Goal: Transaction & Acquisition: Purchase product/service

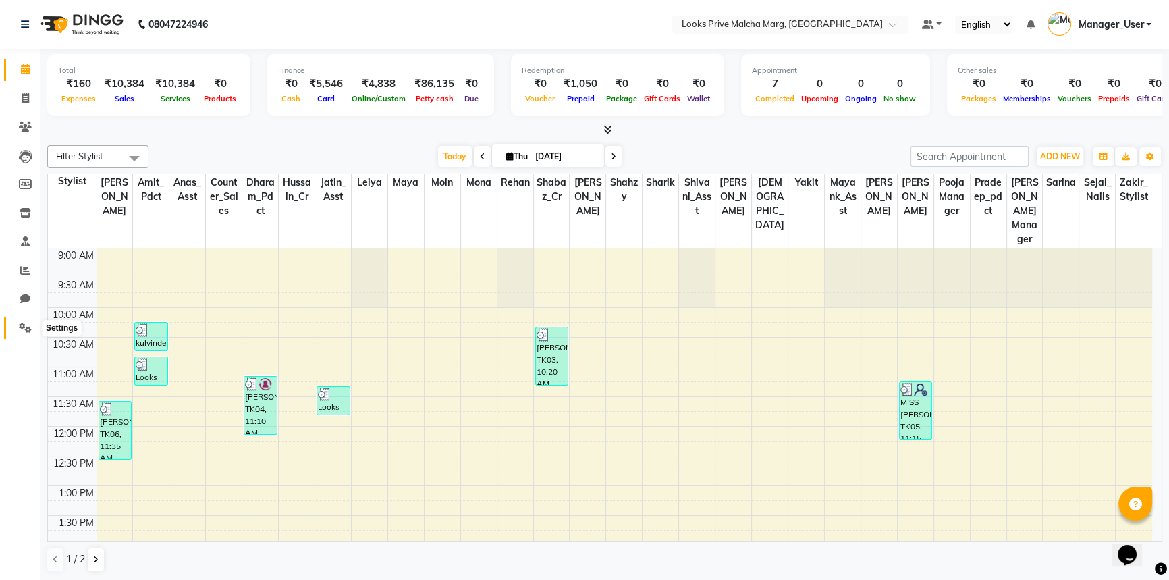
drag, startPoint x: 22, startPoint y: 333, endPoint x: 309, endPoint y: 203, distance: 314.7
click at [22, 333] on span at bounding box center [25, 328] width 24 height 16
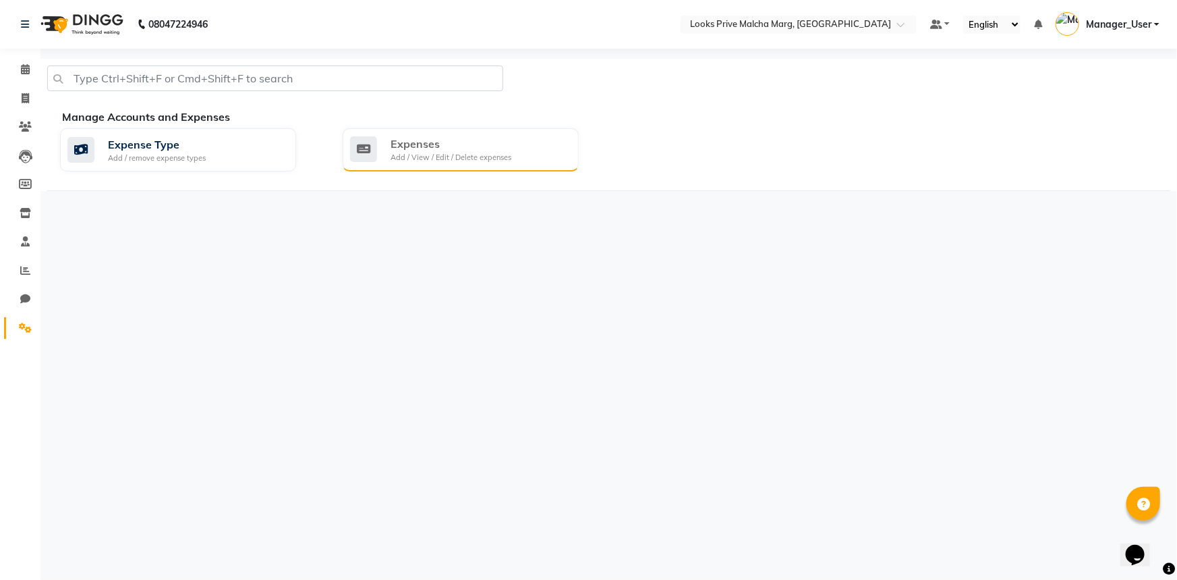
click at [389, 159] on div "Expenses Add / View / Edit / Delete expenses" at bounding box center [459, 150] width 218 height 28
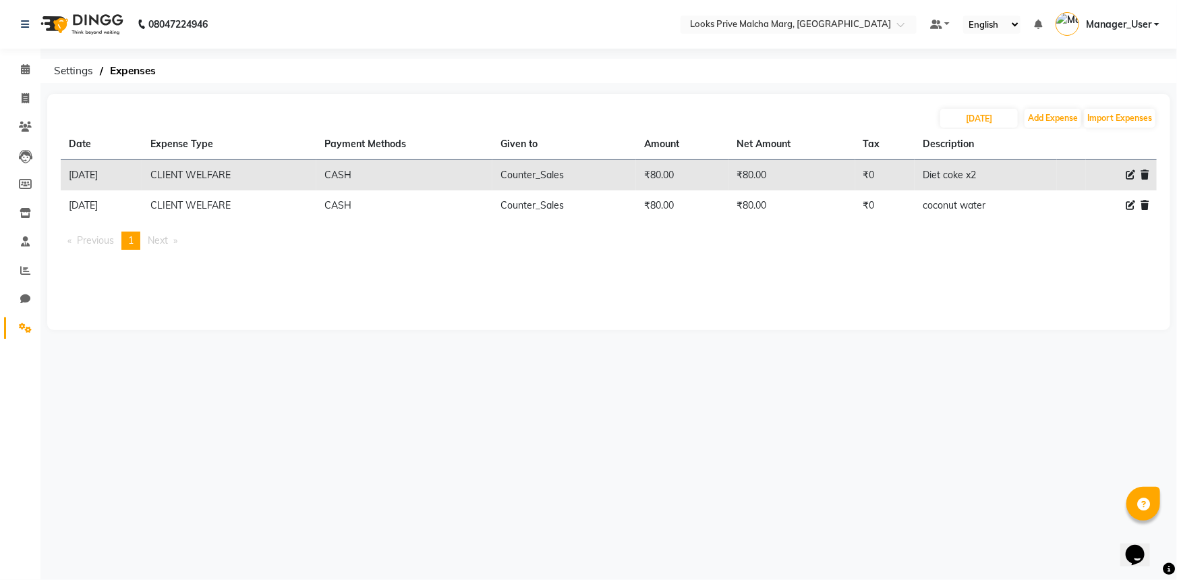
click at [1133, 175] on icon at bounding box center [1130, 174] width 9 height 9
select select "23749"
select select "1"
select select "6693"
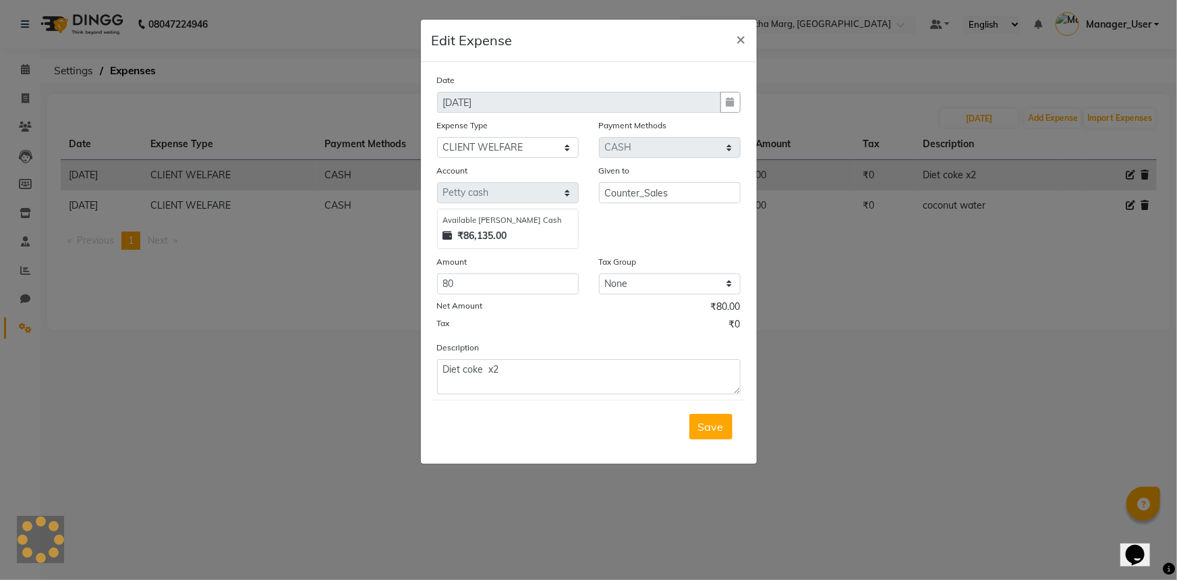
click at [549, 358] on div "Description Diet coke x2" at bounding box center [589, 367] width 324 height 54
click at [547, 370] on textarea "Diet coke x2" at bounding box center [589, 376] width 304 height 35
type textarea "Diet coke x4"
click at [503, 285] on input "80" at bounding box center [508, 283] width 142 height 21
type input "8"
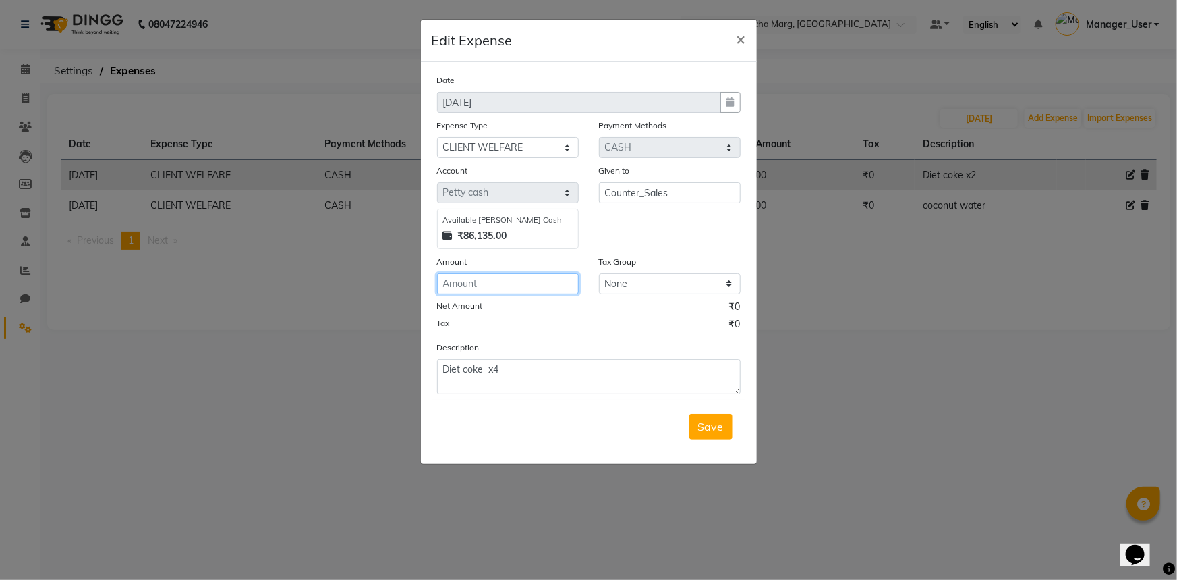
type input "6"
type input "160"
click at [701, 426] on span "Save" at bounding box center [711, 426] width 26 height 13
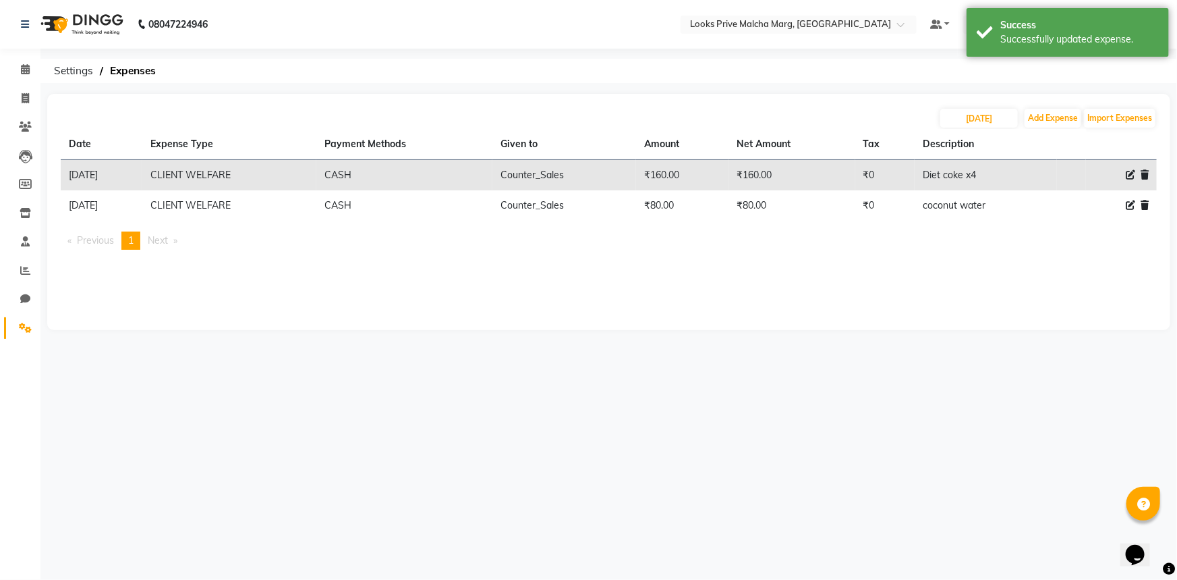
click at [1126, 206] on icon at bounding box center [1130, 204] width 9 height 9
select select "23749"
select select "1"
select select "6693"
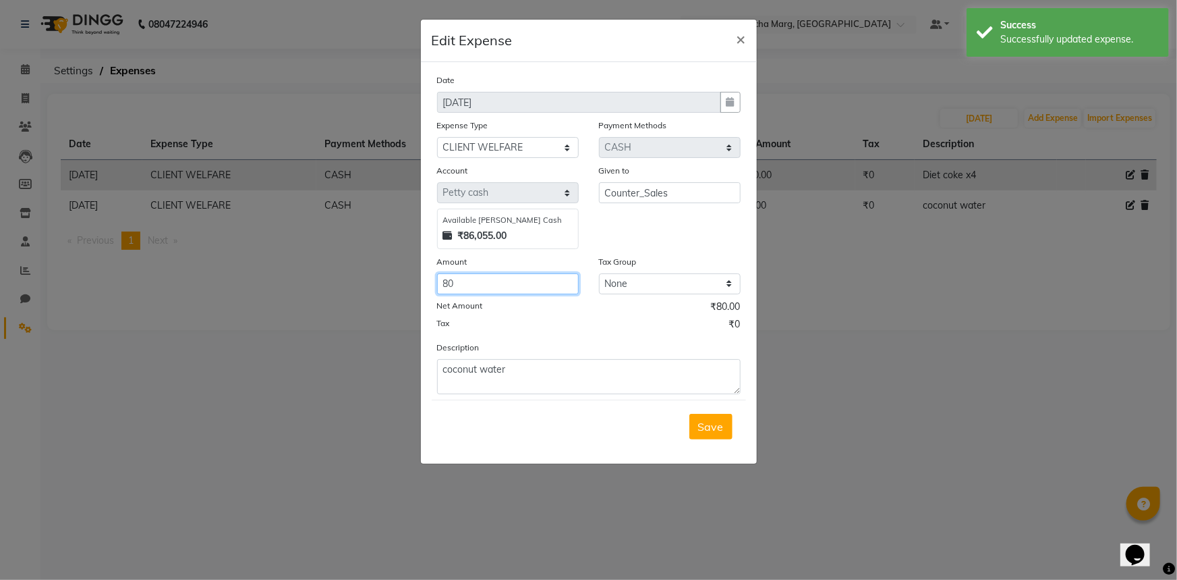
click at [495, 286] on input "80" at bounding box center [508, 283] width 142 height 21
type input "8"
type input "240"
click at [552, 359] on div "Description coconut water" at bounding box center [589, 367] width 324 height 54
click at [530, 369] on textarea "coconut water" at bounding box center [589, 376] width 304 height 35
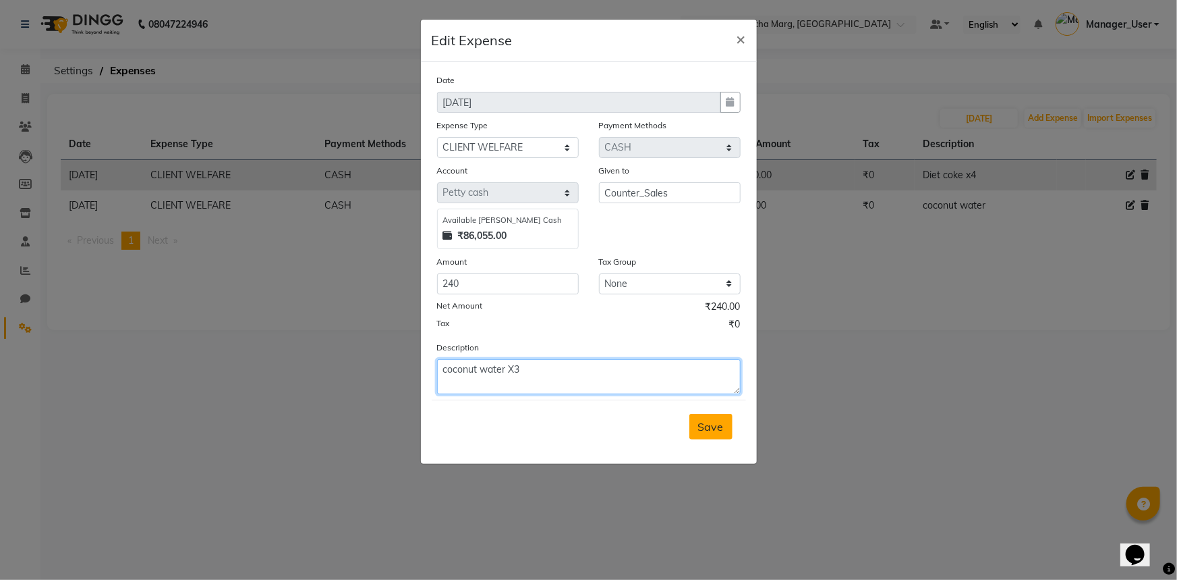
type textarea "coconut water X3"
click at [702, 428] on span "Save" at bounding box center [711, 426] width 26 height 13
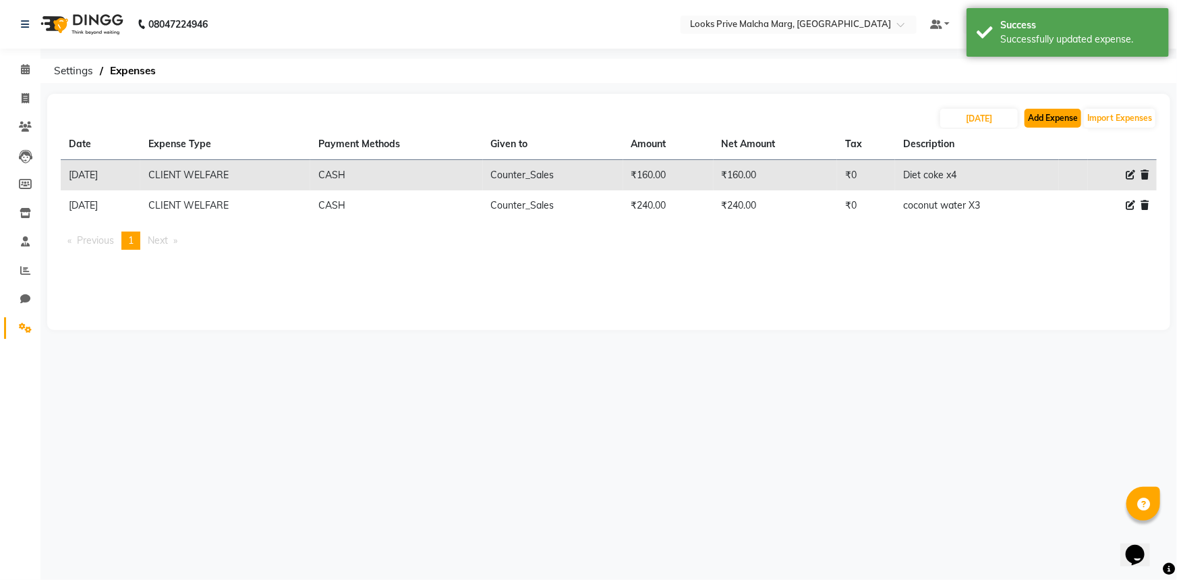
click at [1058, 120] on button "Add Expense" at bounding box center [1053, 118] width 57 height 19
select select "1"
select select "6693"
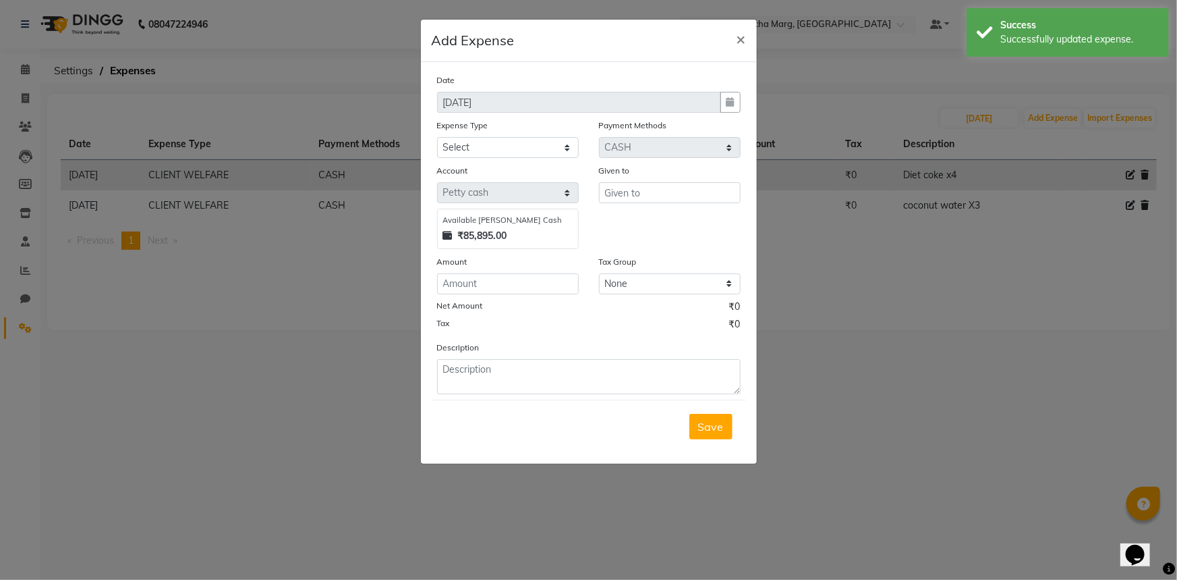
click at [576, 159] on div "Date 04-09-2025 Expense Type Select Bank Deposit Blinkit Cash Handover CLIENT C…" at bounding box center [589, 233] width 304 height 321
click at [570, 155] on select "Select Bank Deposit Blinkit Cash Handover CLIENT Client ordered food Client Ref…" at bounding box center [508, 147] width 142 height 21
select select "23704"
click at [437, 138] on select "Select Bank Deposit Blinkit Cash Handover CLIENT Client ordered food Client Ref…" at bounding box center [508, 147] width 142 height 21
click at [702, 201] on input "text" at bounding box center [670, 192] width 142 height 21
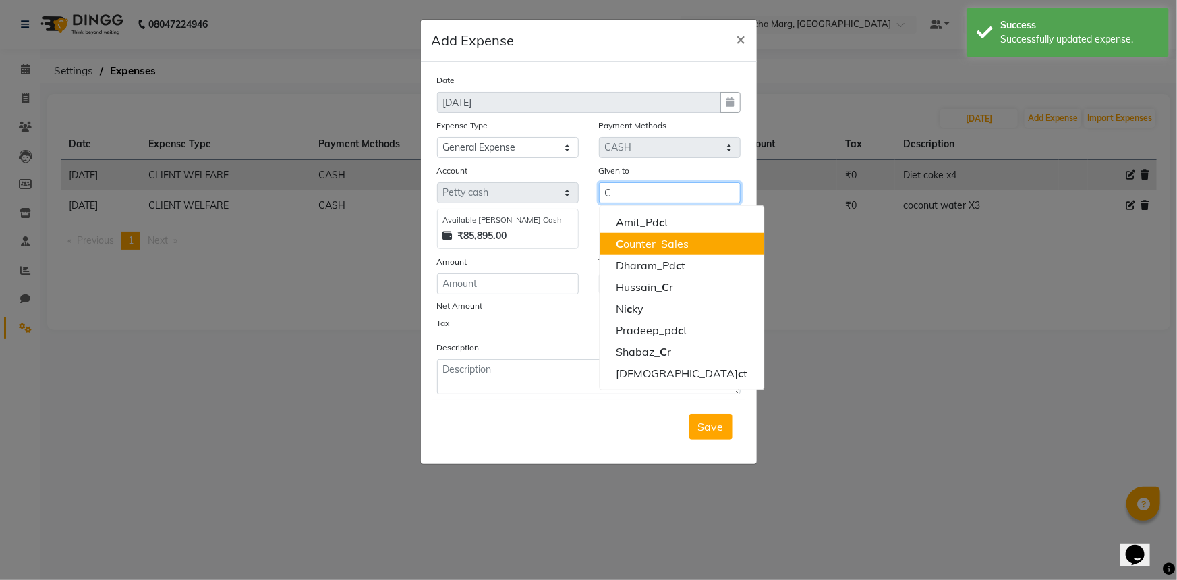
click at [671, 243] on ngb-highlight "C ounter_Sales" at bounding box center [652, 243] width 73 height 13
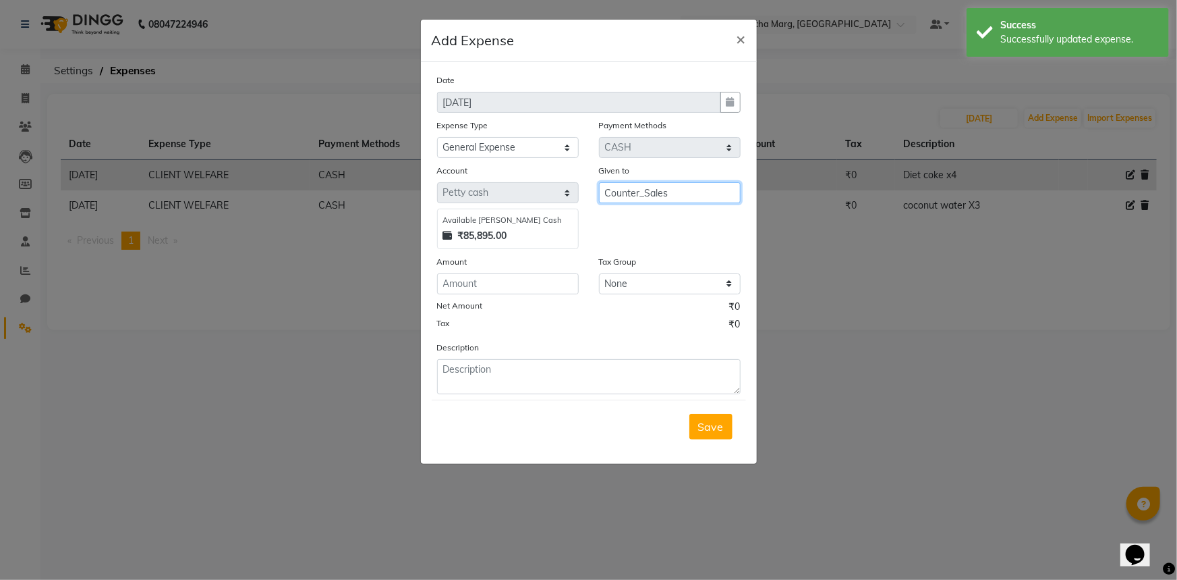
type input "Counter_Sales"
click at [544, 294] on input "number" at bounding box center [508, 283] width 142 height 21
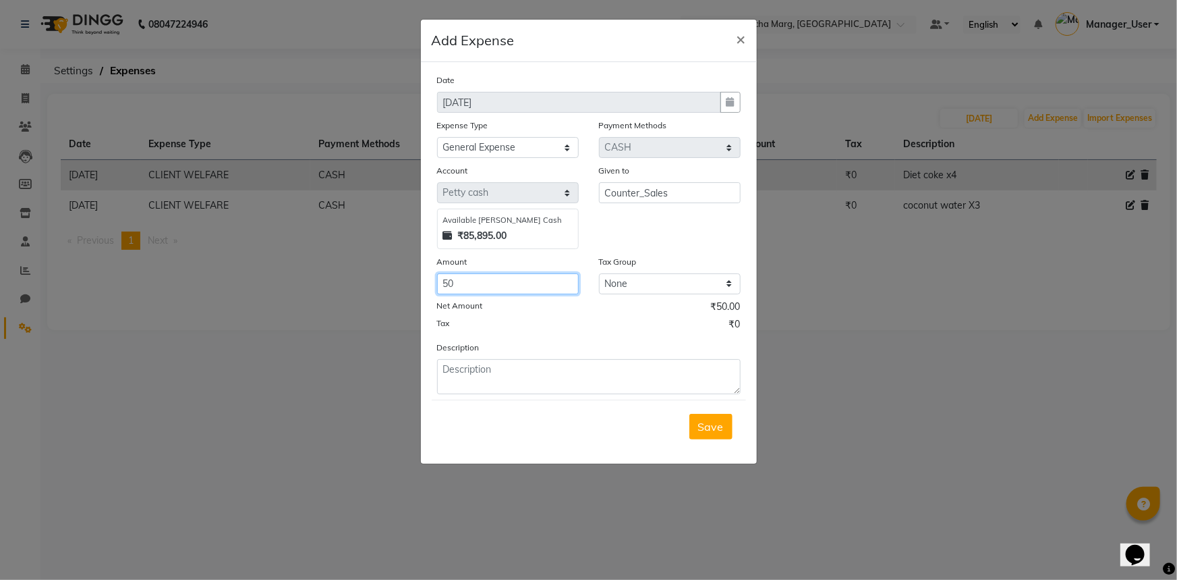
type input "50"
click at [555, 367] on textarea at bounding box center [589, 376] width 304 height 35
type textarea "C"
type textarea "cell for salon"
click at [710, 442] on div "Save" at bounding box center [589, 425] width 314 height 53
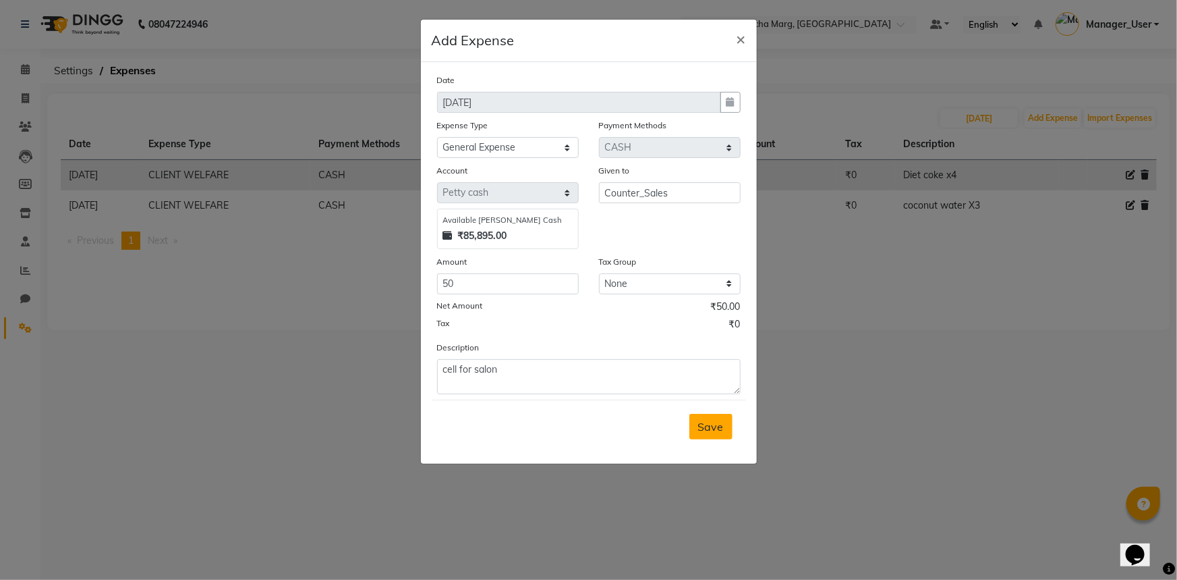
click at [700, 422] on span "Save" at bounding box center [711, 426] width 26 height 13
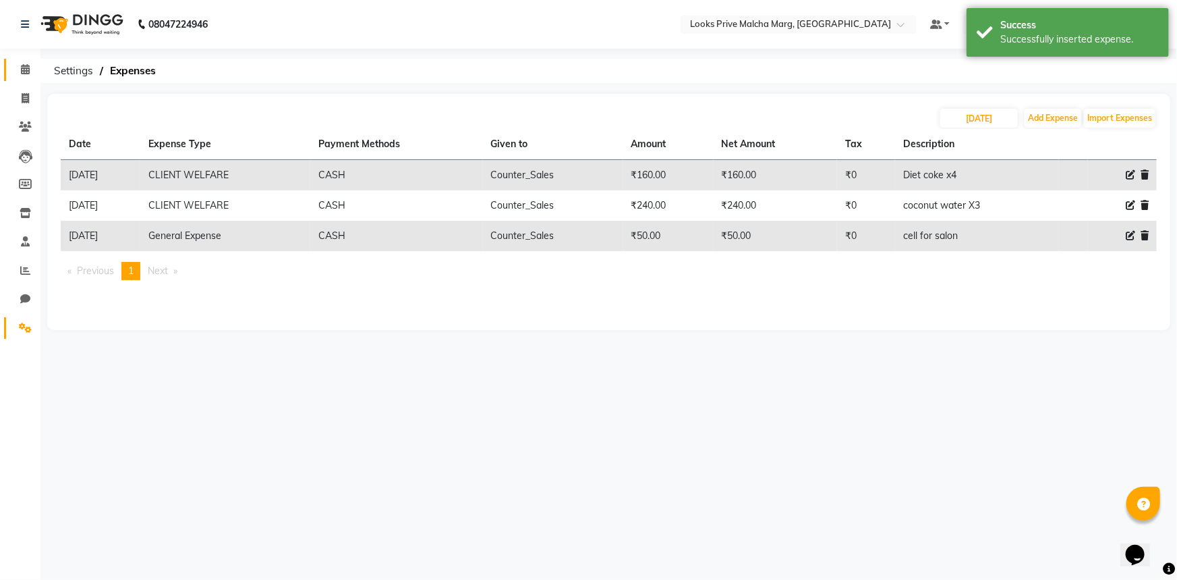
click at [30, 67] on span at bounding box center [25, 70] width 24 height 16
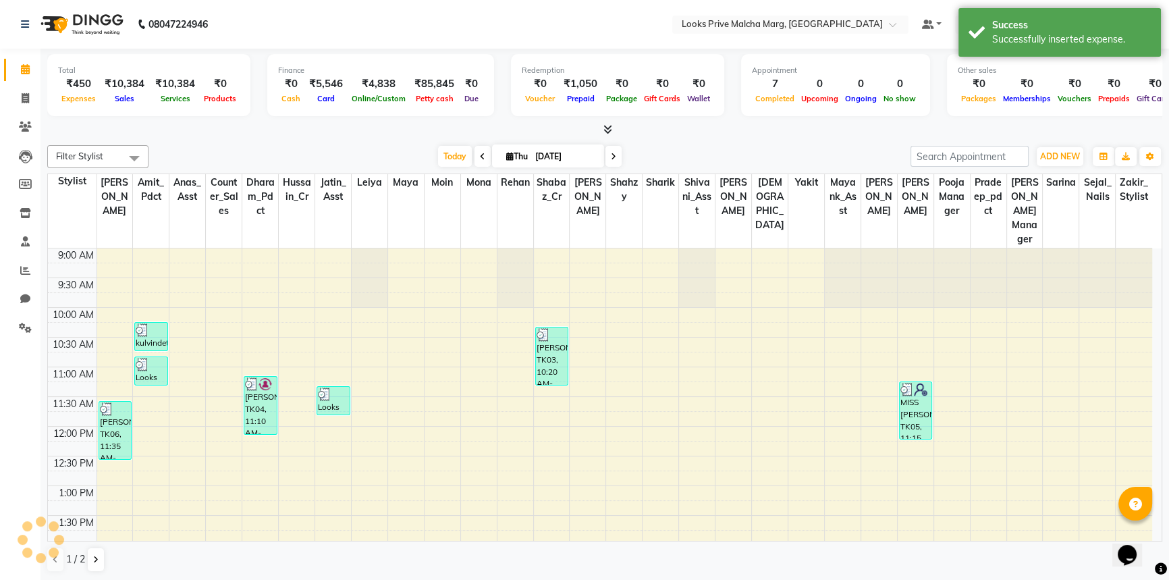
scroll to position [296, 0]
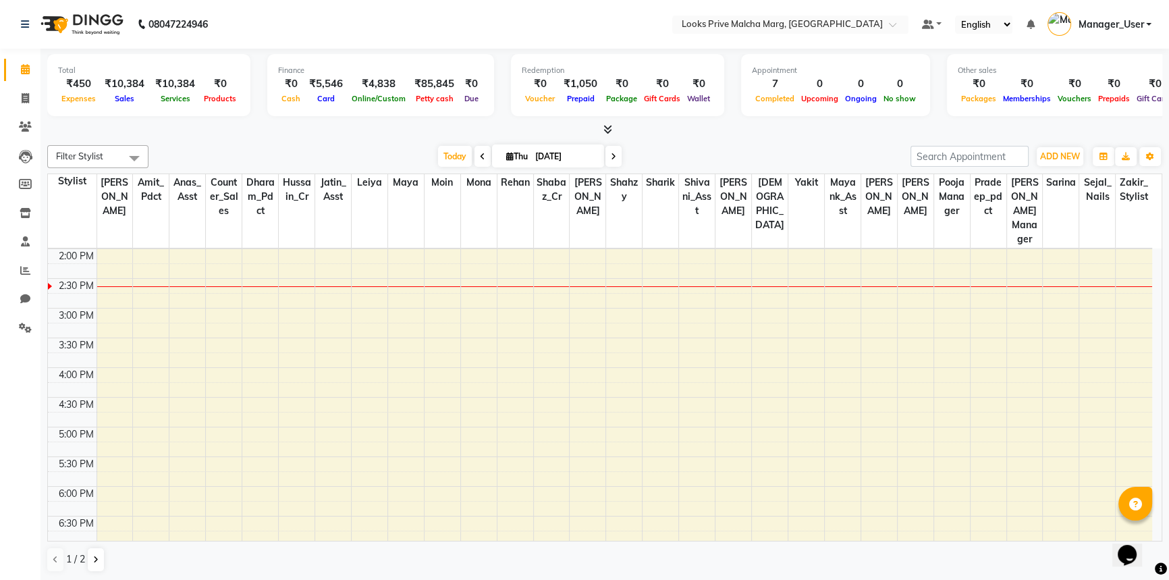
drag, startPoint x: 823, startPoint y: 352, endPoint x: 87, endPoint y: 111, distance: 774.5
click at [823, 367] on td at bounding box center [623, 374] width 1055 height 15
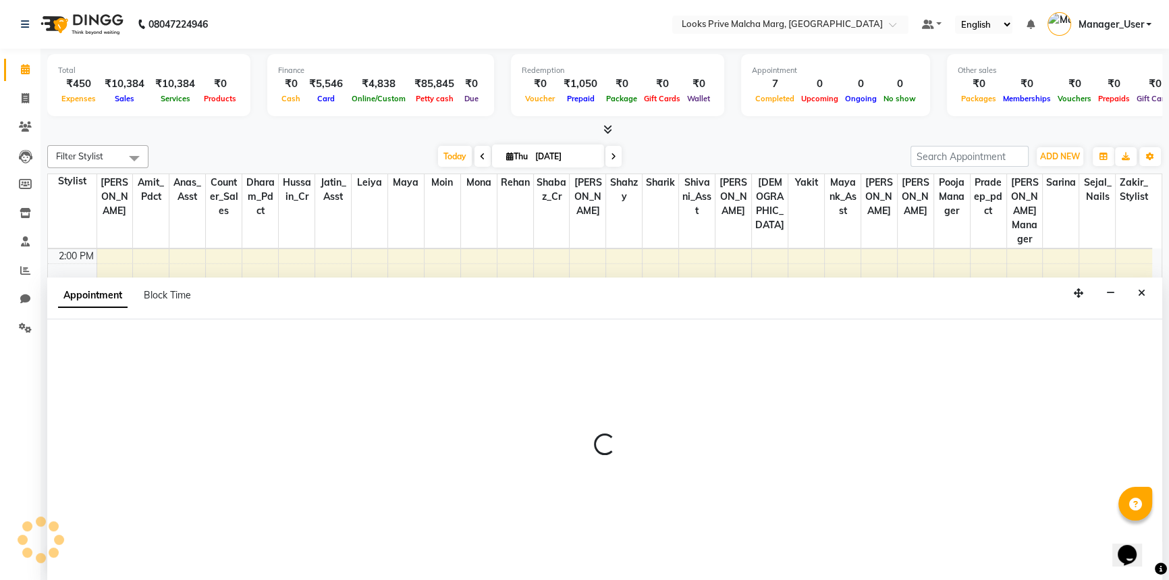
select select "66961"
select select "tentative"
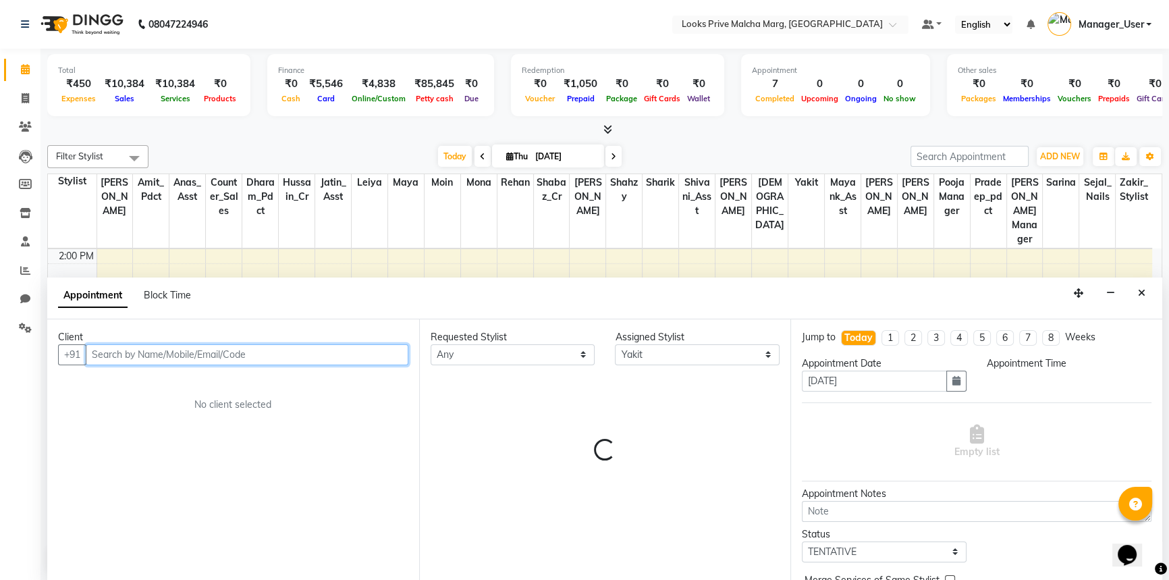
select select "960"
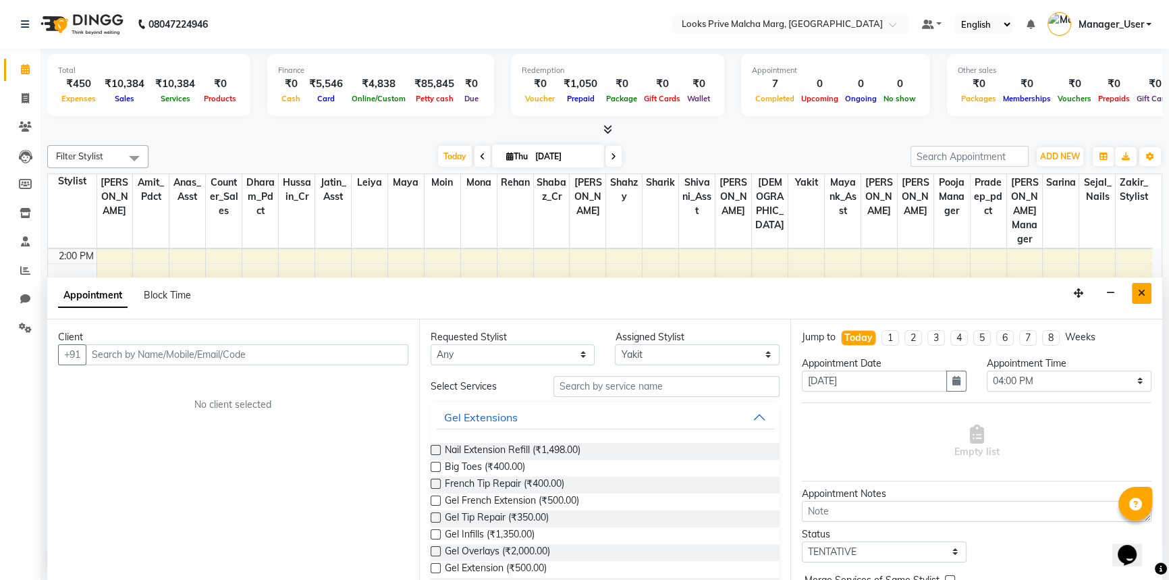
click at [1137, 295] on button "Close" at bounding box center [1141, 293] width 20 height 21
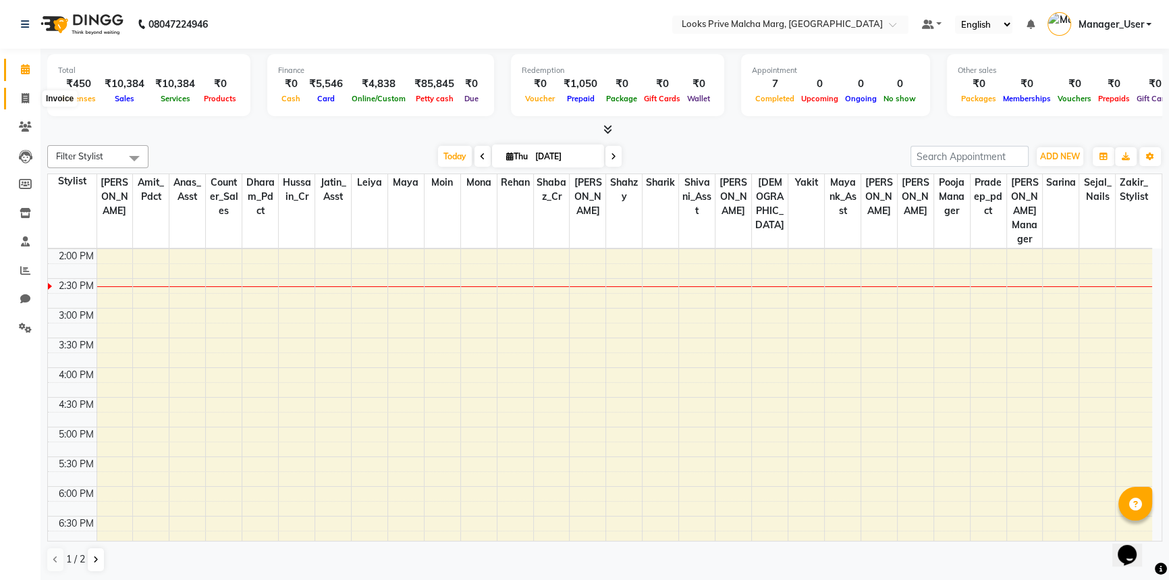
click at [26, 102] on icon at bounding box center [25, 98] width 7 height 10
select select "service"
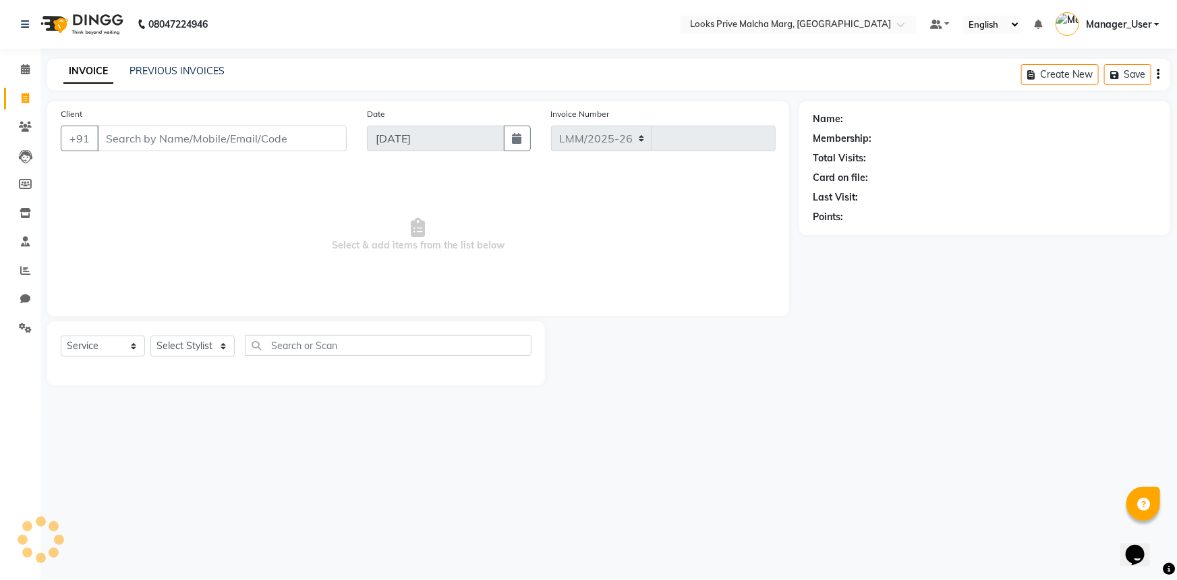
select select "7648"
type input "4369"
type input "n"
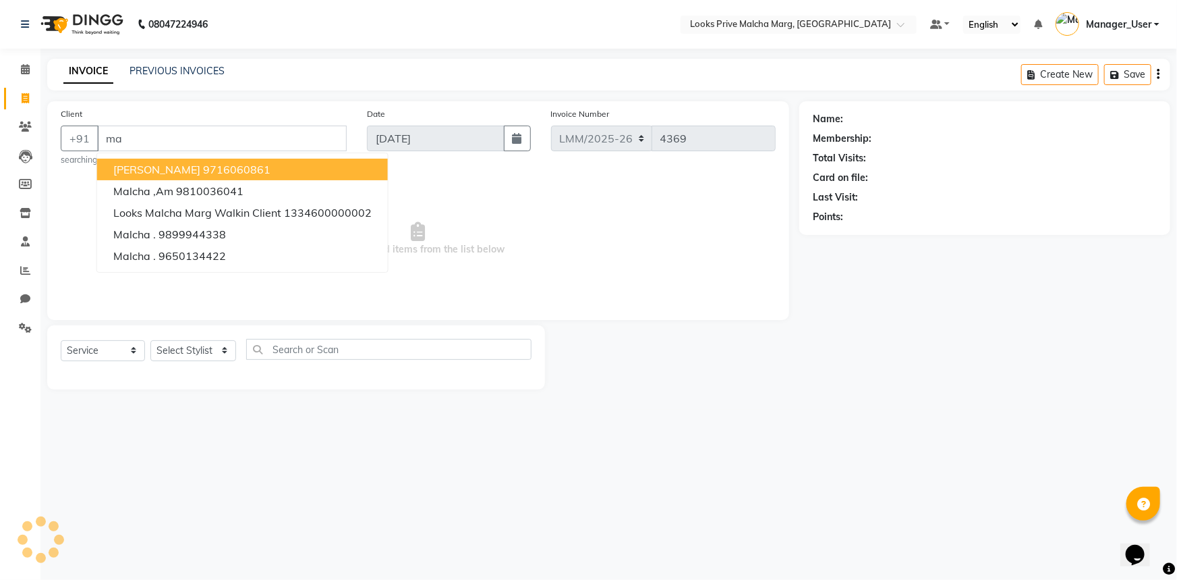
type input "m"
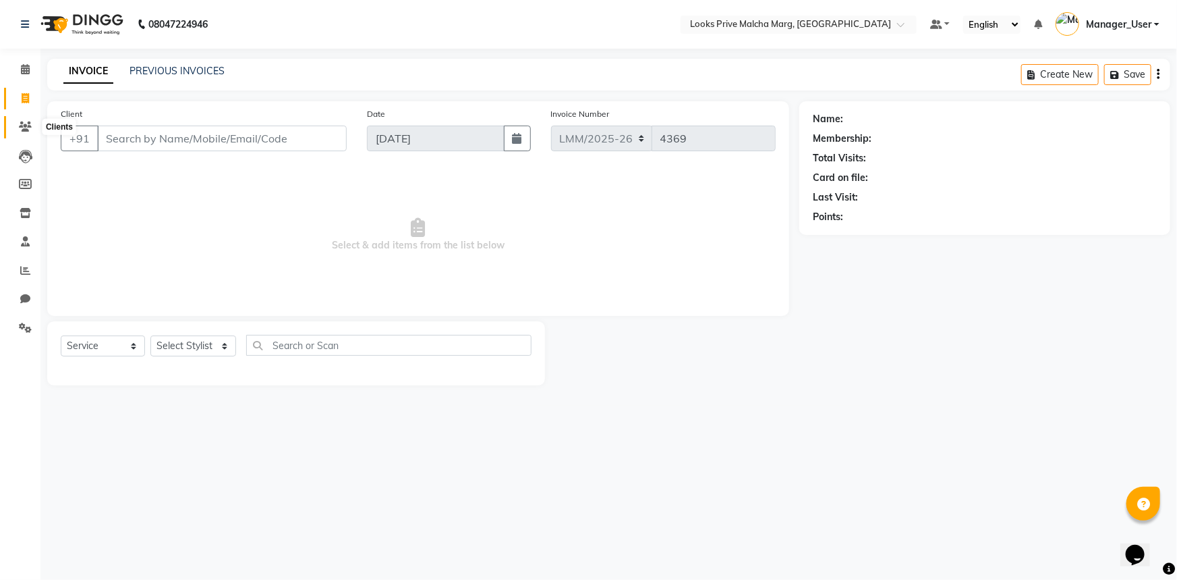
click at [35, 128] on span at bounding box center [25, 127] width 24 height 16
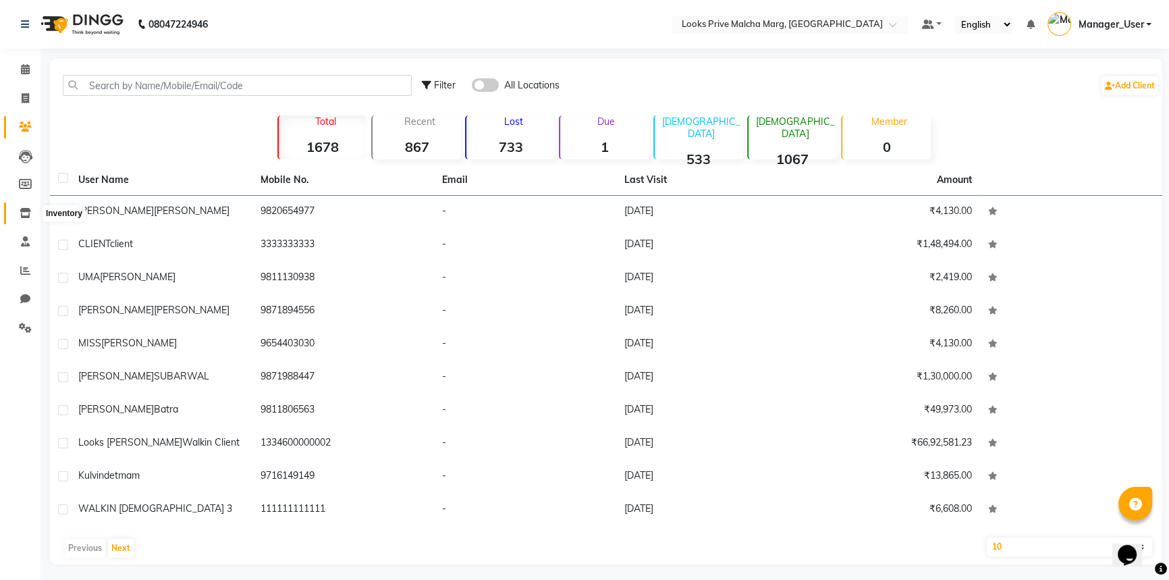
click at [26, 208] on icon at bounding box center [25, 213] width 11 height 10
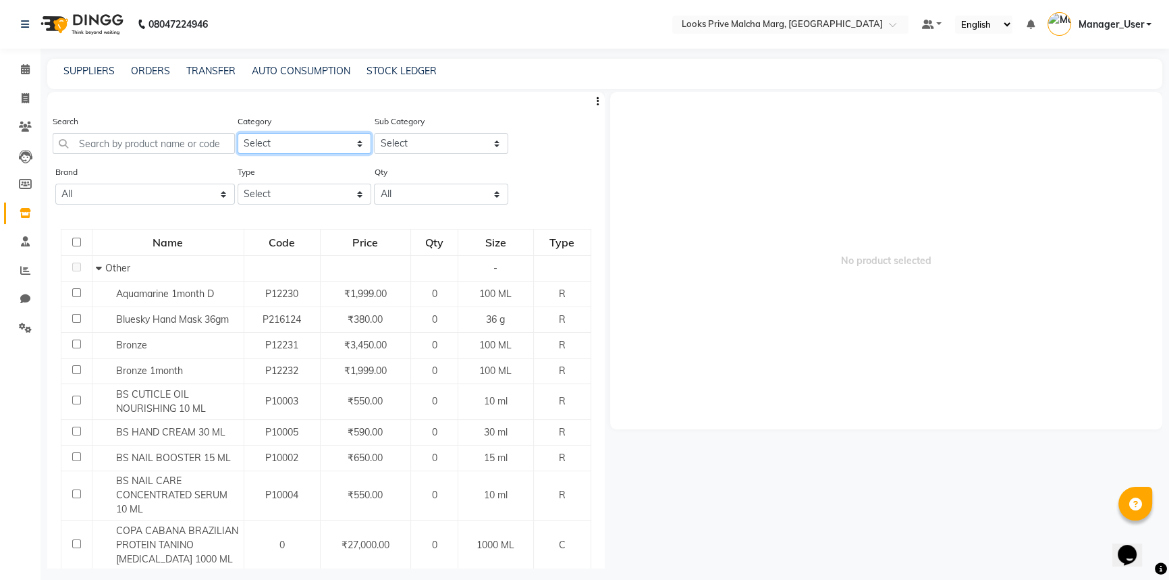
click at [354, 149] on select "Select Skin Personal Care Hair Threading Loreal Bio Top Cons. Bio Top Retail Co…" at bounding box center [304, 143] width 134 height 21
select select "534201650"
click at [237, 133] on select "Select Skin Personal Care Hair Threading Loreal Bio Top Cons. Bio Top Retail Co…" at bounding box center [304, 143] width 134 height 21
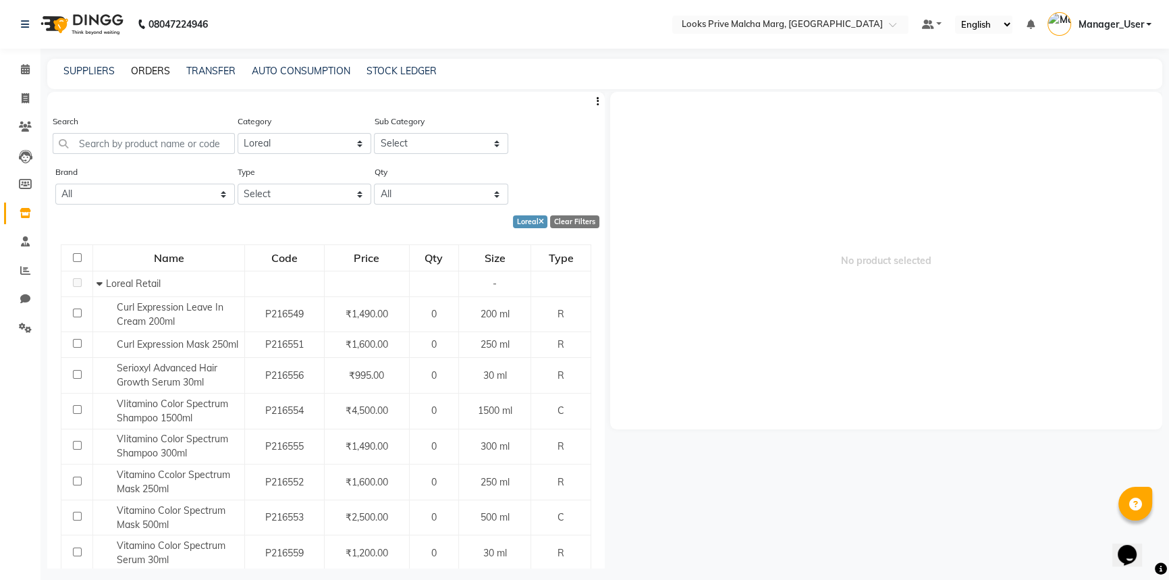
click at [144, 65] on link "ORDERS" at bounding box center [150, 71] width 39 height 12
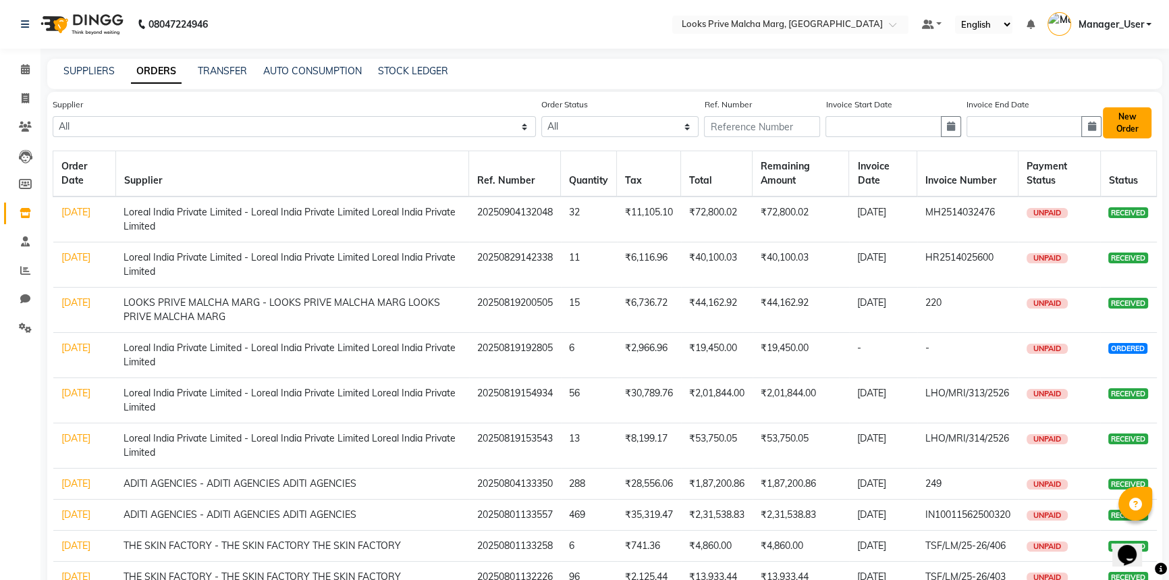
click at [1140, 121] on button "New Order" at bounding box center [1126, 122] width 49 height 31
select select "true"
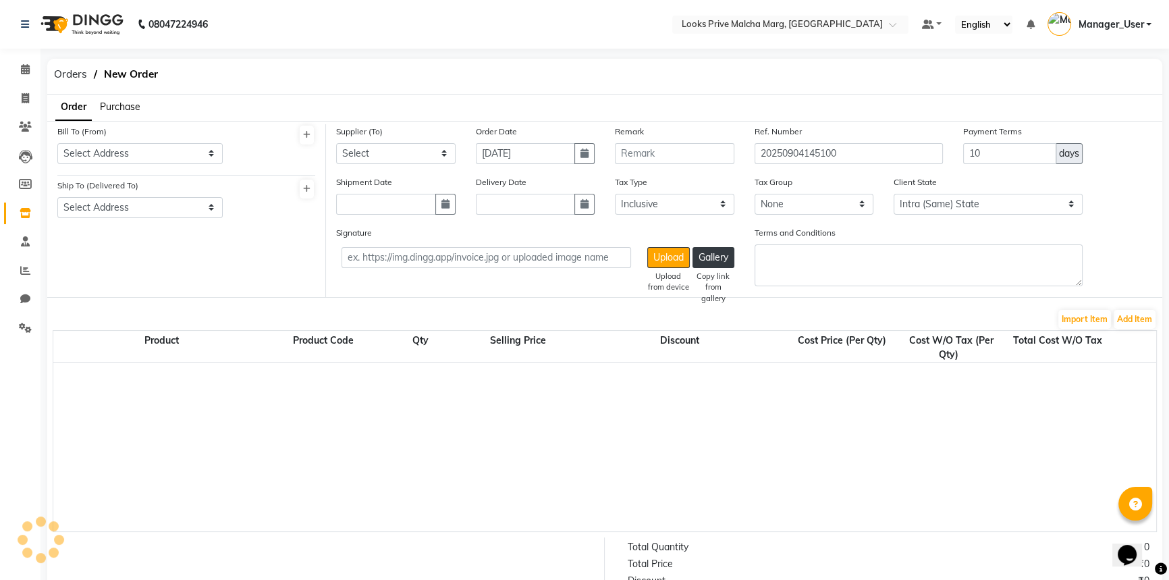
select select "3346"
click at [207, 151] on select "Select Address LOOKS PRIVE MALCHA MARG" at bounding box center [139, 153] width 165 height 21
select select "1245"
click at [57, 143] on select "Select Address LOOKS PRIVE MALCHA MARG" at bounding box center [139, 153] width 165 height 21
drag, startPoint x: 208, startPoint y: 208, endPoint x: 206, endPoint y: 217, distance: 9.8
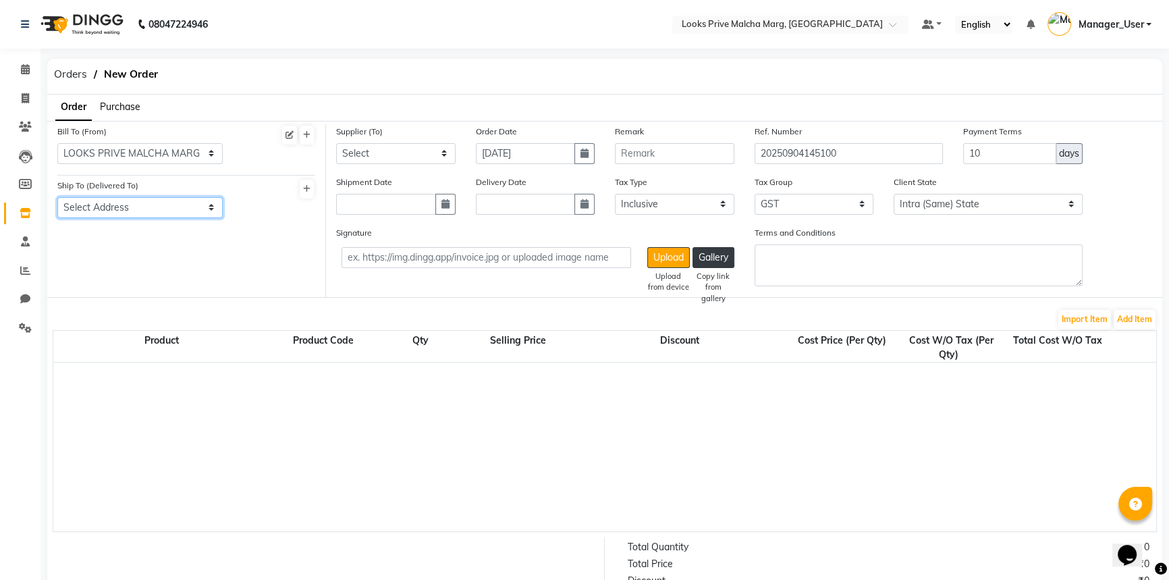
click at [208, 208] on select "Select Address LOOKS PRIVE MALCHA MARG" at bounding box center [139, 207] width 165 height 21
select select "1246"
click at [57, 197] on select "Select Address LOOKS PRIVE MALCHA MARG" at bounding box center [139, 207] width 165 height 21
click at [583, 163] on button "button" at bounding box center [584, 153] width 20 height 21
select select "9"
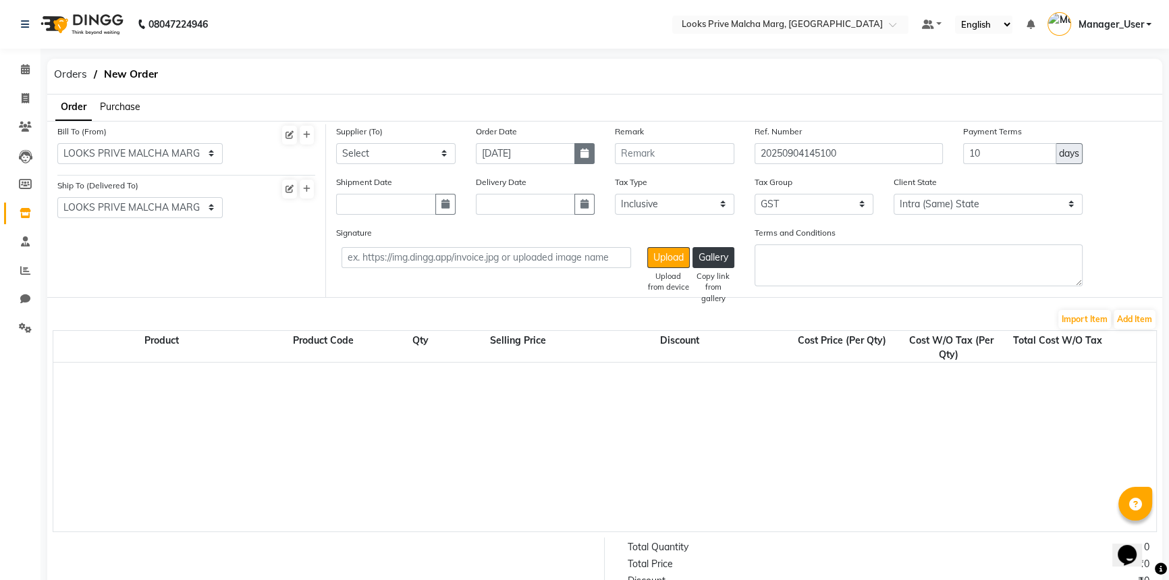
select select "2025"
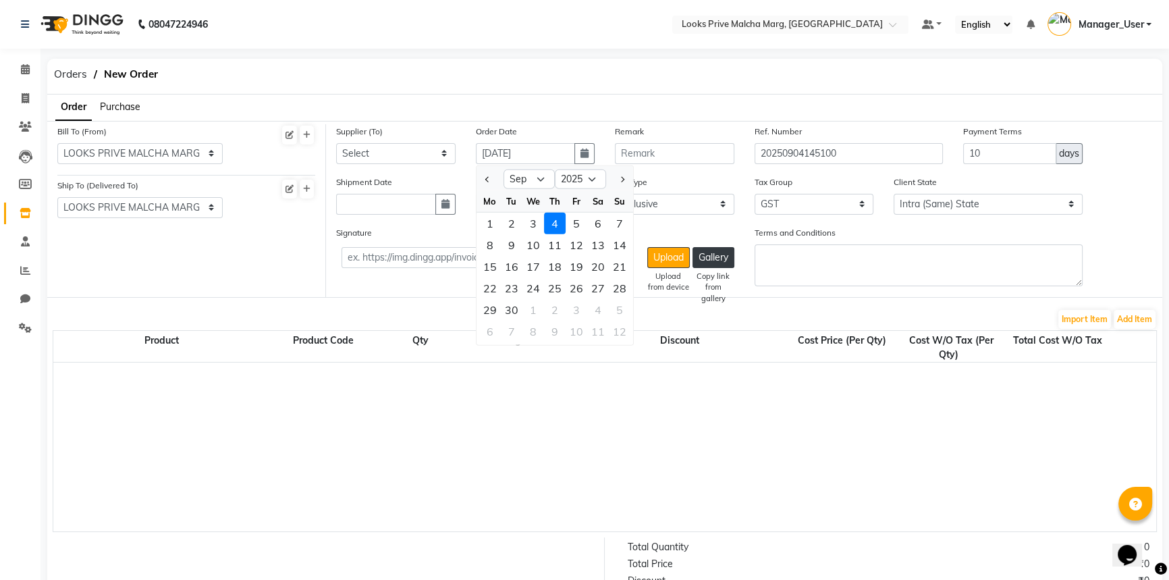
click at [556, 229] on div "4" at bounding box center [555, 223] width 22 height 22
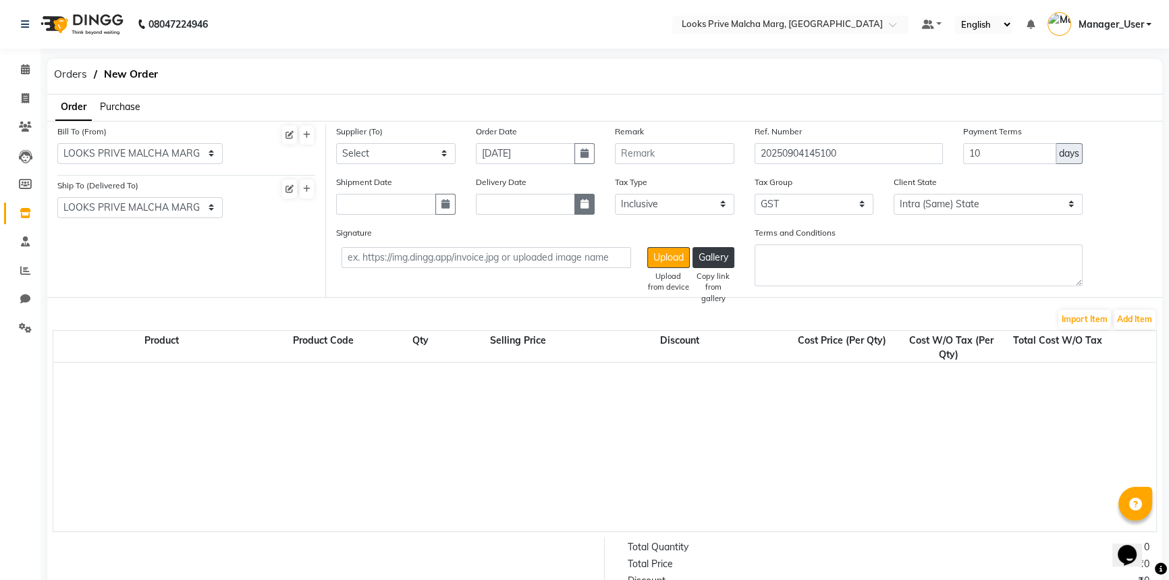
click at [580, 208] on icon "button" at bounding box center [584, 203] width 8 height 9
select select "9"
select select "2025"
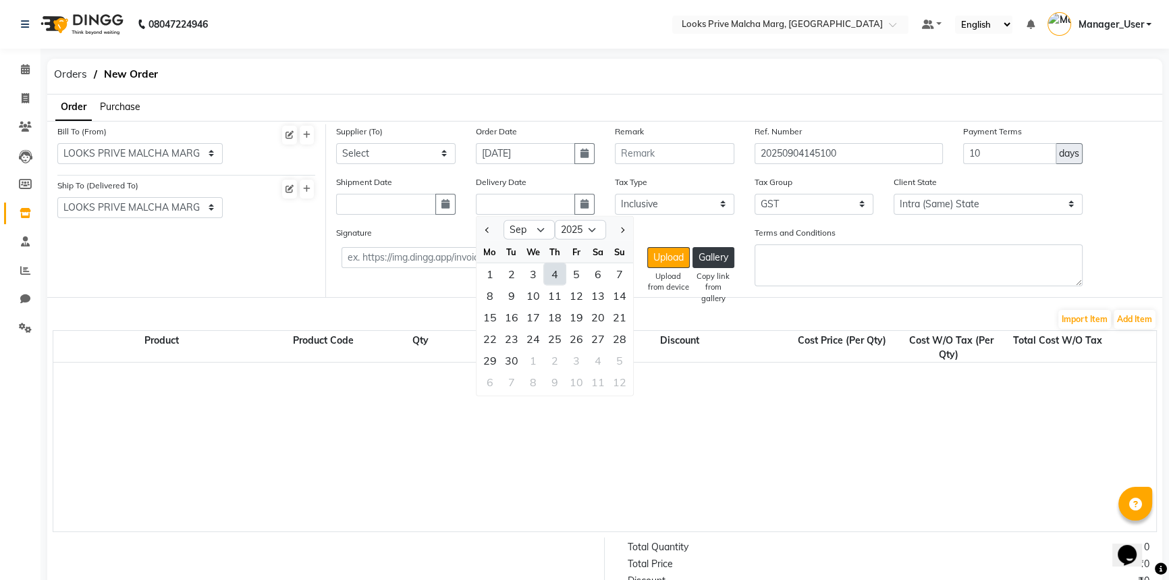
click at [551, 271] on div "4" at bounding box center [555, 273] width 22 height 22
type input "[DATE]"
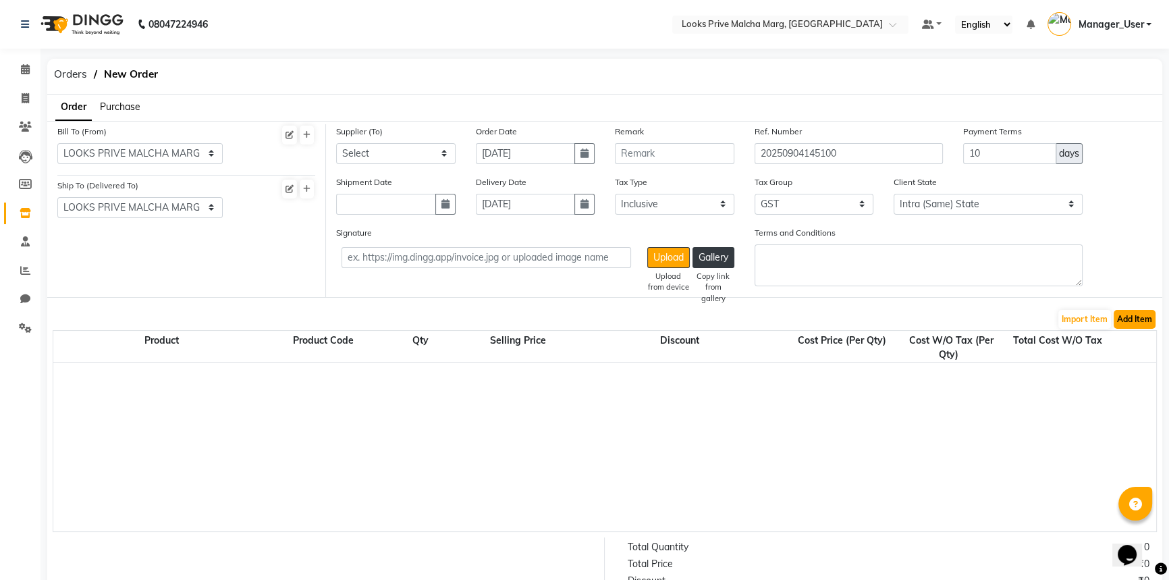
click at [1117, 324] on button "Add Item" at bounding box center [1134, 319] width 42 height 19
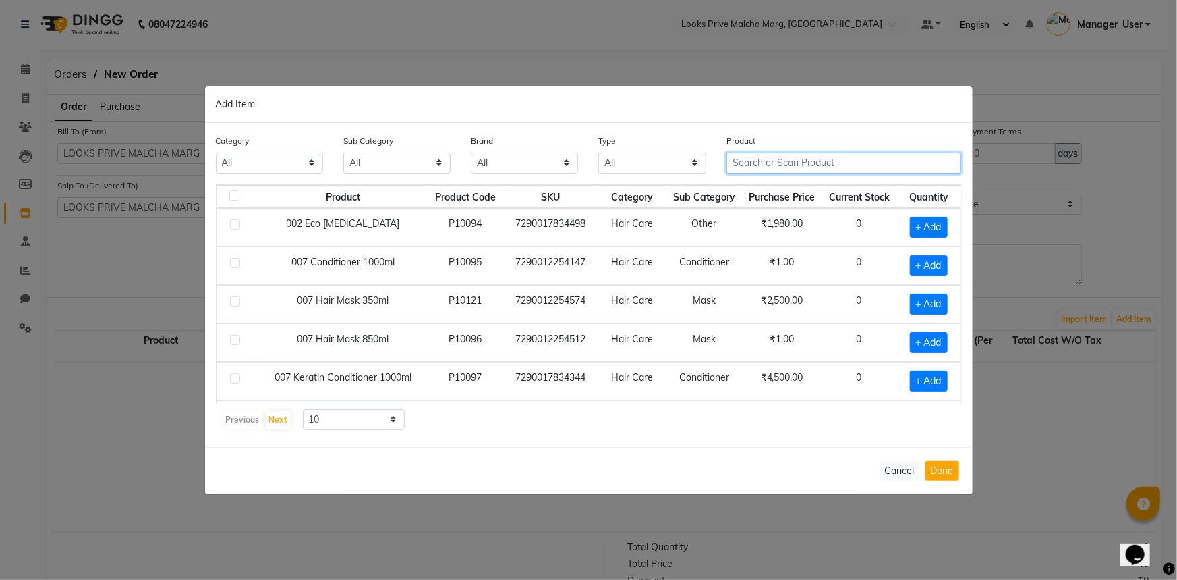
click at [781, 165] on input "text" at bounding box center [844, 162] width 235 height 21
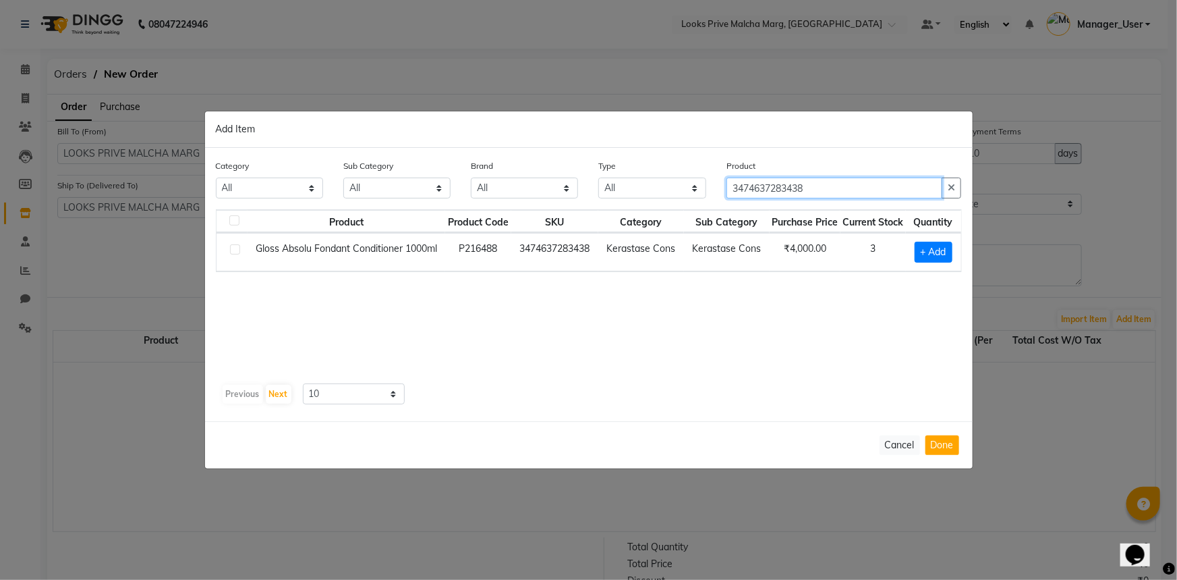
type input "3474637283438"
click at [234, 254] on div at bounding box center [234, 251] width 9 height 14
click at [232, 252] on label at bounding box center [235, 249] width 10 height 10
click at [232, 252] on input "checkbox" at bounding box center [234, 250] width 9 height 9
checkbox input "true"
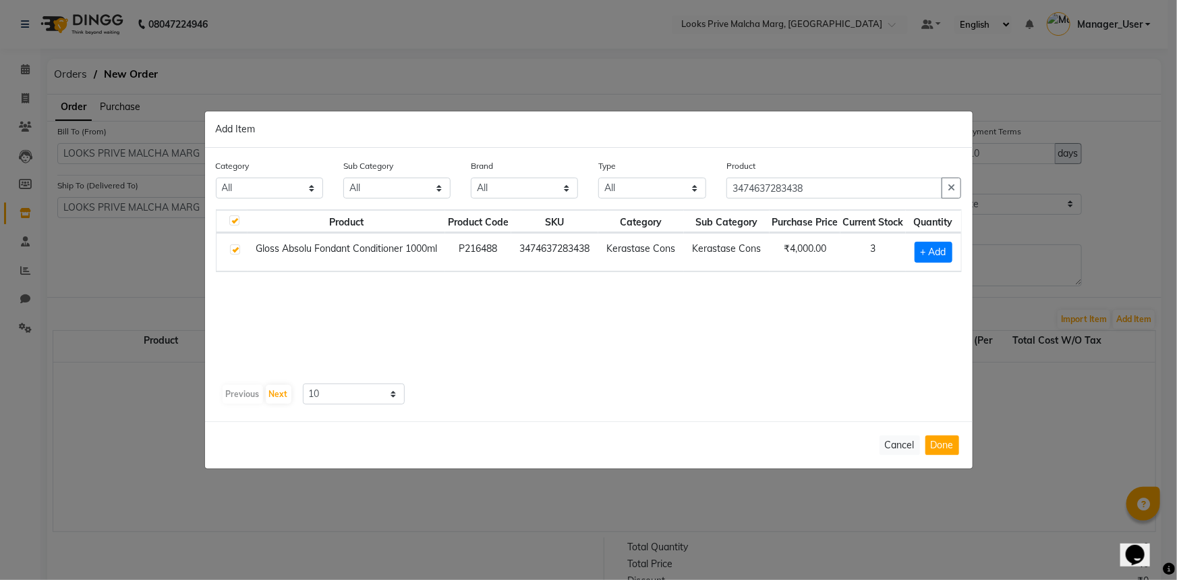
checkbox input "true"
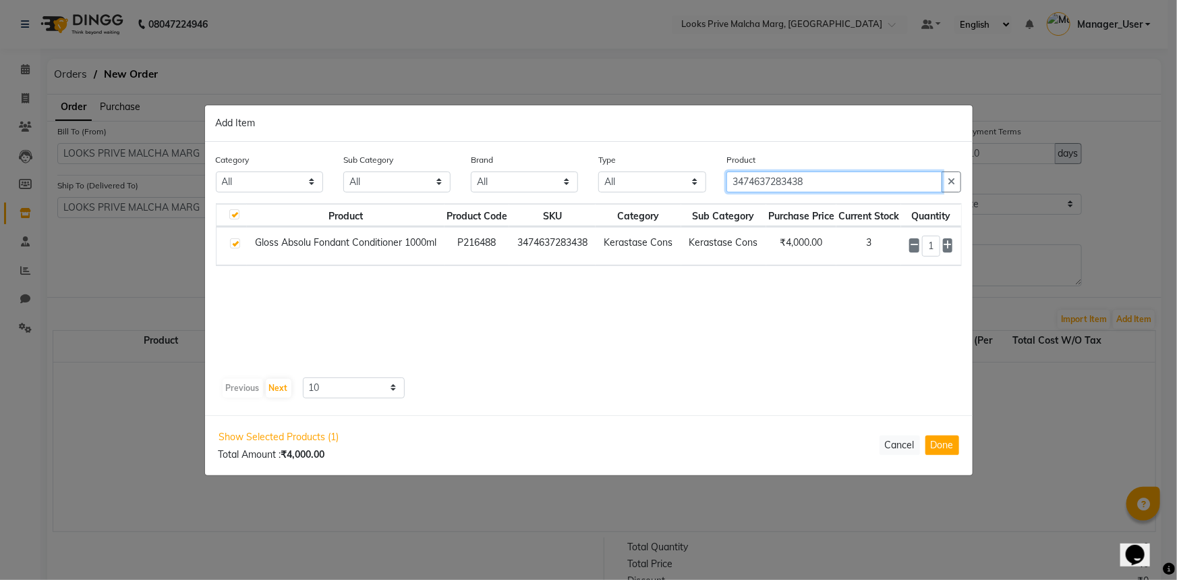
drag, startPoint x: 831, startPoint y: 186, endPoint x: 618, endPoint y: 168, distance: 213.9
click at [618, 168] on div "Category All Skin Personal Care Hair Threading Loreal Bio Top Cons. Bio Top Ret…" at bounding box center [589, 177] width 766 height 51
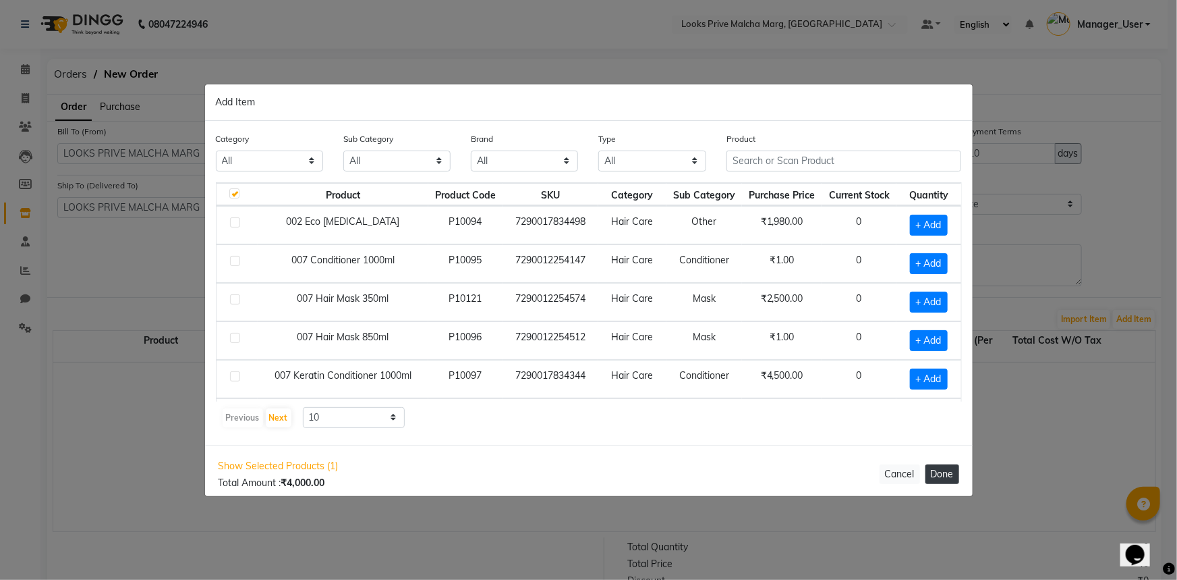
click at [928, 480] on button "Done" at bounding box center [943, 474] width 34 height 20
select select "3871"
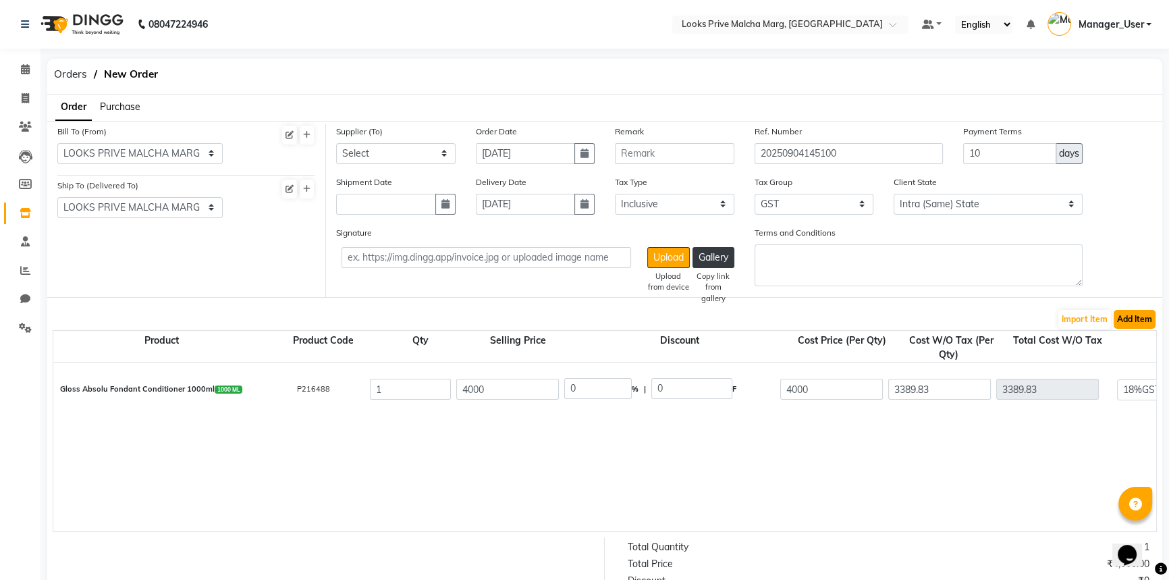
click at [1131, 324] on button "Add Item" at bounding box center [1134, 319] width 42 height 19
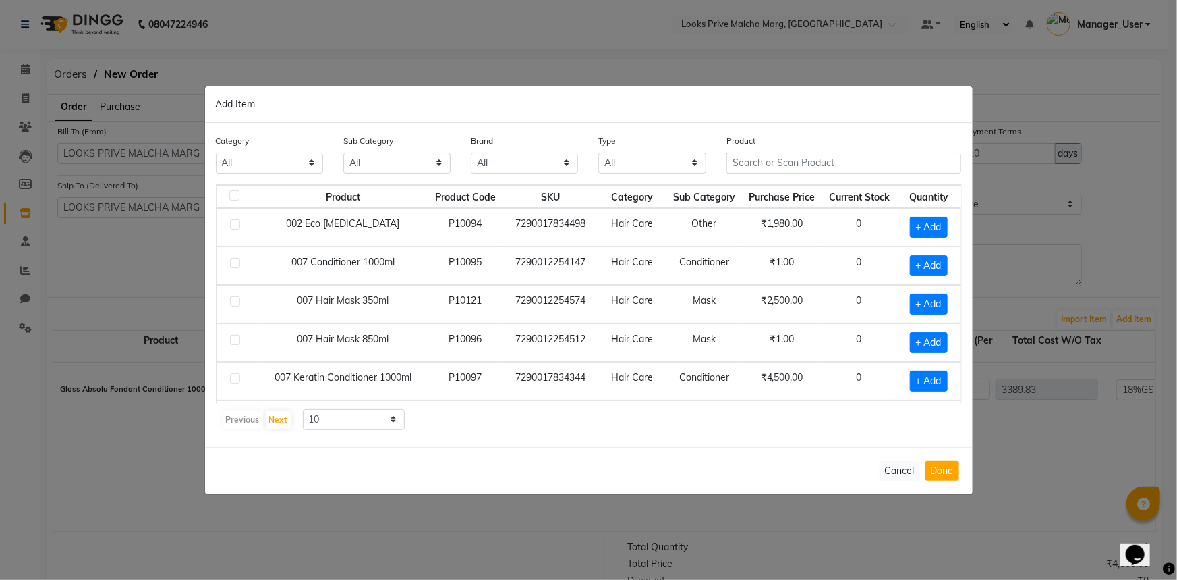
click at [762, 191] on span "Purchase Price" at bounding box center [782, 197] width 66 height 12
click at [762, 168] on input "text" at bounding box center [844, 162] width 235 height 21
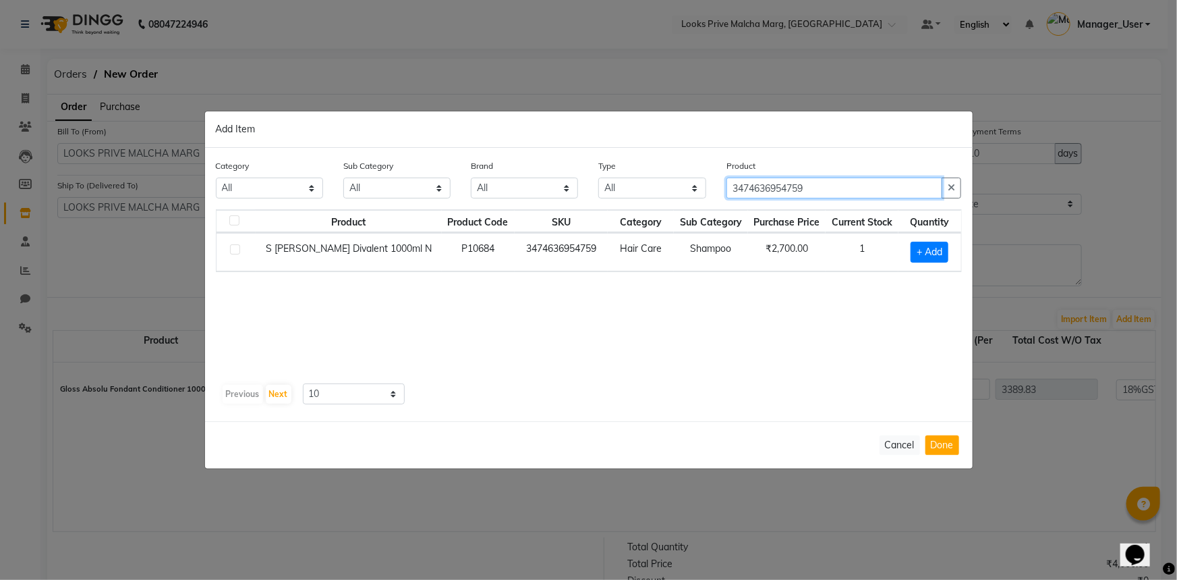
type input "3474636954759"
click at [233, 252] on label at bounding box center [235, 249] width 10 height 10
click at [233, 252] on input "checkbox" at bounding box center [234, 250] width 9 height 9
checkbox input "true"
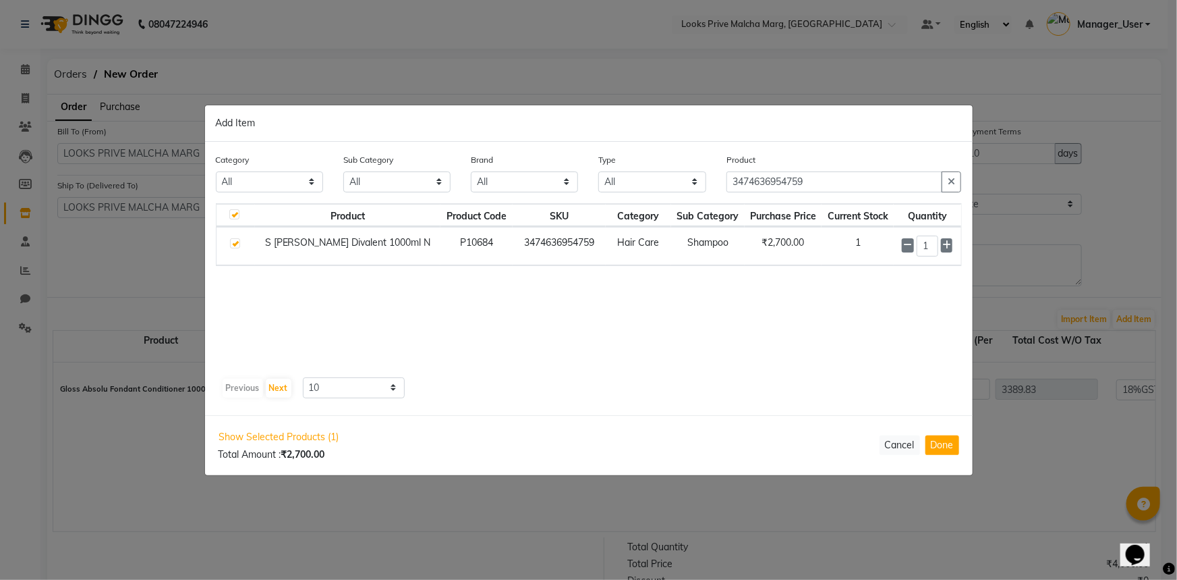
click at [944, 458] on div "Show Selected Products (1) Total Amount : ₹2,700.00 Cancel Done" at bounding box center [589, 445] width 768 height 60
click at [944, 451] on button "Done" at bounding box center [943, 445] width 34 height 20
select select "3871"
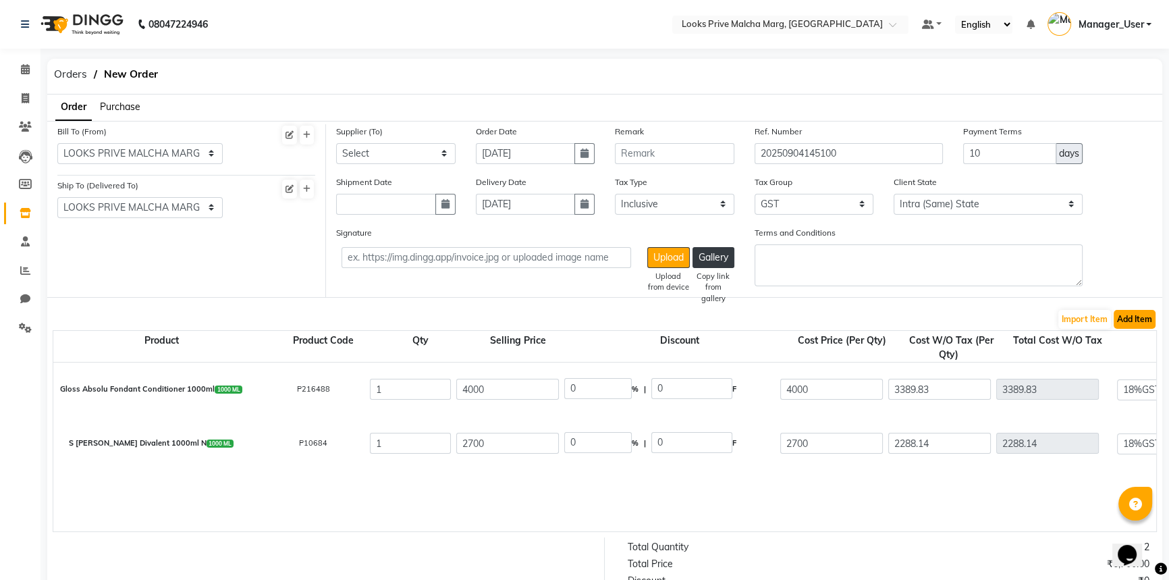
click at [1115, 324] on button "Add Item" at bounding box center [1134, 319] width 42 height 19
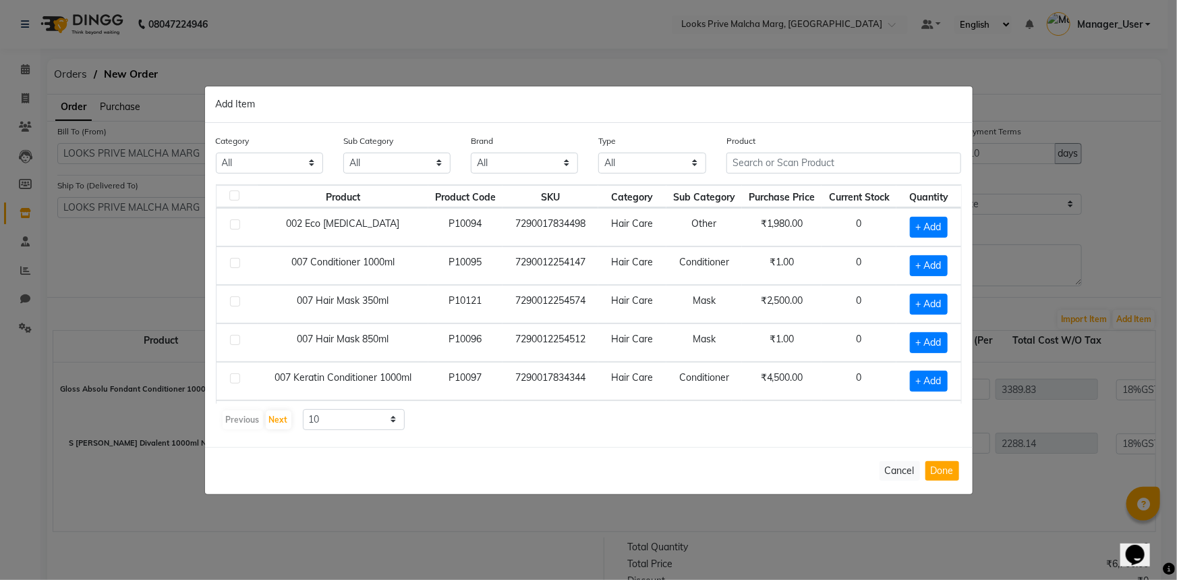
click at [755, 190] on th "Purchase Price" at bounding box center [782, 196] width 80 height 23
click at [752, 167] on input "text" at bounding box center [844, 162] width 235 height 21
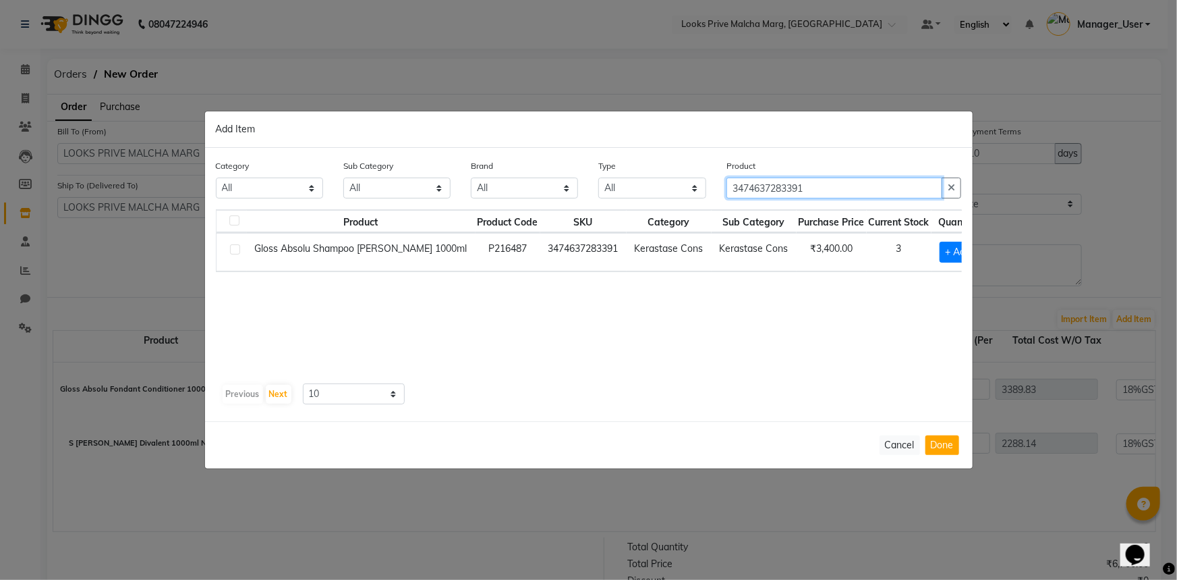
type input "3474637283391"
click at [228, 249] on td at bounding box center [232, 252] width 30 height 38
click at [230, 249] on label at bounding box center [235, 249] width 10 height 10
click at [230, 249] on input "checkbox" at bounding box center [234, 250] width 9 height 9
checkbox input "true"
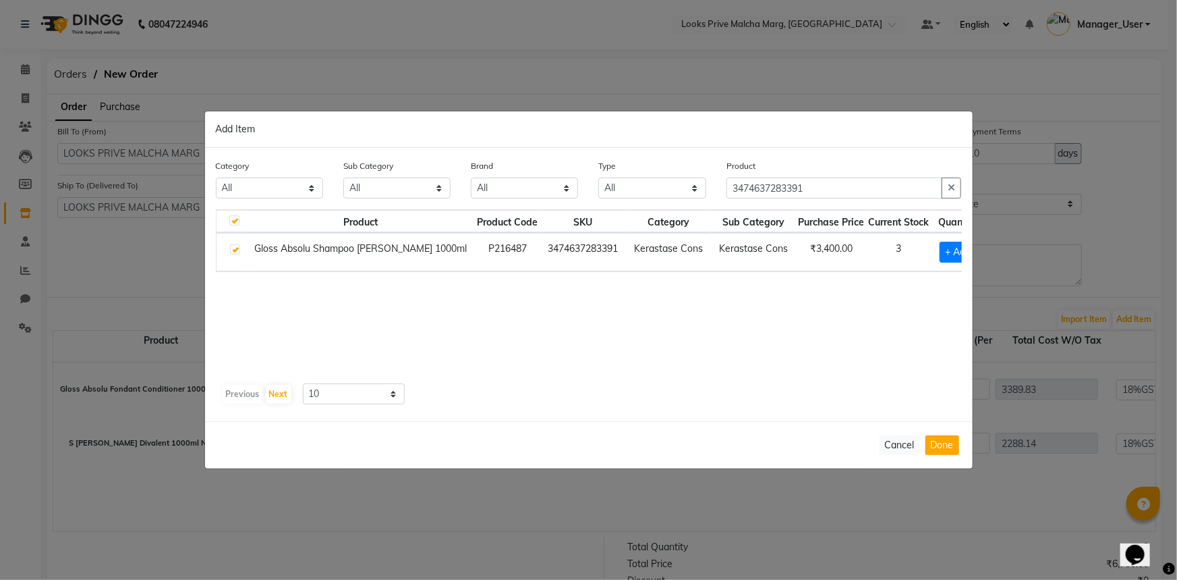
checkbox input "true"
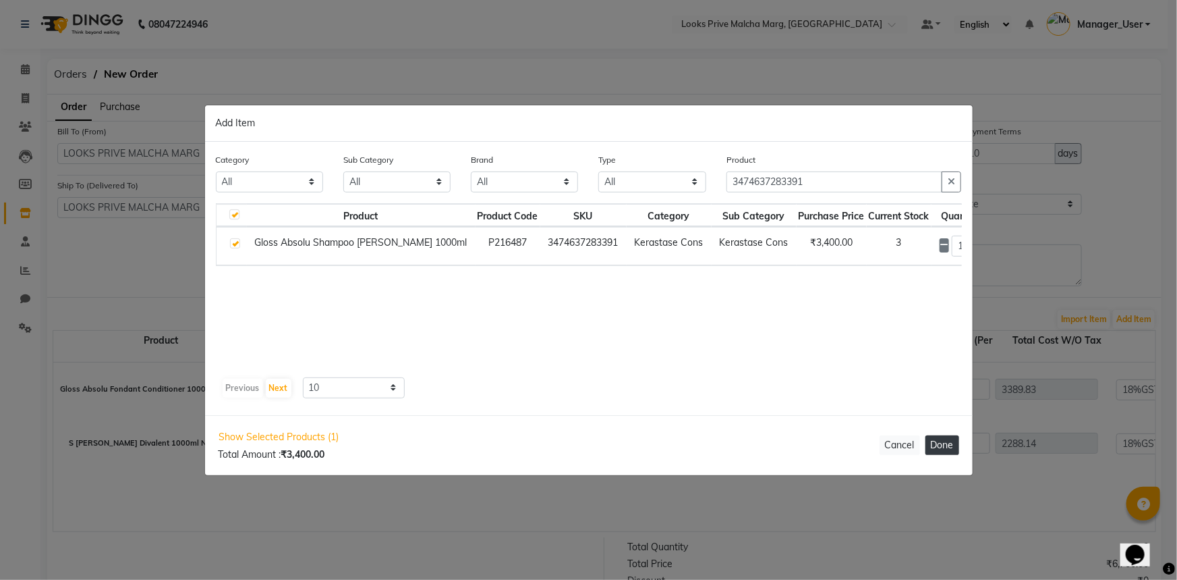
click at [932, 449] on button "Done" at bounding box center [943, 445] width 34 height 20
select select "3871"
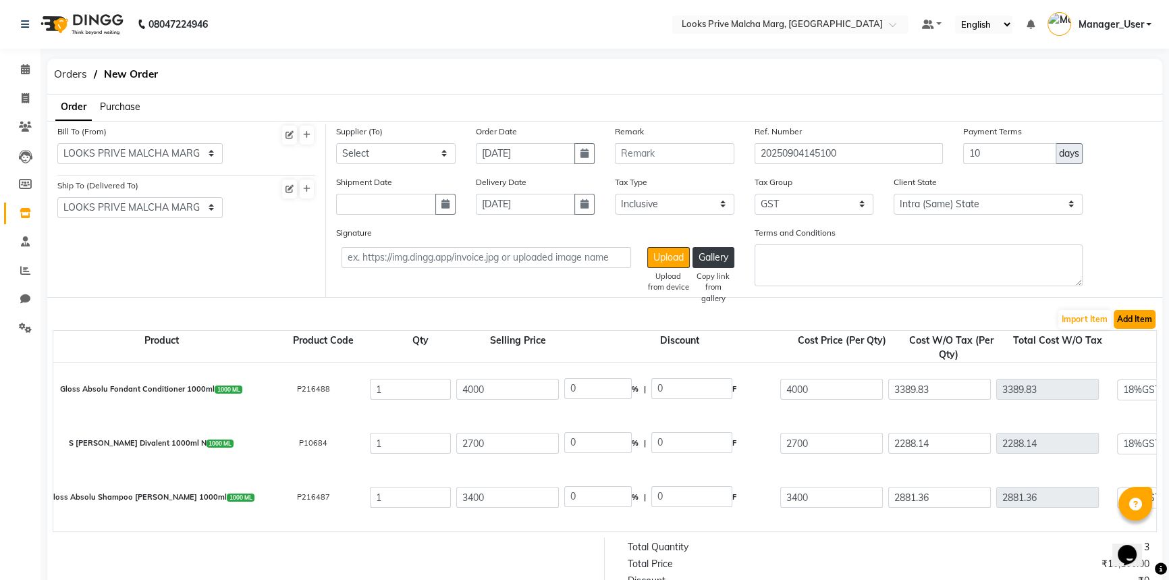
click at [1123, 325] on button "Add Item" at bounding box center [1134, 319] width 42 height 19
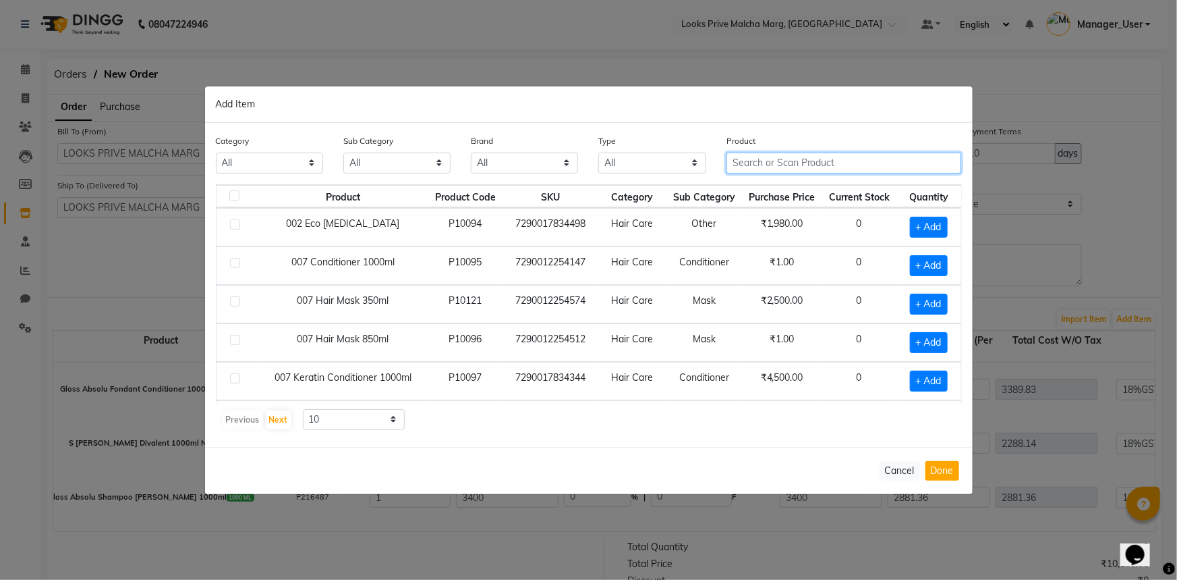
click at [748, 166] on input "text" at bounding box center [844, 162] width 235 height 21
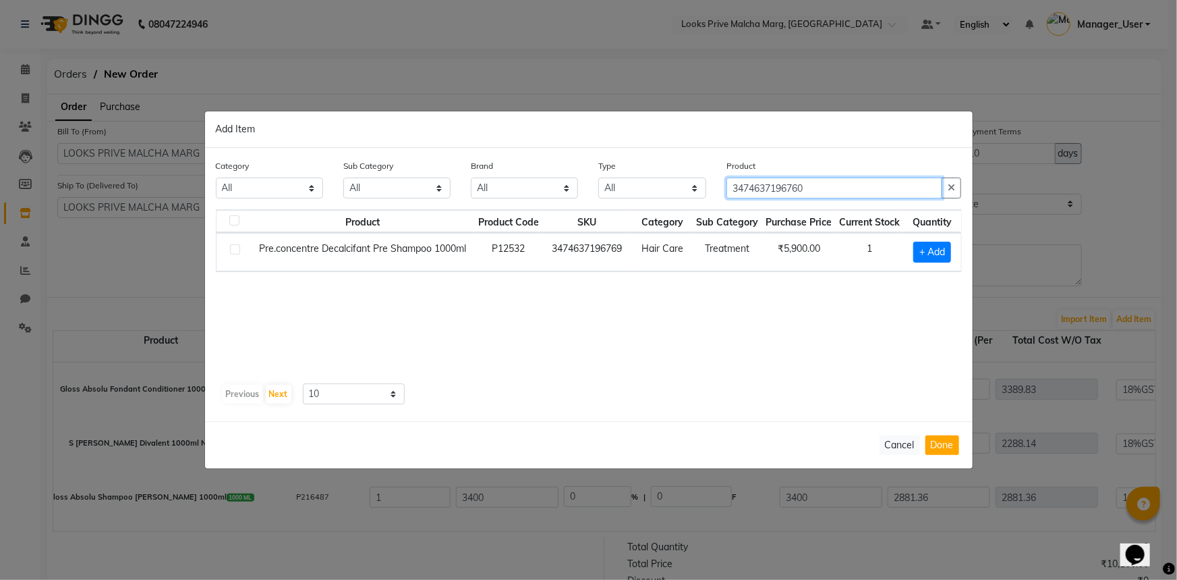
type input "3474637196760"
click at [232, 251] on label at bounding box center [235, 249] width 10 height 10
click at [232, 251] on input "checkbox" at bounding box center [234, 250] width 9 height 9
checkbox input "true"
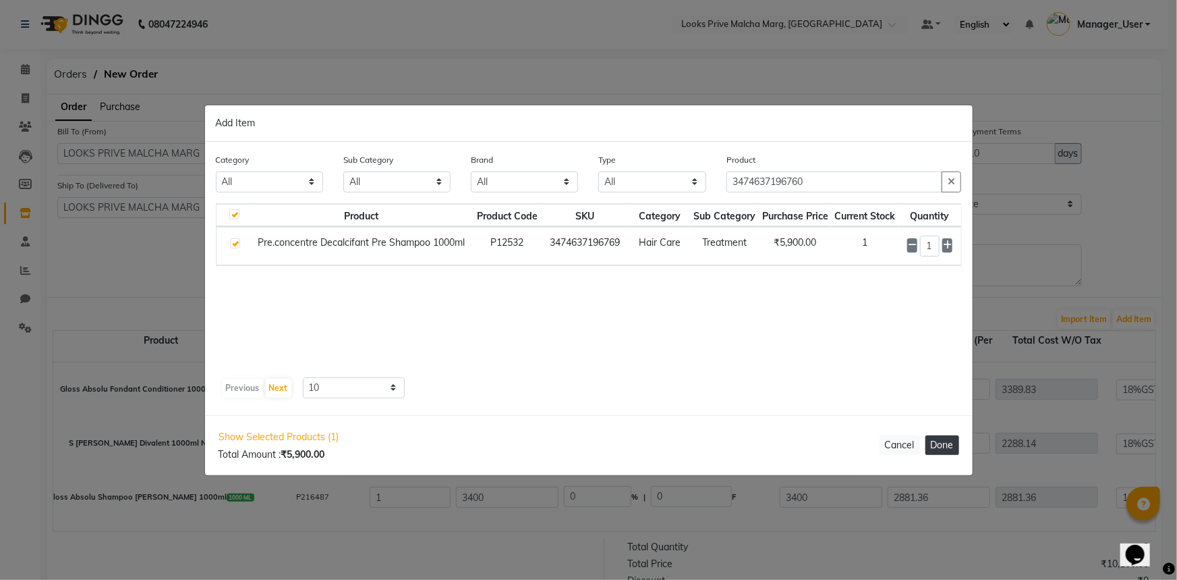
click at [933, 447] on button "Done" at bounding box center [943, 445] width 34 height 20
select select "3871"
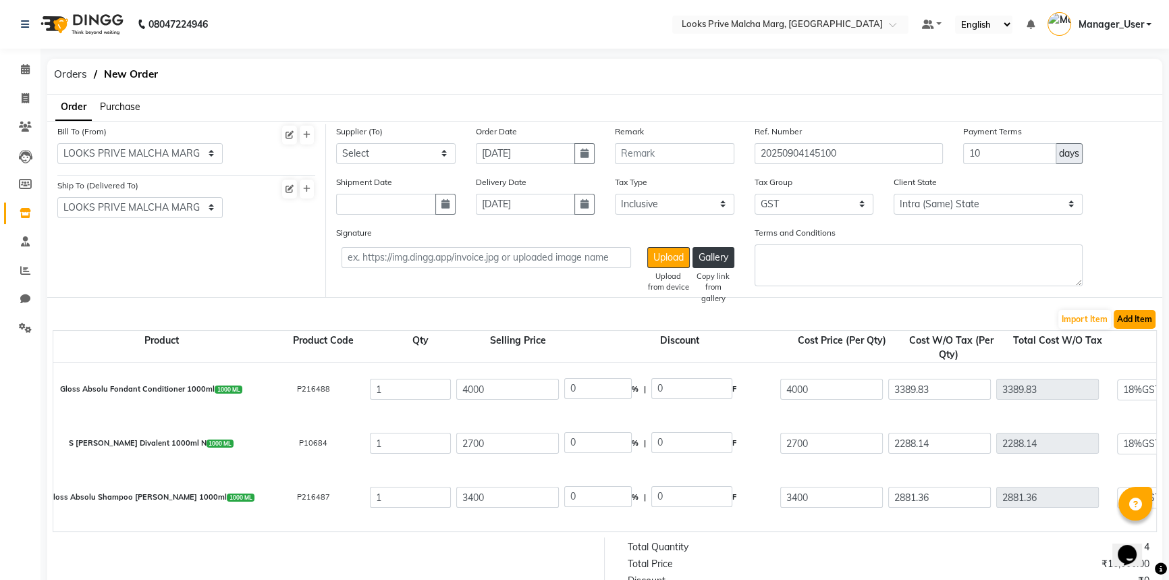
click at [1115, 320] on button "Add Item" at bounding box center [1134, 319] width 42 height 19
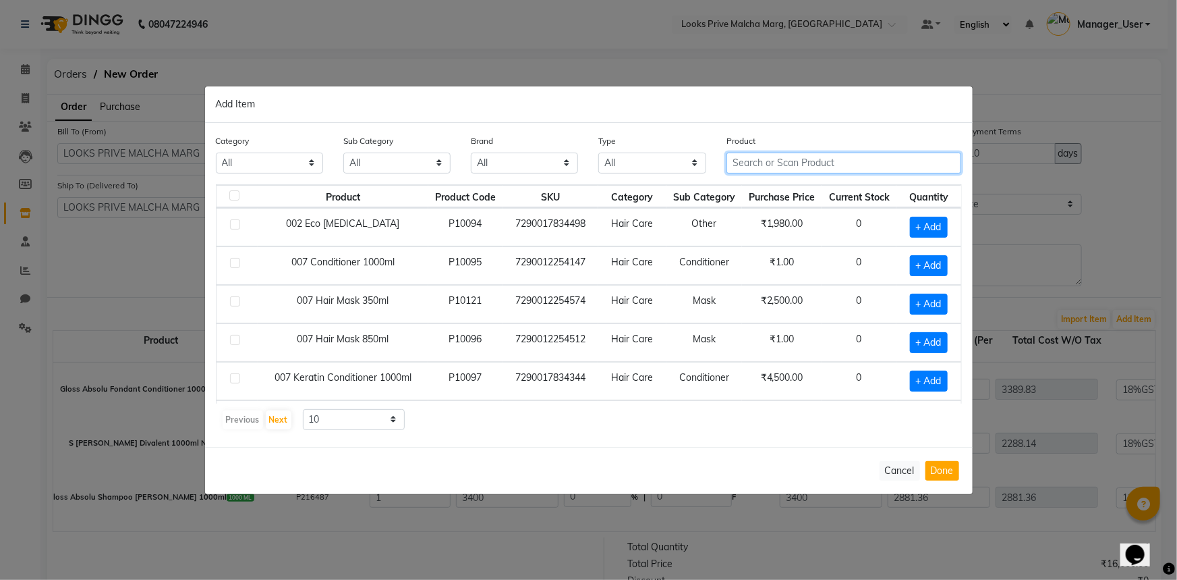
click at [860, 168] on input "text" at bounding box center [844, 162] width 235 height 21
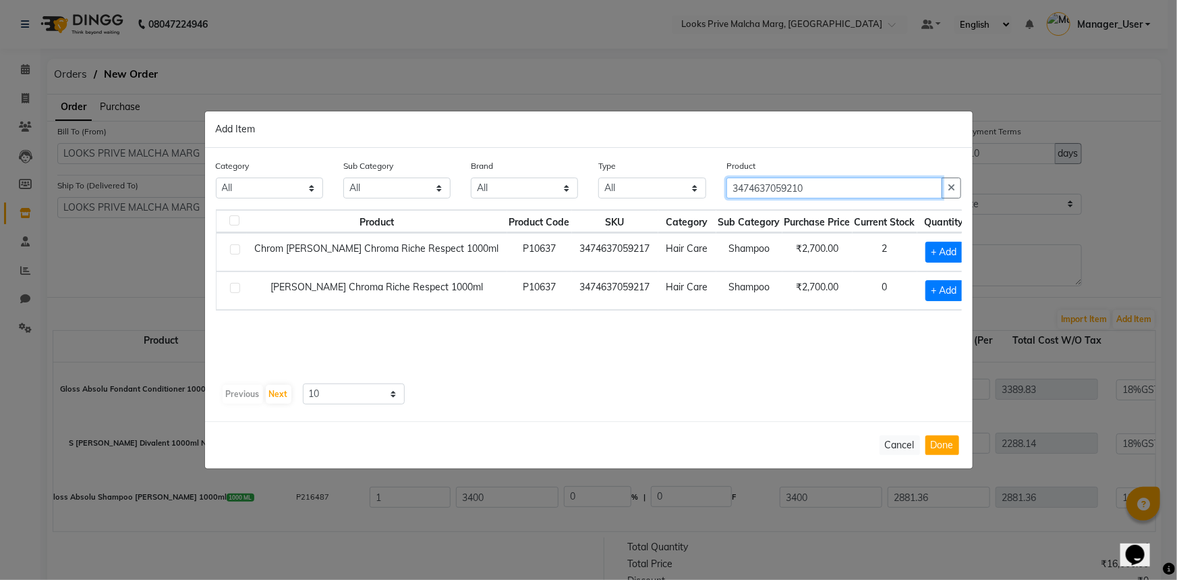
type input "3474637059210"
click at [236, 250] on label at bounding box center [235, 249] width 10 height 10
click at [236, 250] on input "checkbox" at bounding box center [234, 250] width 9 height 9
checkbox input "true"
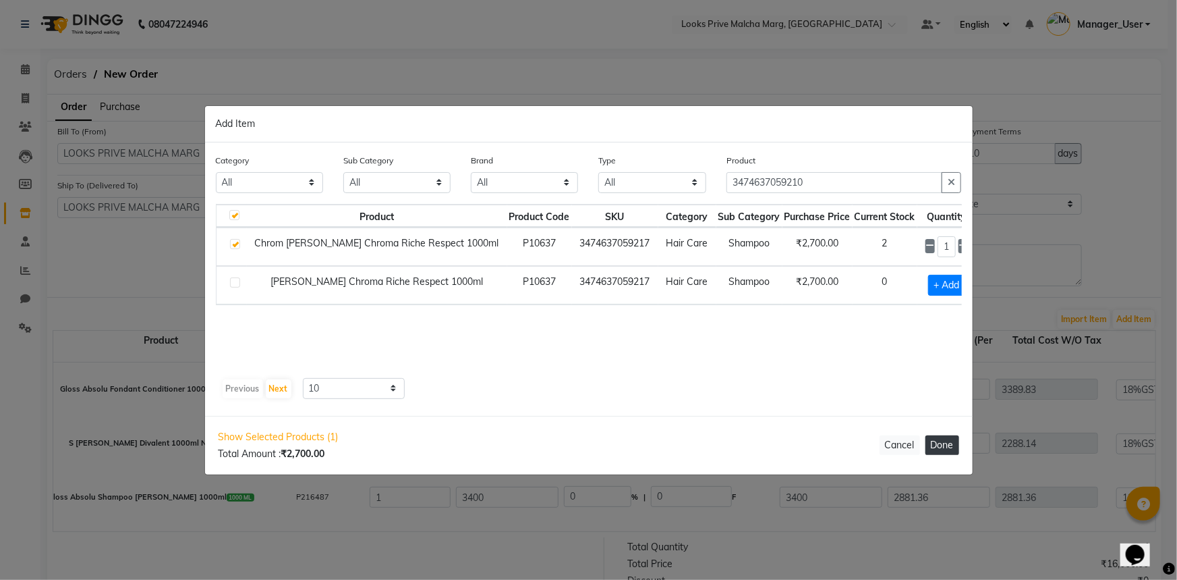
click at [942, 443] on button "Done" at bounding box center [943, 445] width 34 height 20
select select "3871"
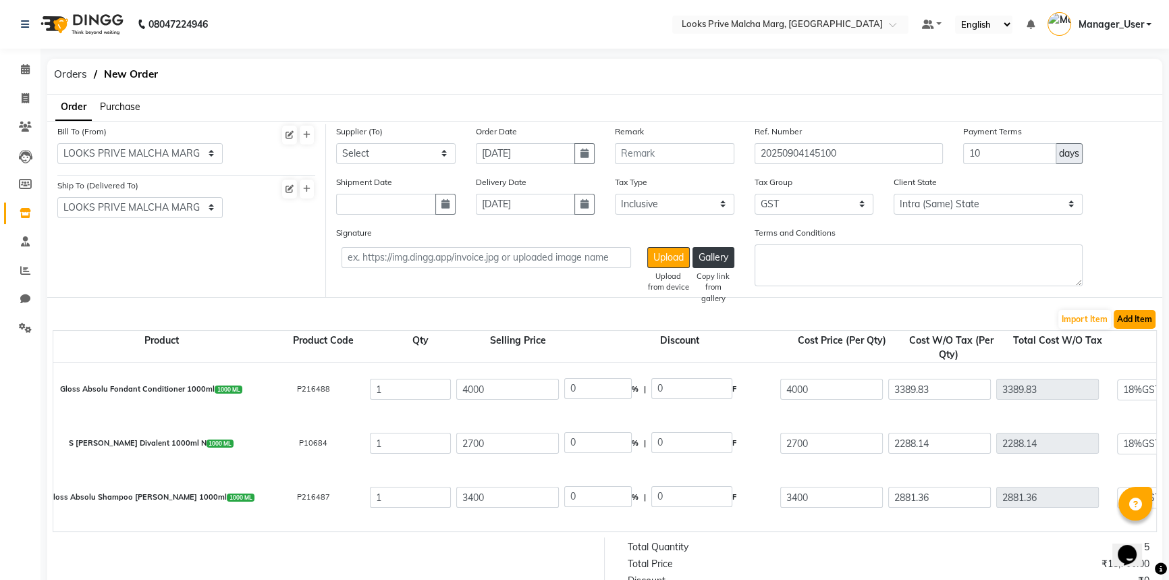
click at [1120, 321] on button "Add Item" at bounding box center [1134, 319] width 42 height 19
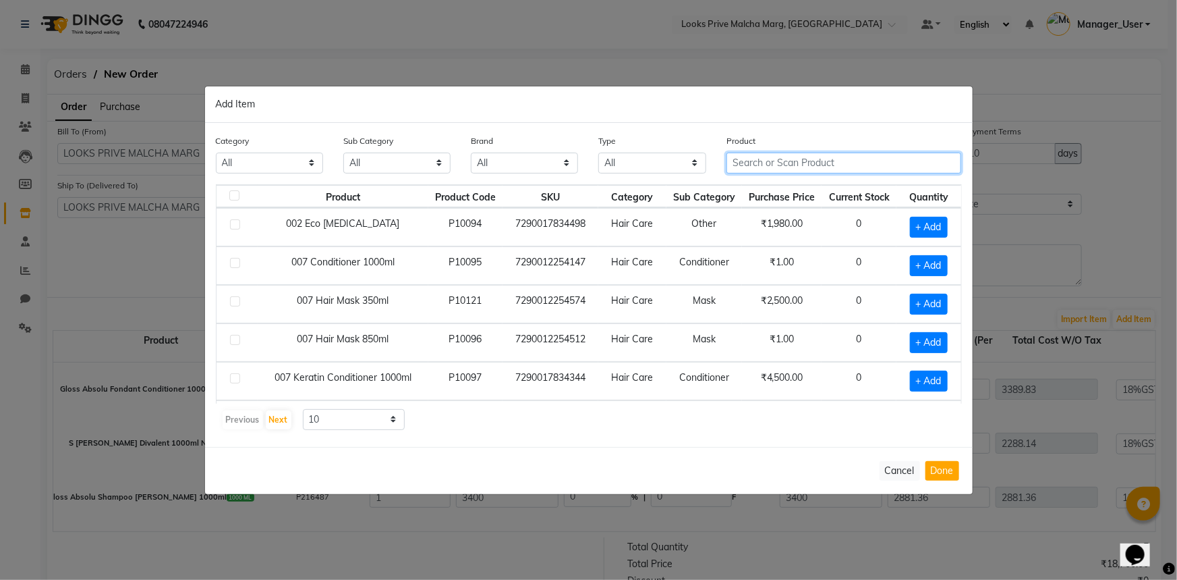
click at [809, 168] on input "text" at bounding box center [844, 162] width 235 height 21
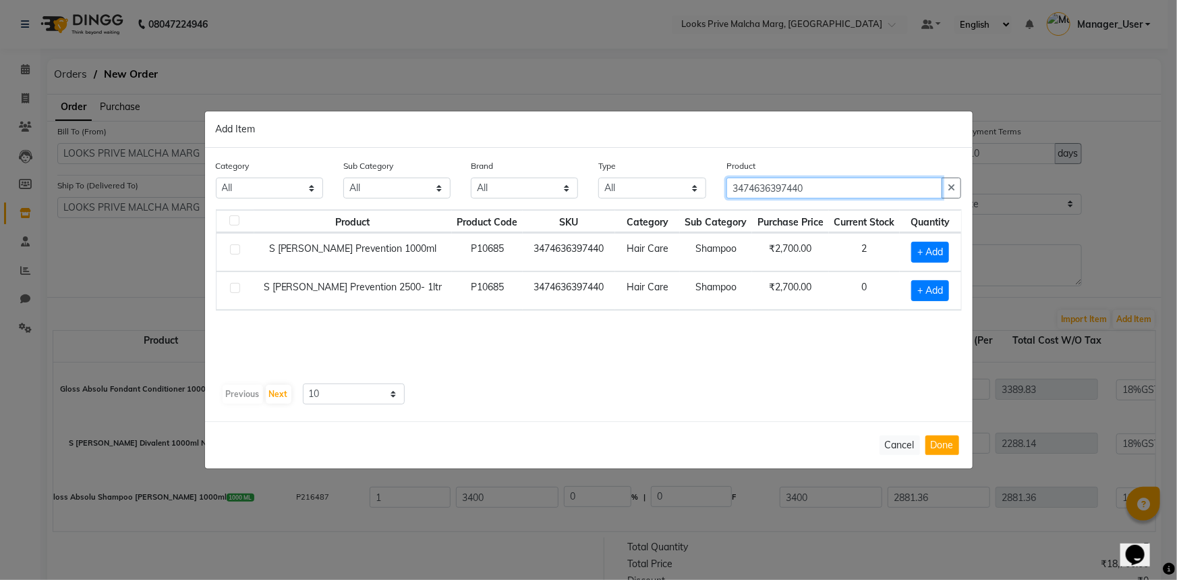
type input "3474636397440"
click at [234, 250] on label at bounding box center [235, 249] width 10 height 10
click at [234, 250] on input "checkbox" at bounding box center [234, 250] width 9 height 9
checkbox input "true"
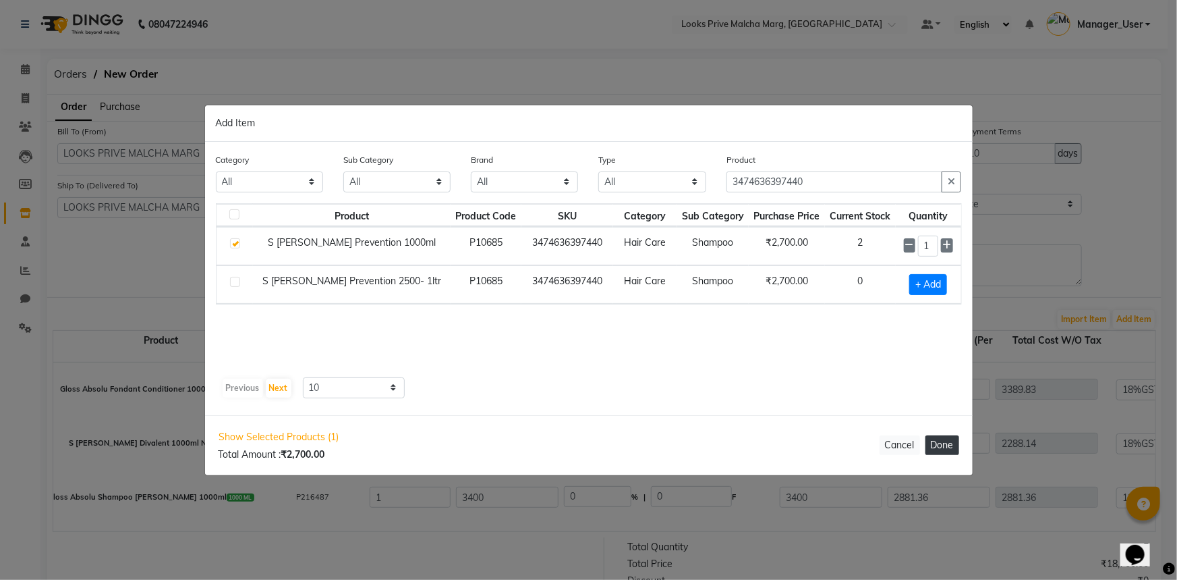
click at [953, 443] on button "Done" at bounding box center [943, 445] width 34 height 20
select select "3871"
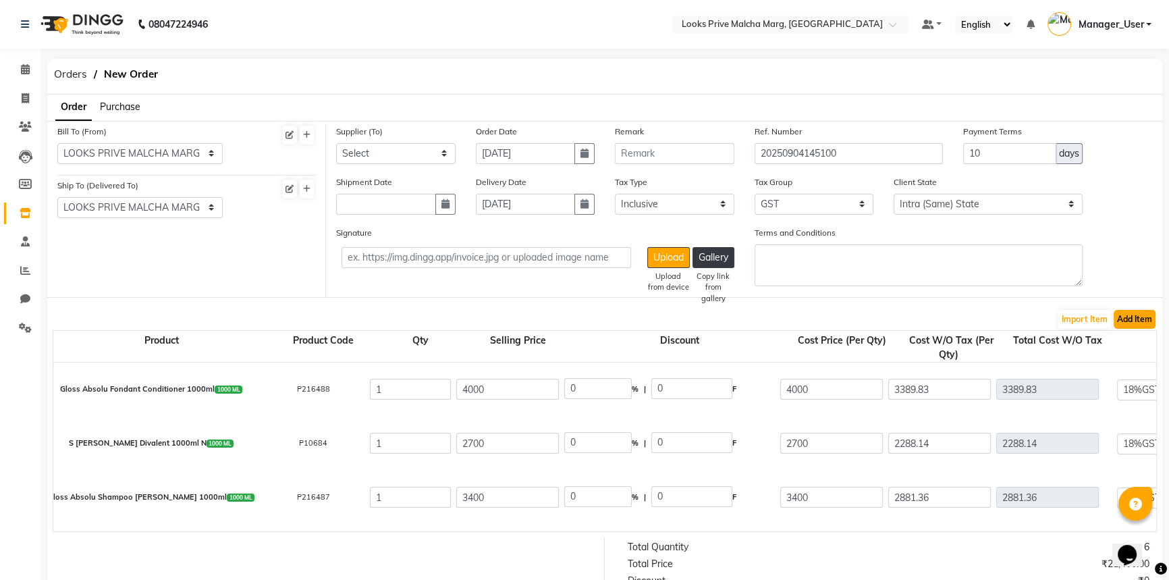
click at [1128, 315] on button "Add Item" at bounding box center [1134, 319] width 42 height 19
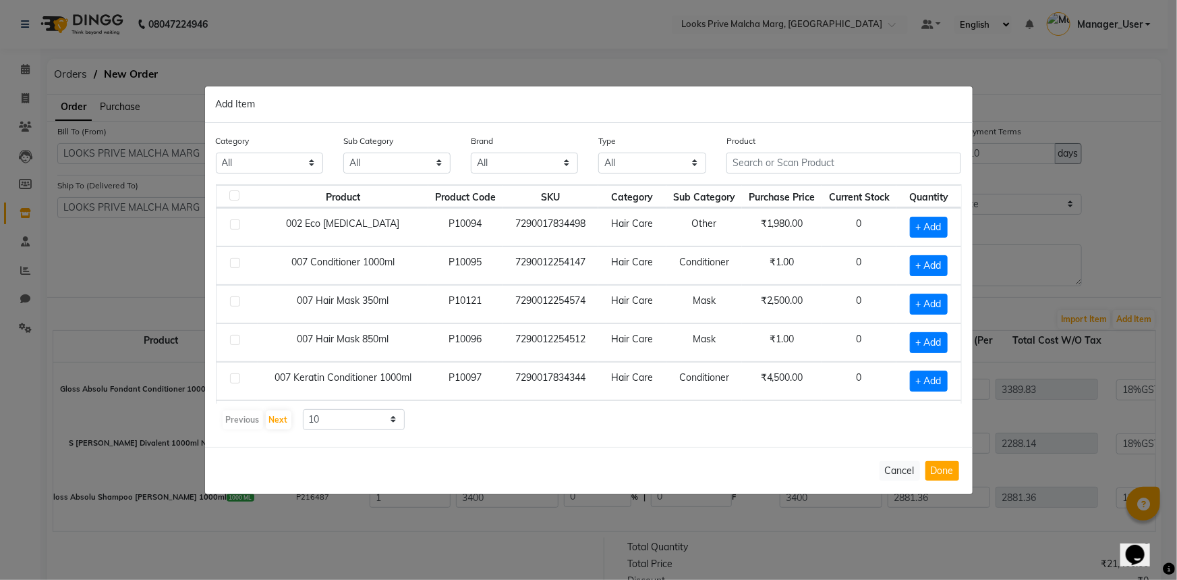
click at [851, 191] on th "Current Stock" at bounding box center [859, 196] width 75 height 23
click at [835, 163] on input "text" at bounding box center [844, 162] width 235 height 21
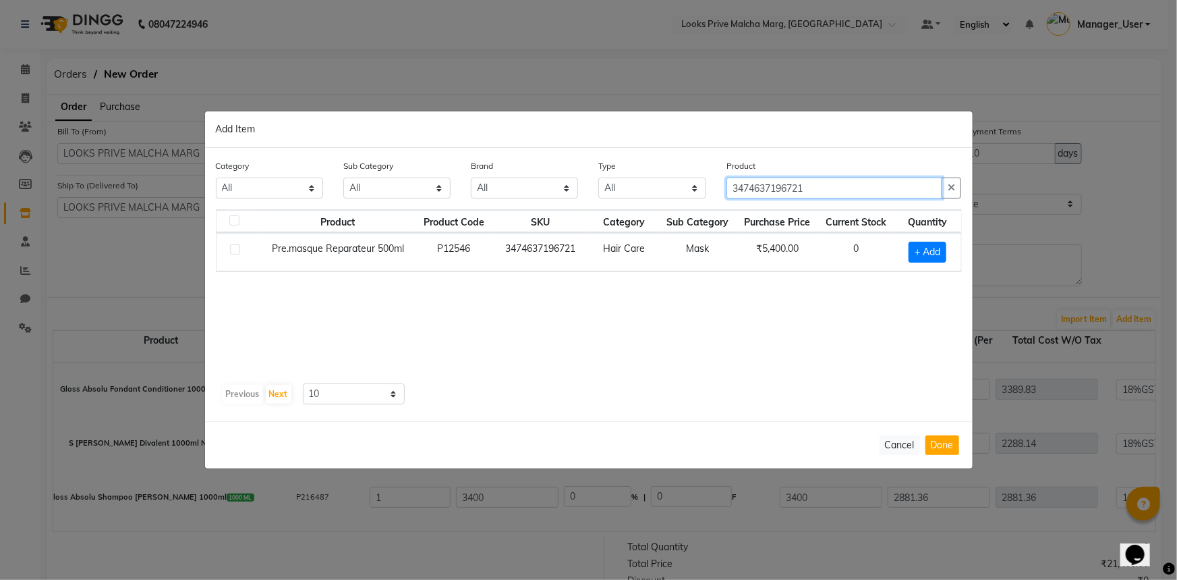
type input "3474637196721"
click at [231, 251] on label at bounding box center [235, 249] width 10 height 10
click at [231, 251] on input "checkbox" at bounding box center [234, 250] width 9 height 9
checkbox input "true"
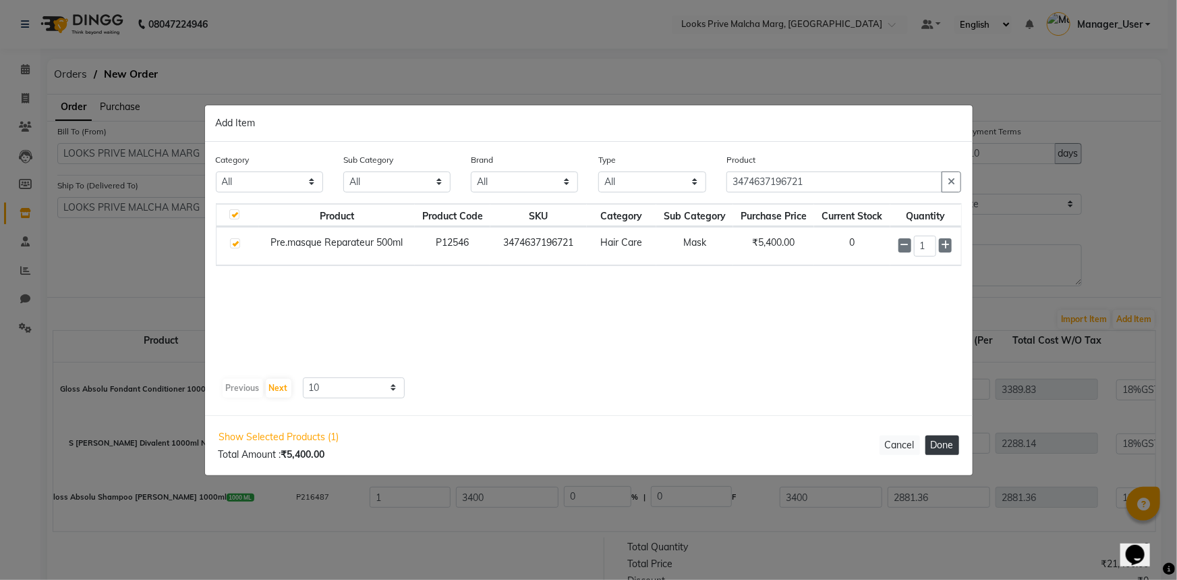
click at [942, 447] on button "Done" at bounding box center [943, 445] width 34 height 20
select select "3871"
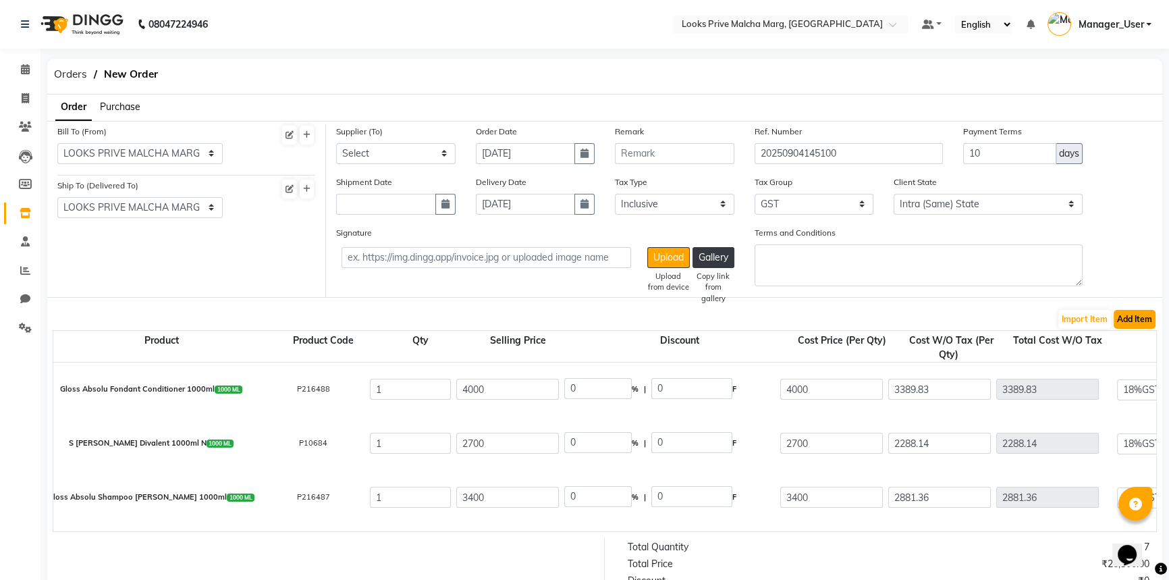
click at [1140, 320] on button "Add Item" at bounding box center [1134, 319] width 42 height 19
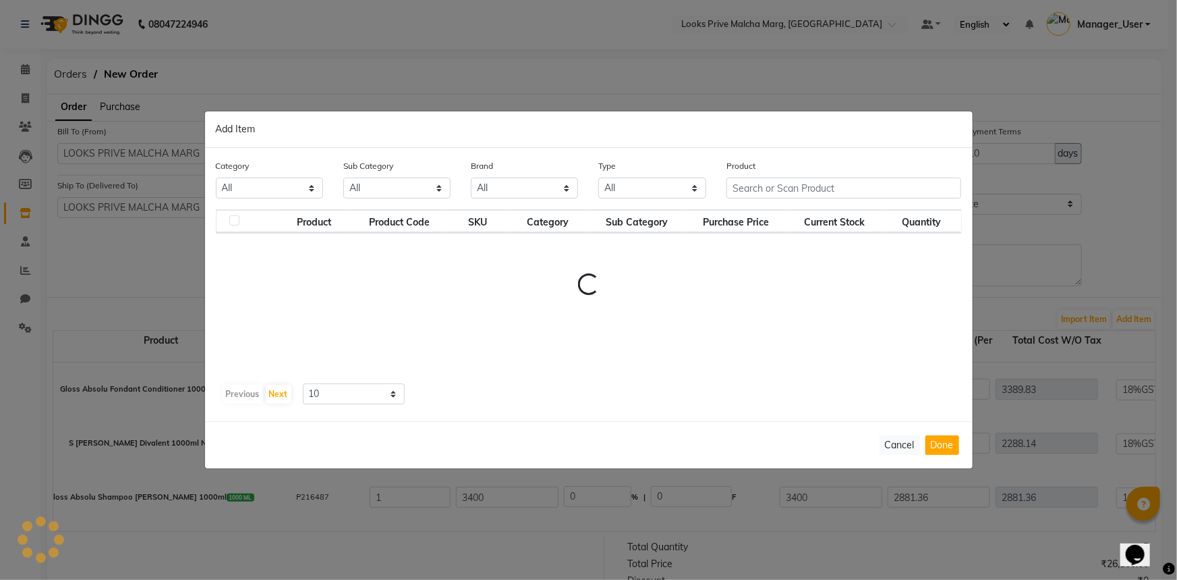
click at [756, 210] on th "Purchase Price" at bounding box center [735, 221] width 101 height 23
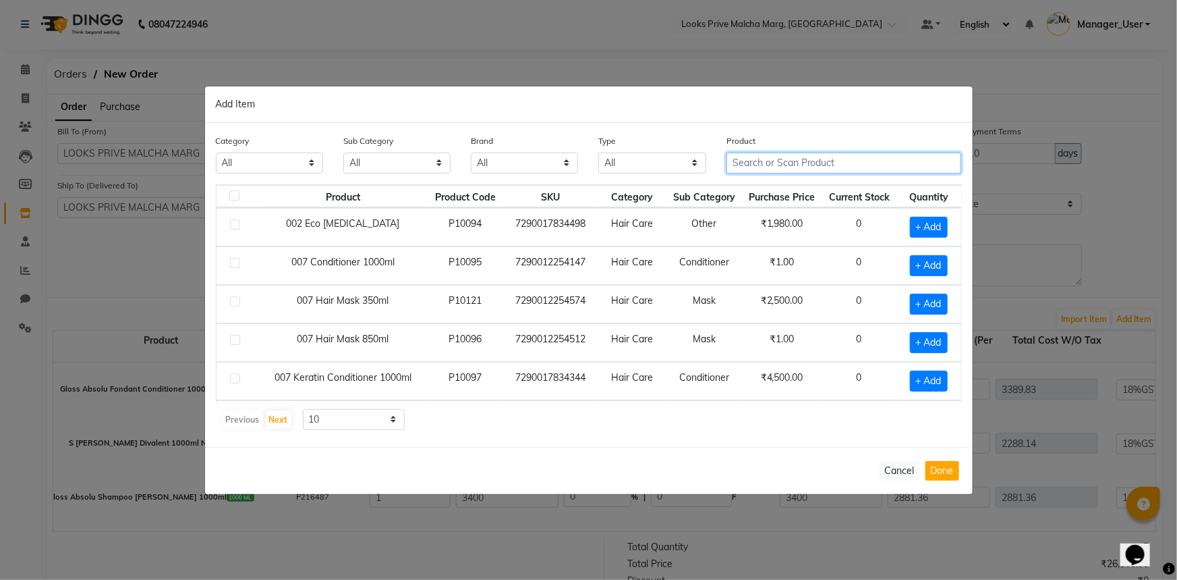
click at [763, 167] on input "text" at bounding box center [844, 162] width 235 height 21
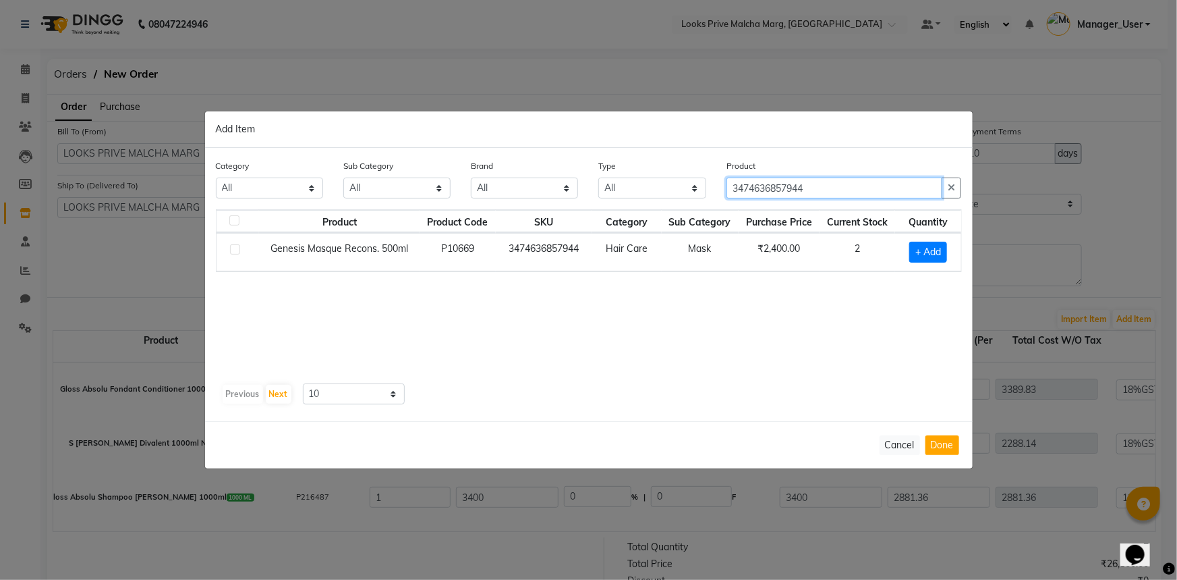
type input "3474636857944"
click at [236, 250] on label at bounding box center [235, 249] width 10 height 10
click at [236, 250] on input "checkbox" at bounding box center [234, 250] width 9 height 9
checkbox input "true"
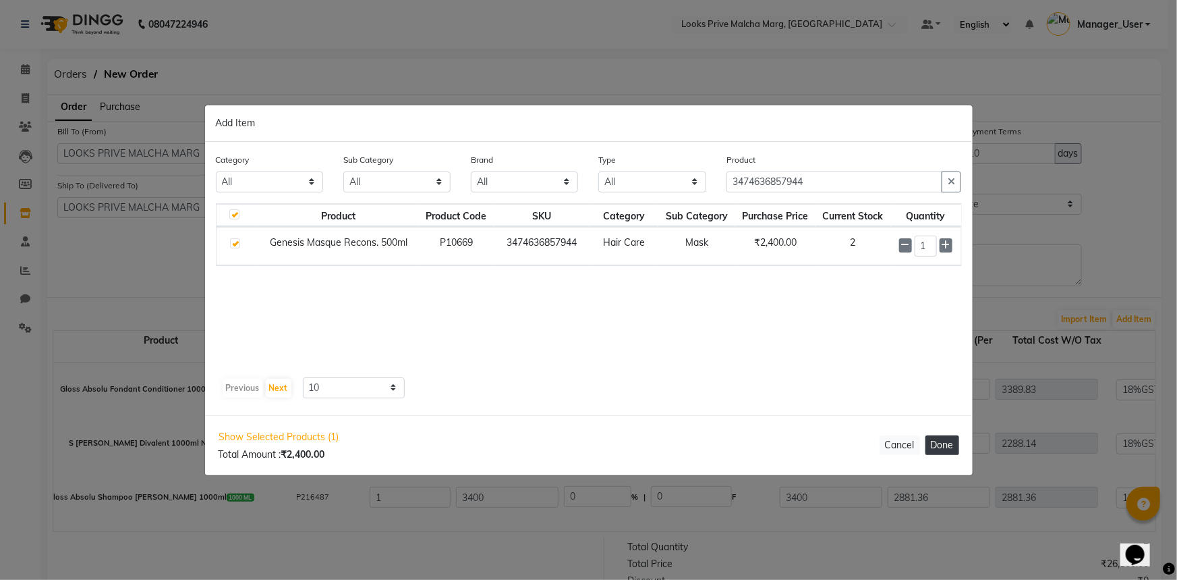
click at [951, 445] on button "Done" at bounding box center [943, 445] width 34 height 20
select select "3871"
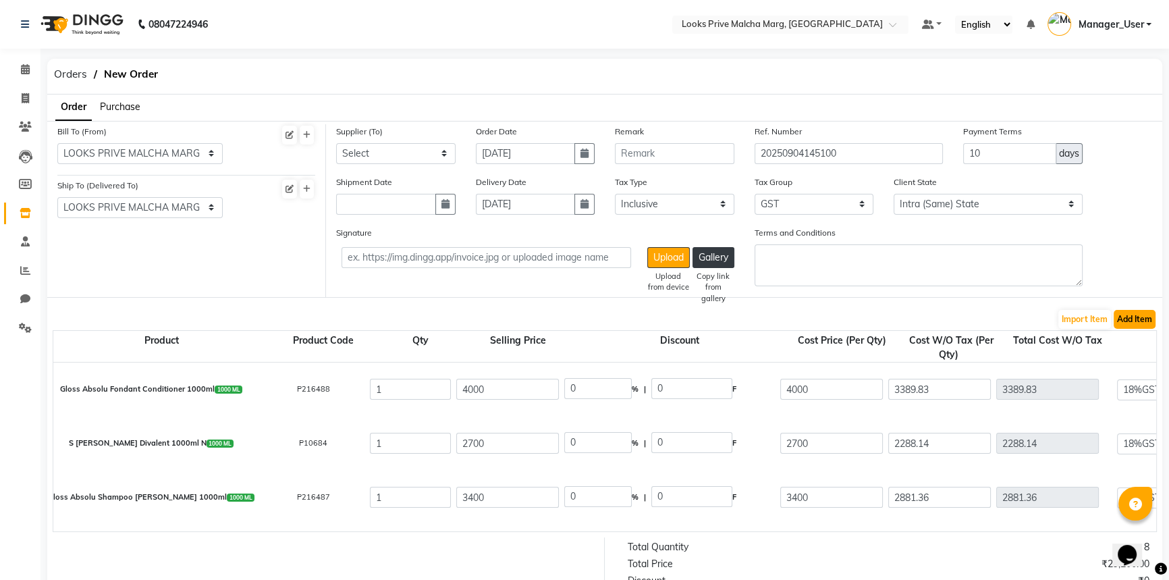
click at [1146, 319] on button "Add Item" at bounding box center [1134, 319] width 42 height 19
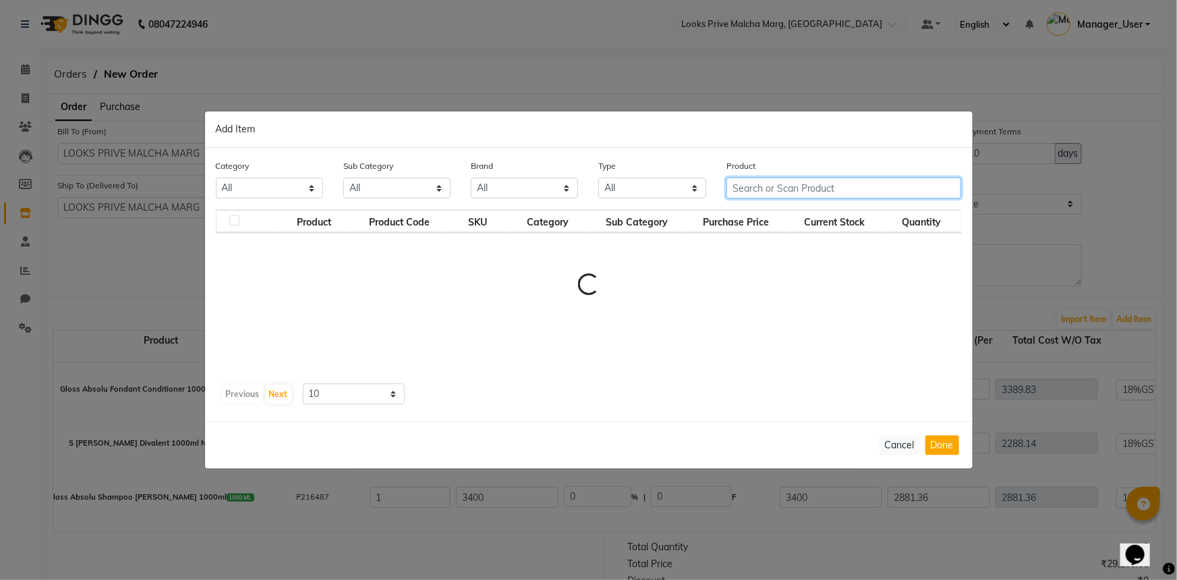
click at [799, 184] on input "text" at bounding box center [844, 187] width 235 height 21
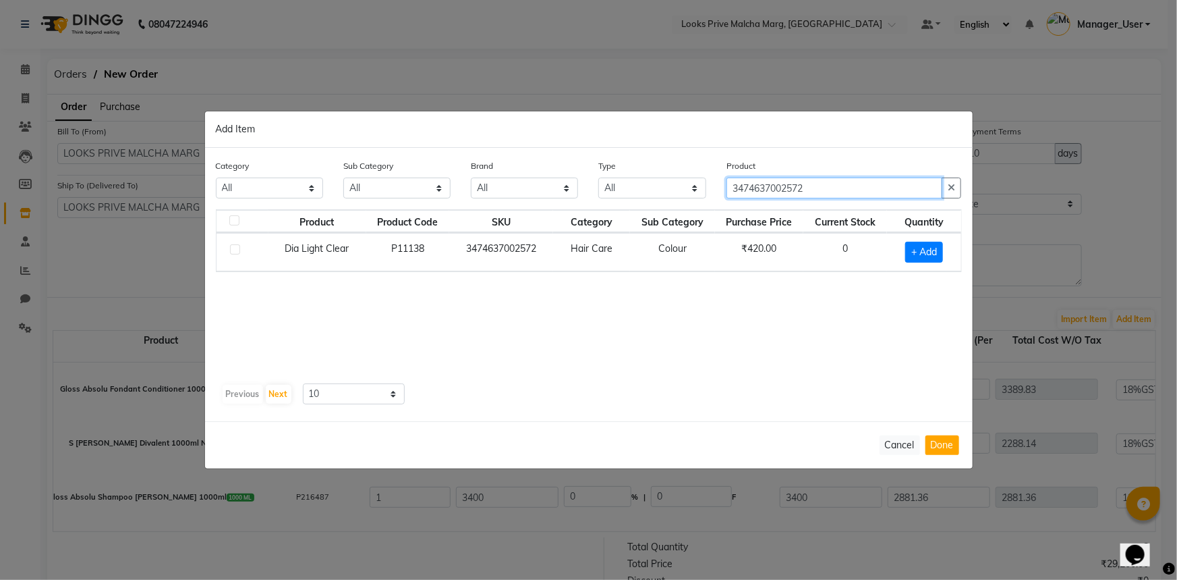
type input "3474637002572"
click at [221, 250] on td at bounding box center [243, 252] width 52 height 38
click at [235, 251] on label at bounding box center [235, 249] width 10 height 10
click at [235, 251] on input "checkbox" at bounding box center [234, 250] width 9 height 9
checkbox input "true"
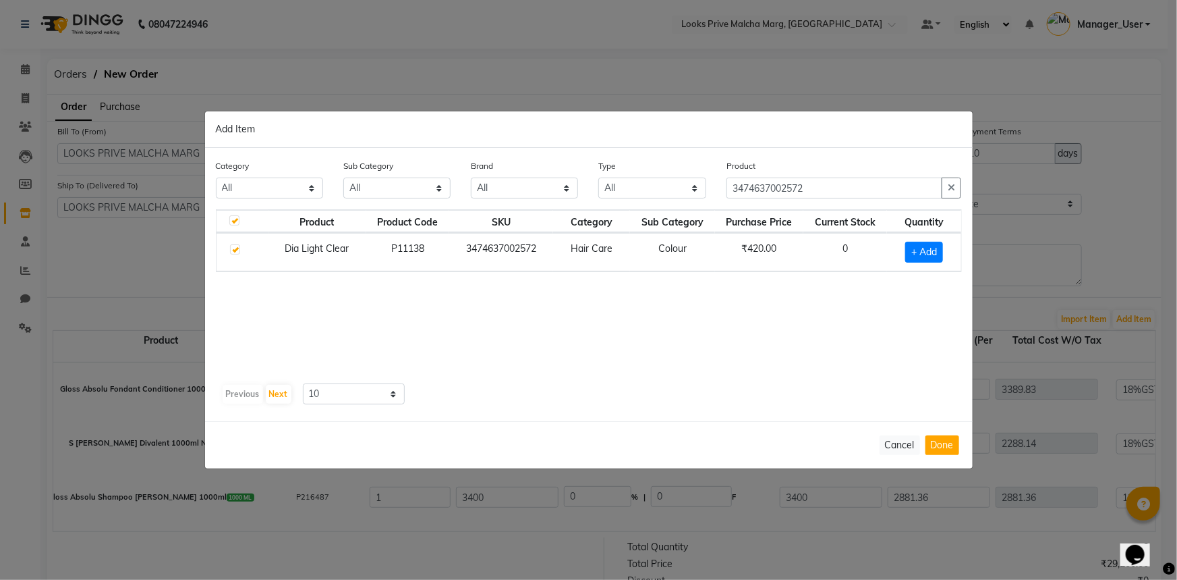
checkbox input "true"
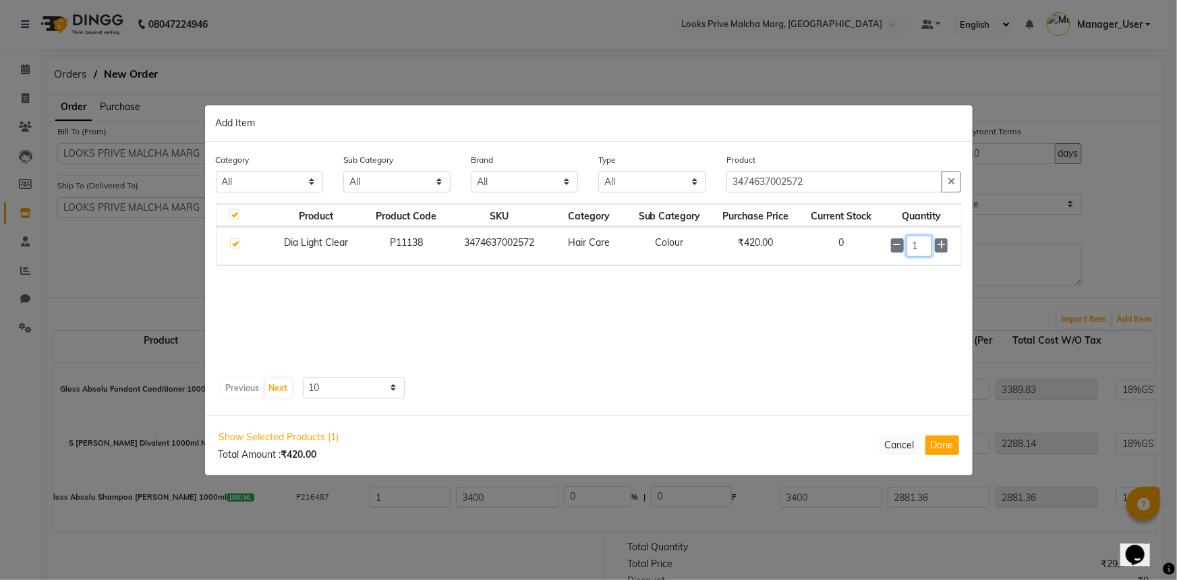
click at [924, 250] on input "1" at bounding box center [920, 245] width 26 height 21
type input "2"
click at [944, 451] on button "Done" at bounding box center [943, 445] width 34 height 20
select select "3871"
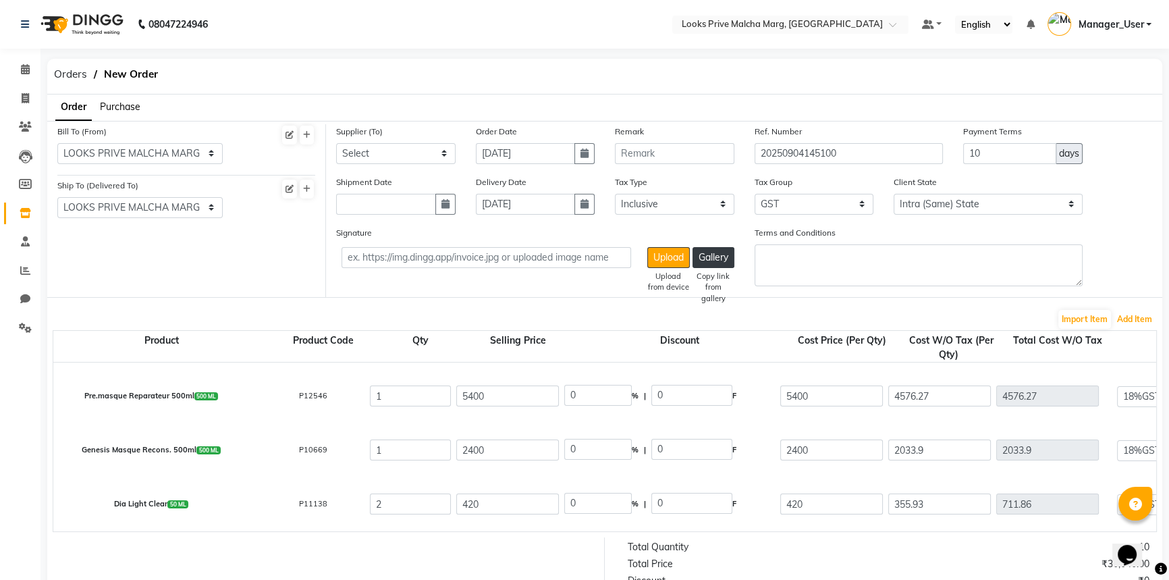
scroll to position [292, 0]
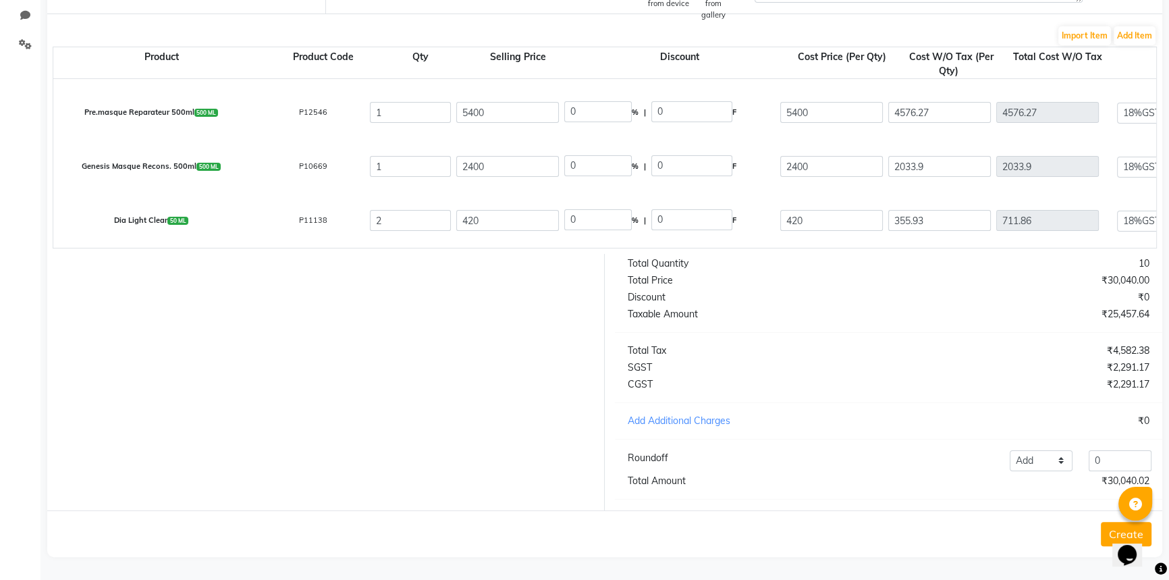
click at [1107, 532] on button "Create" at bounding box center [1125, 534] width 51 height 24
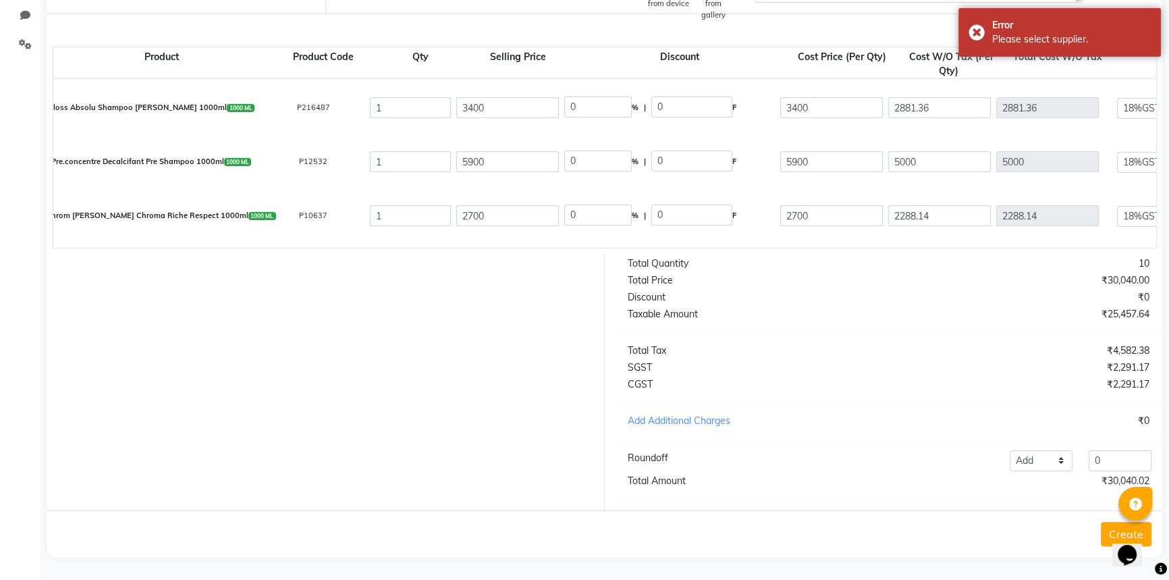
scroll to position [0, 0]
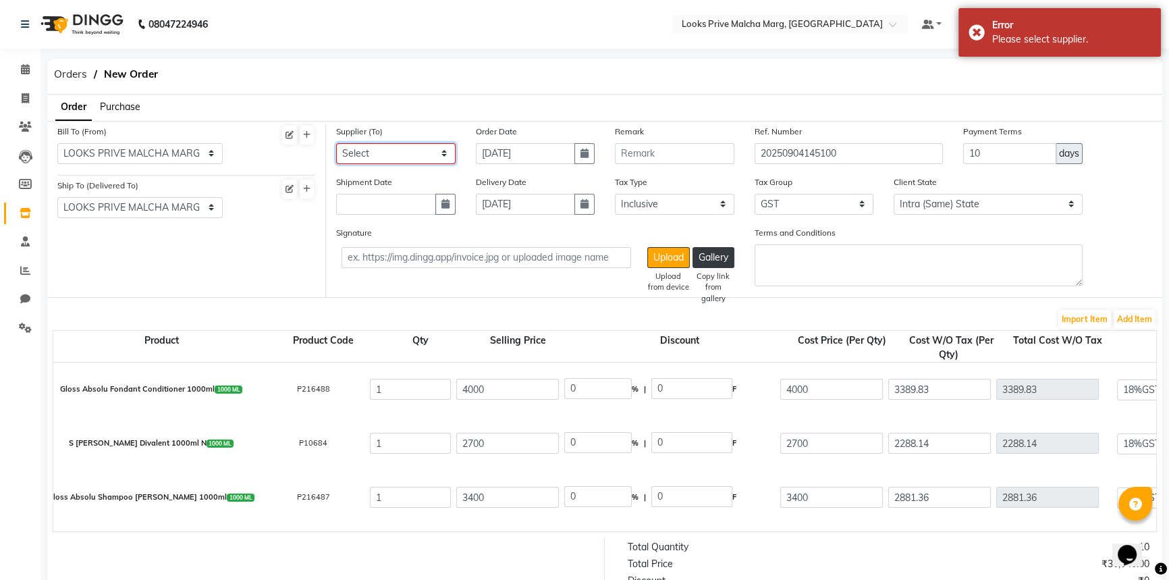
select select "3600"
click at [336, 143] on select "Select Klassik Beauty Solution - Klassik Beauty Solution Klassik Beauty Solutio…" at bounding box center [395, 153] width 119 height 21
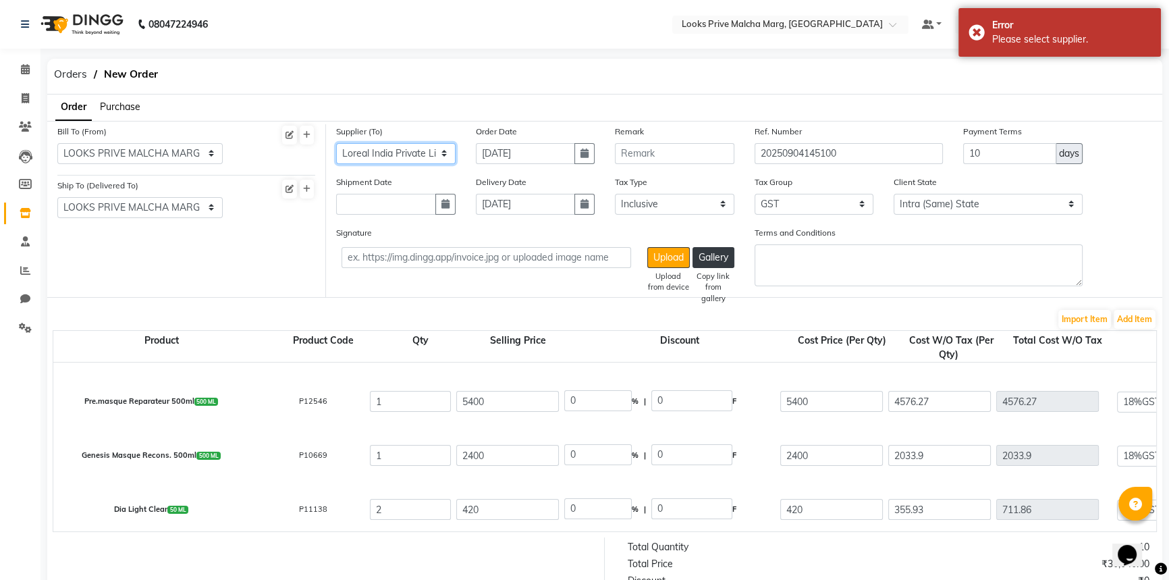
scroll to position [317, 0]
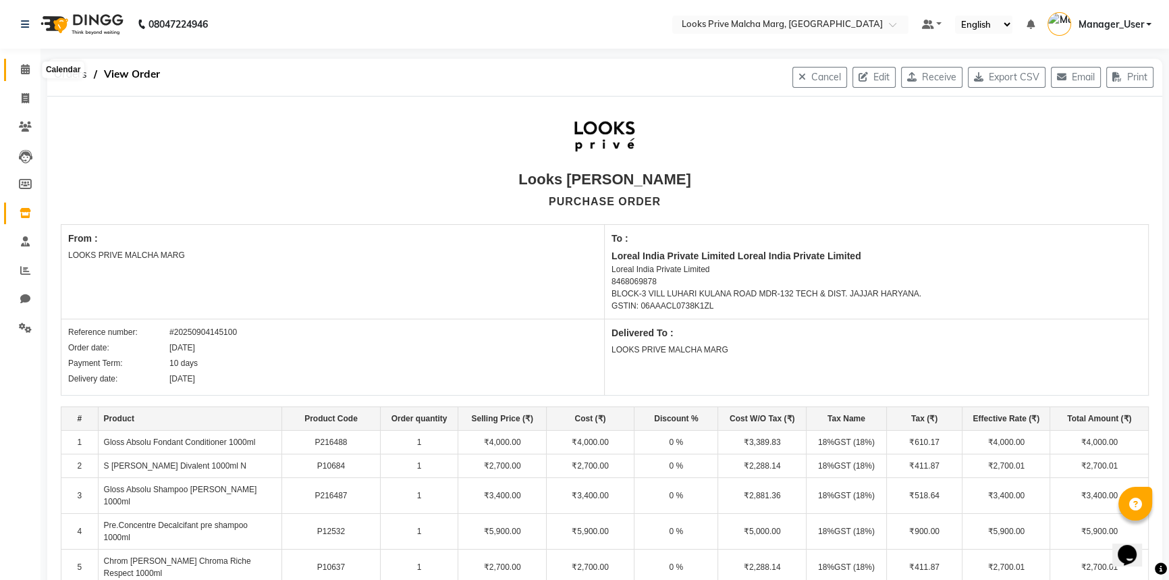
click at [28, 62] on span at bounding box center [25, 70] width 24 height 16
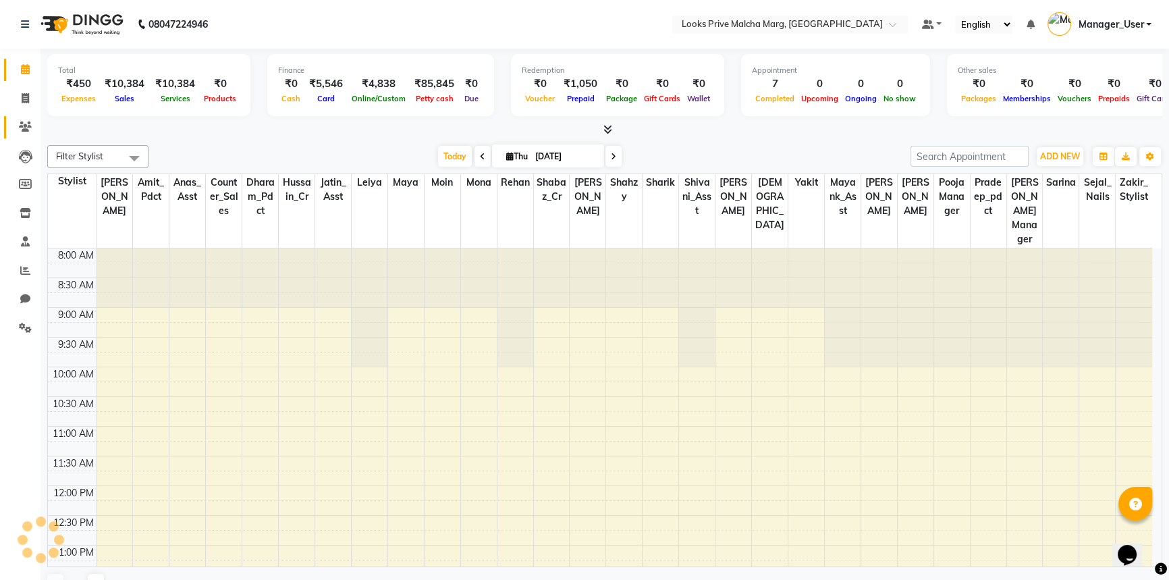
click at [33, 128] on span at bounding box center [25, 127] width 24 height 16
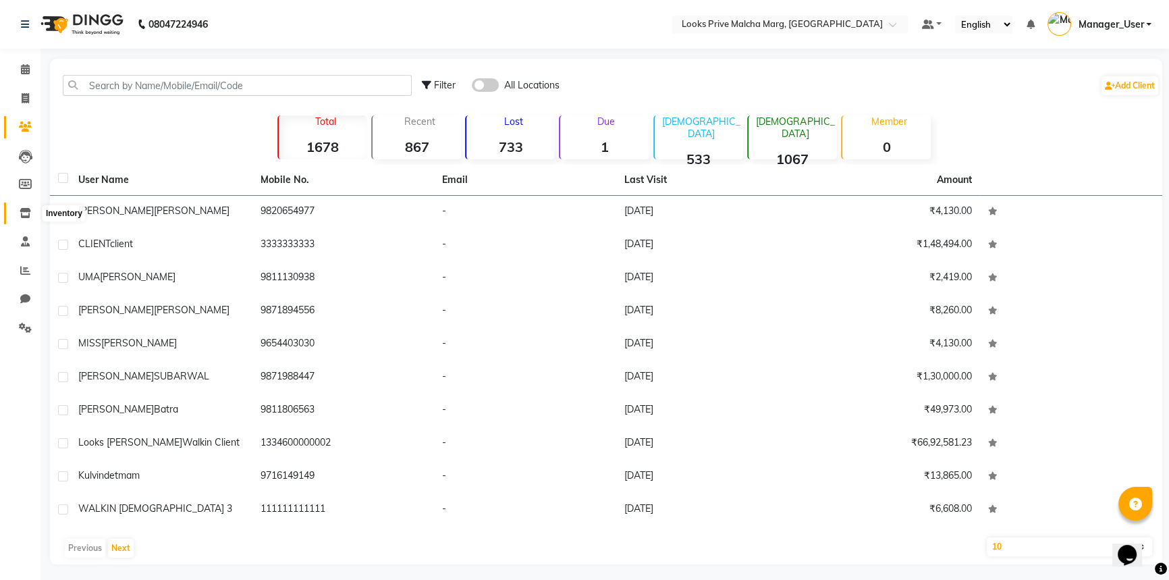
click at [24, 212] on icon at bounding box center [25, 213] width 11 height 10
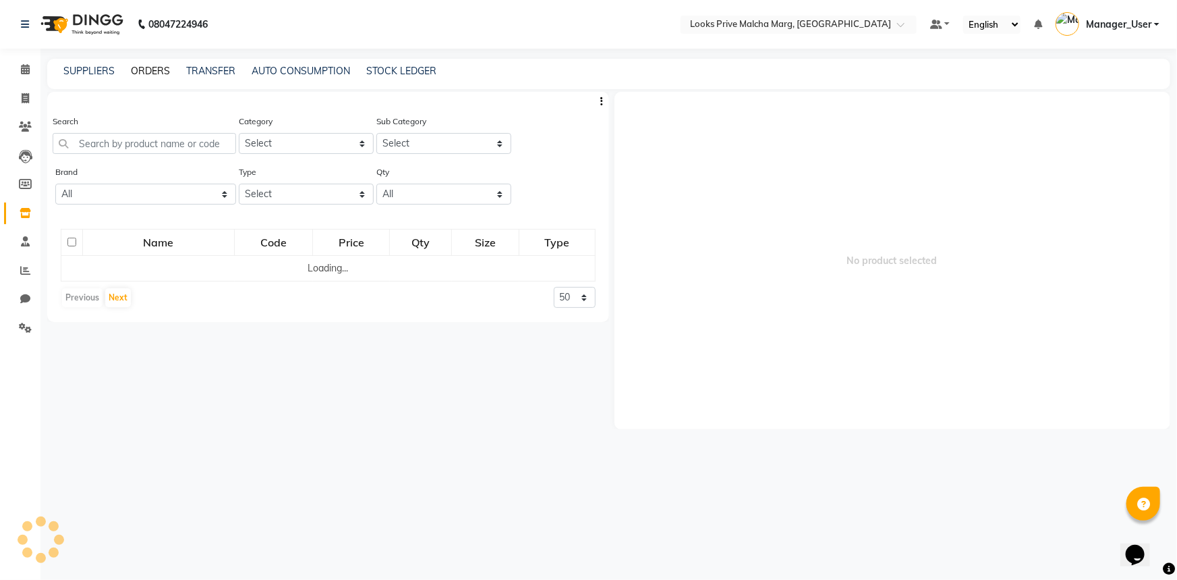
click at [148, 73] on link "ORDERS" at bounding box center [150, 71] width 39 height 12
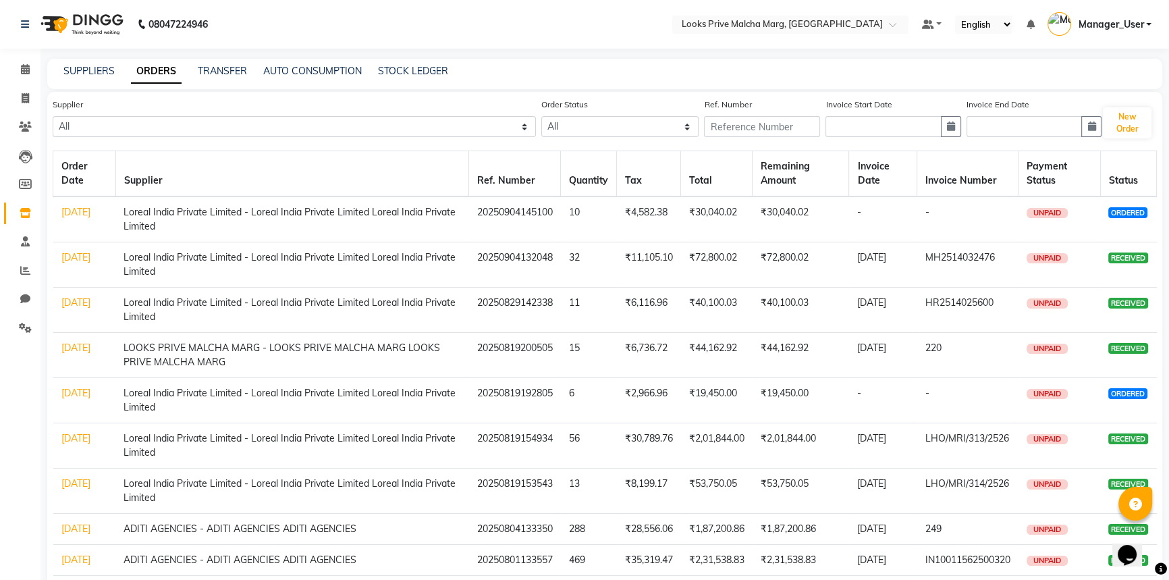
click at [65, 218] on link "[DATE]" at bounding box center [75, 212] width 29 height 12
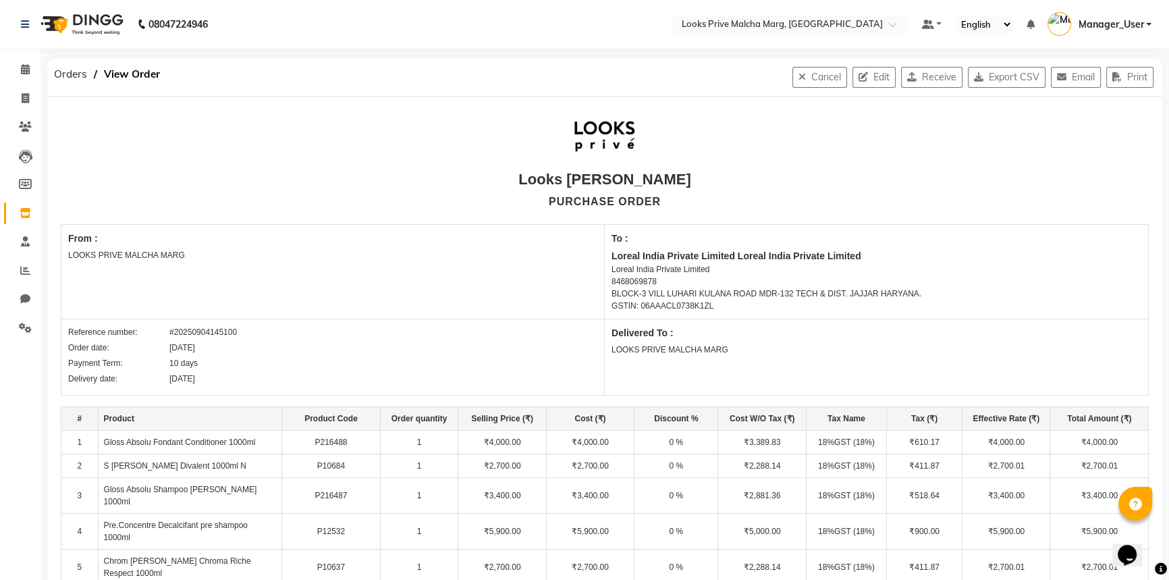
click at [928, 80] on button "Receive" at bounding box center [931, 77] width 61 height 21
select select "1245"
select select "1246"
select select "3600"
select select "true"
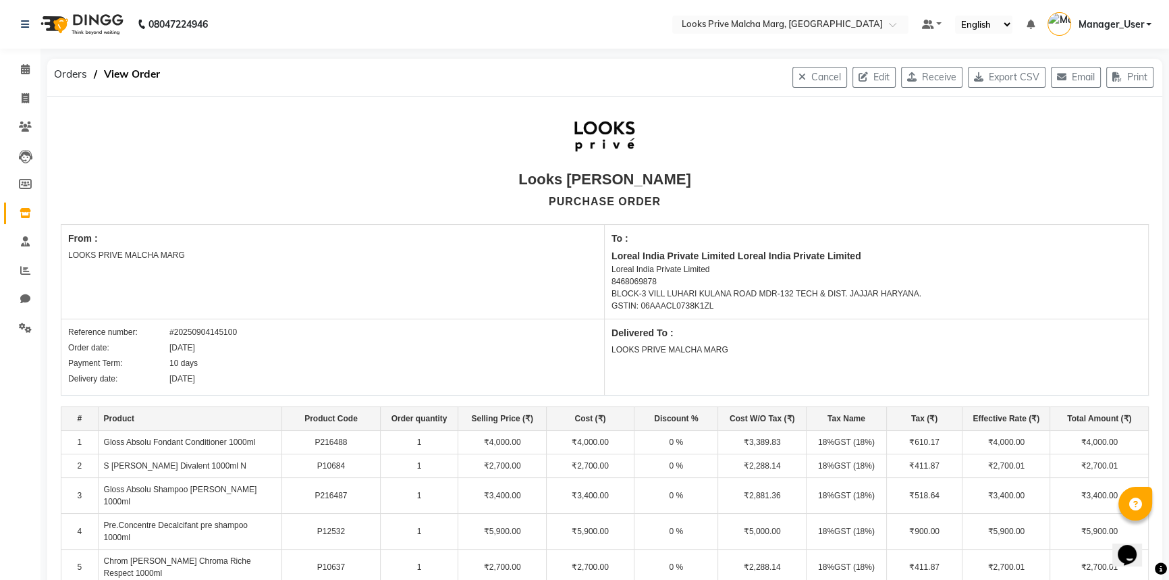
select select "3871"
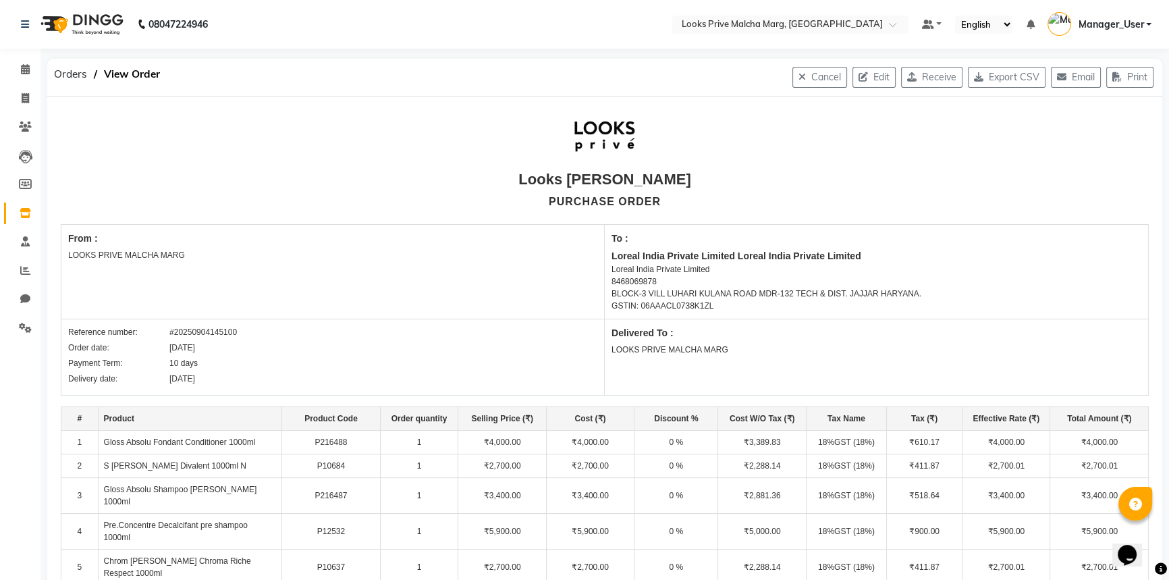
select select "3871"
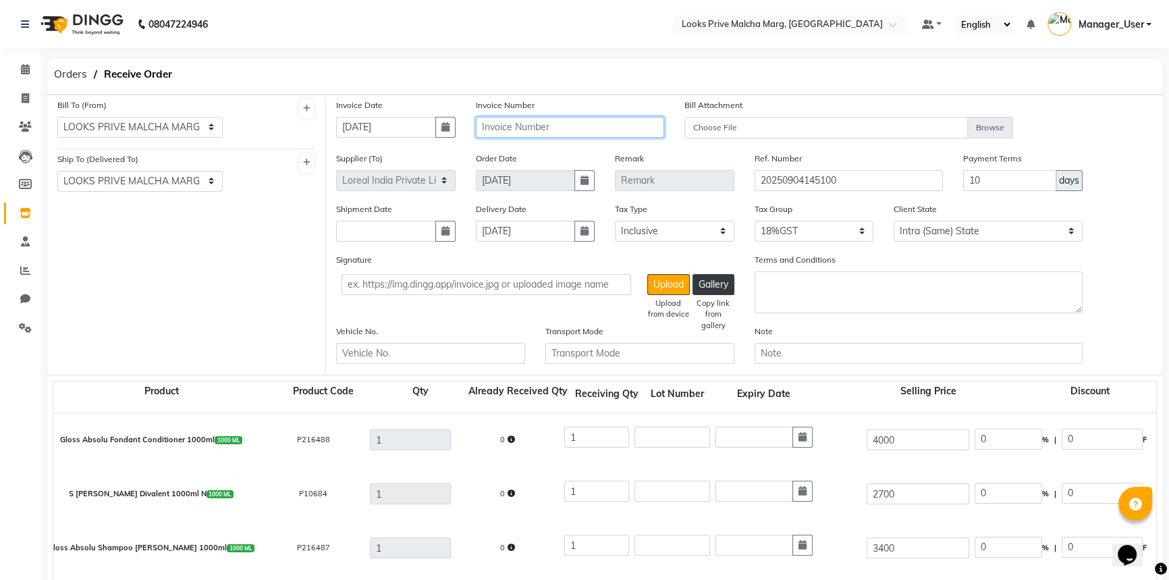
click at [571, 128] on input "text" at bounding box center [570, 127] width 189 height 21
type input "4239"
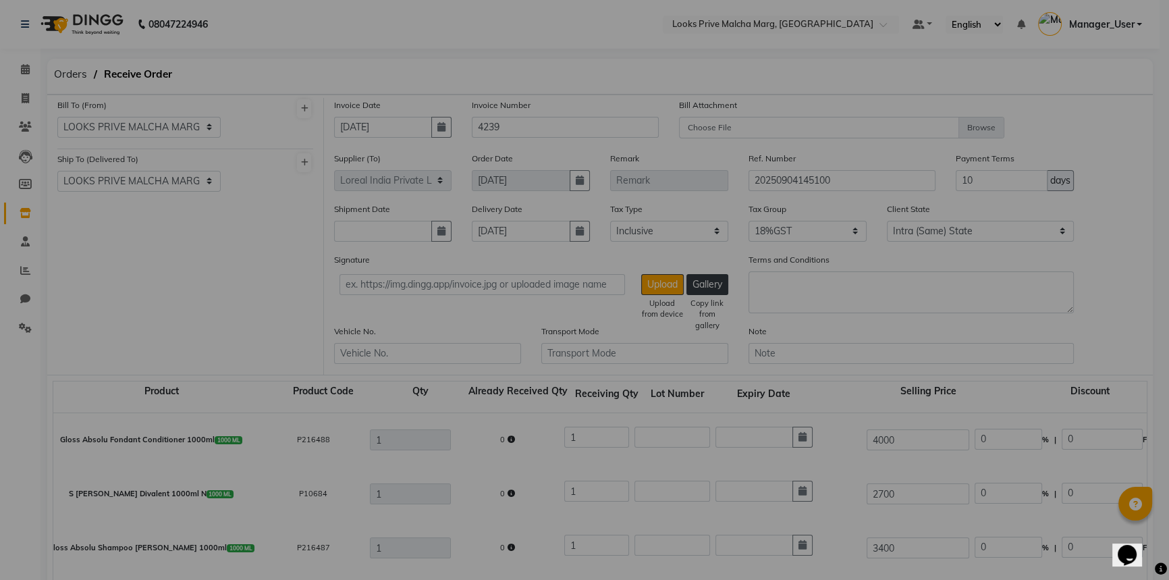
scroll to position [344, 0]
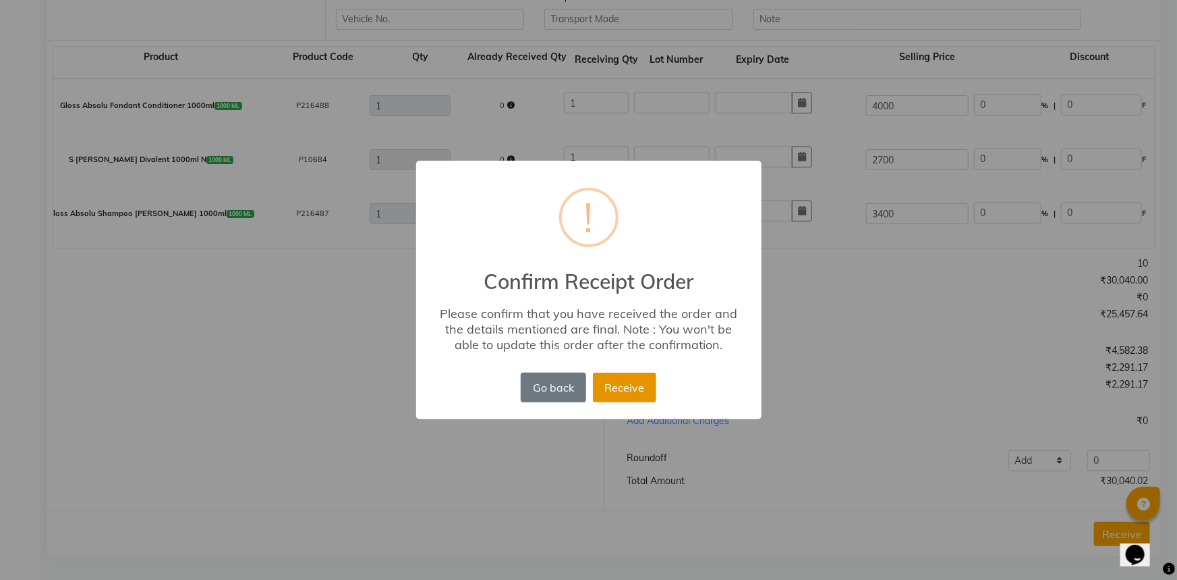
click at [634, 385] on button "Receive" at bounding box center [624, 387] width 63 height 30
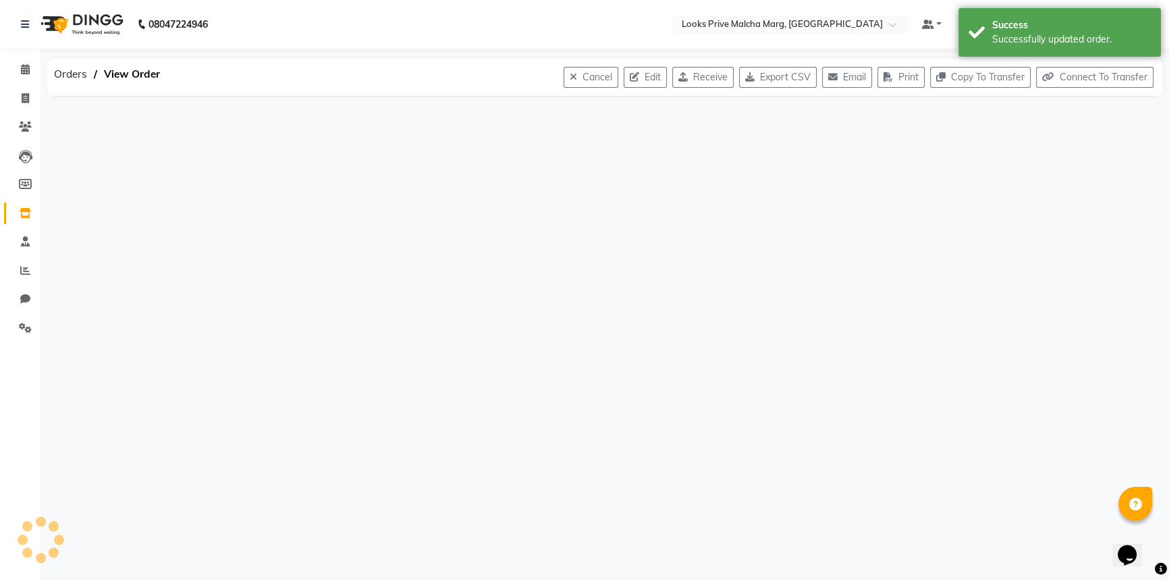
scroll to position [0, 0]
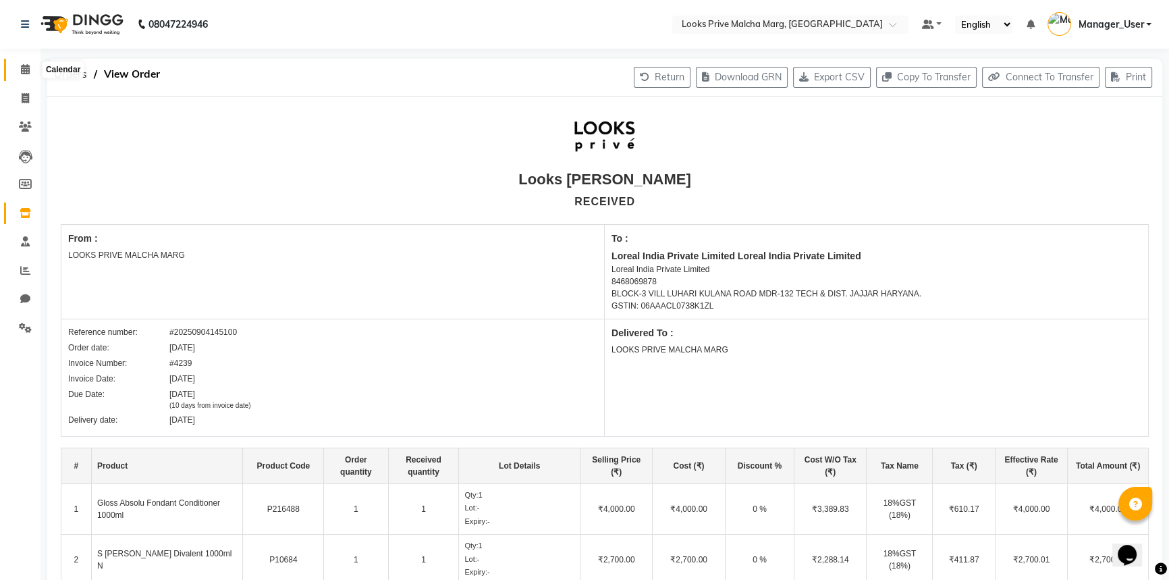
drag, startPoint x: 28, startPoint y: 61, endPoint x: 16, endPoint y: 82, distance: 24.0
click at [28, 62] on span at bounding box center [25, 70] width 24 height 16
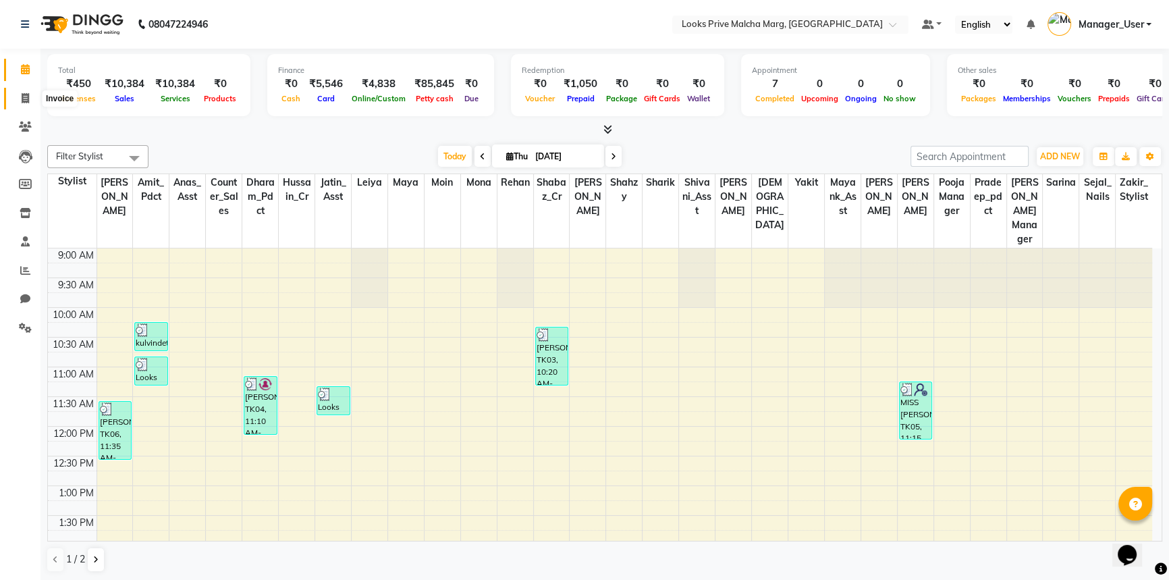
click at [25, 99] on icon at bounding box center [25, 98] width 7 height 10
select select "service"
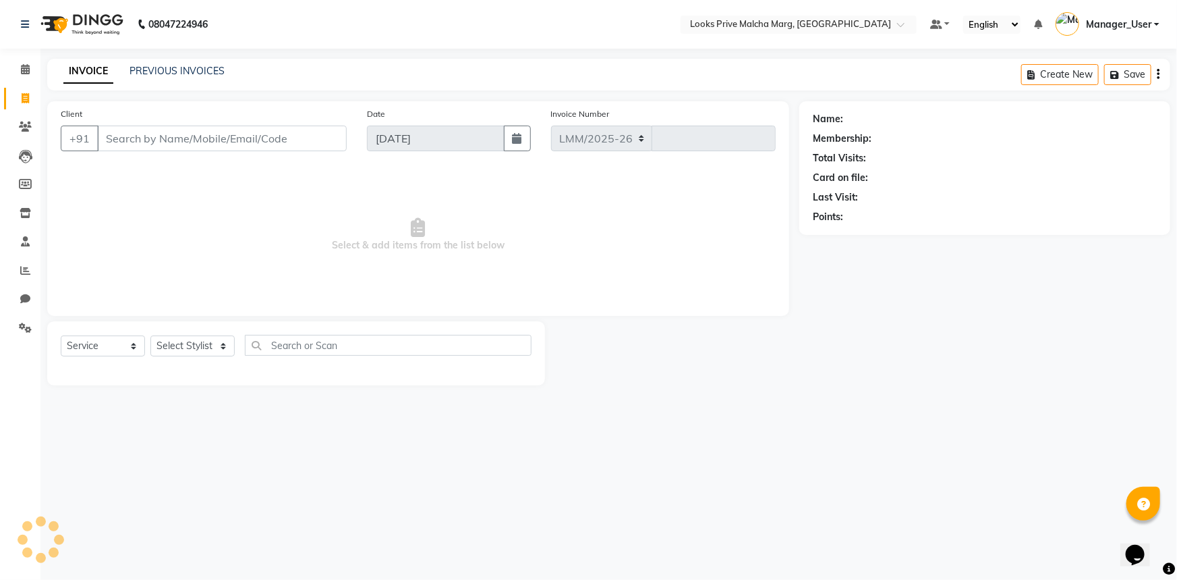
select select "7648"
type input "4369"
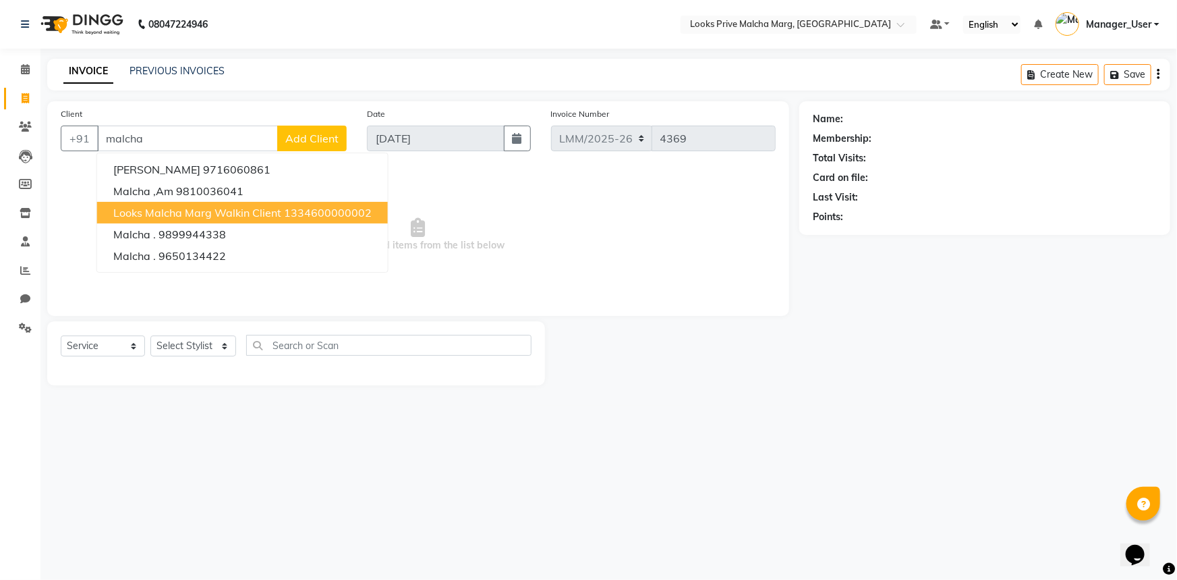
click at [174, 208] on span "Looks Malcha Marg Walkin Client" at bounding box center [197, 212] width 168 height 13
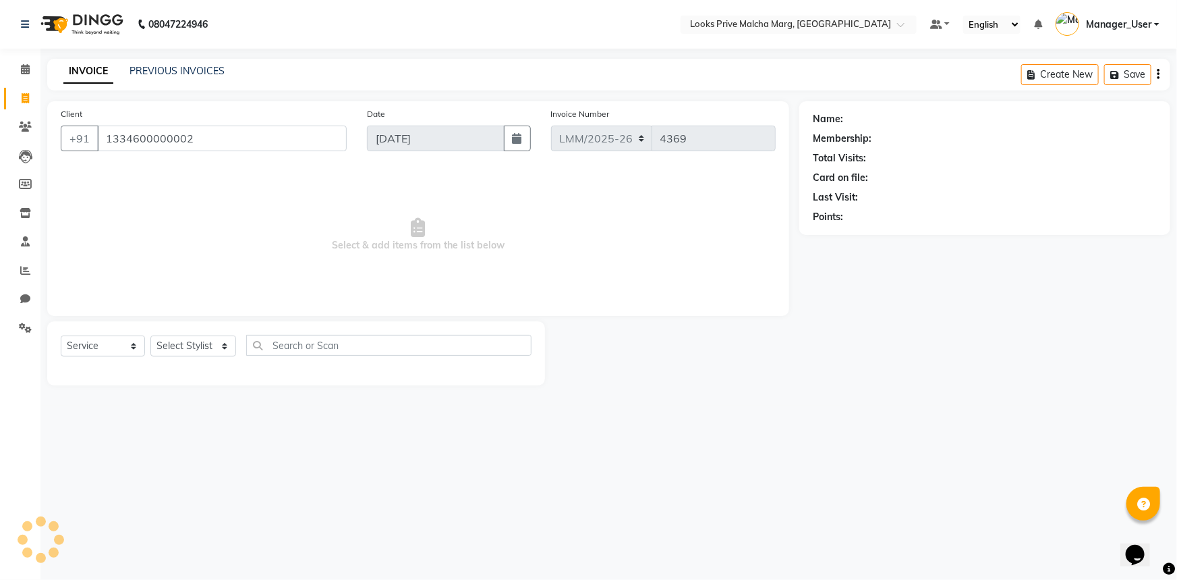
type input "1334600000002"
click at [309, 346] on input "text" at bounding box center [388, 345] width 285 height 21
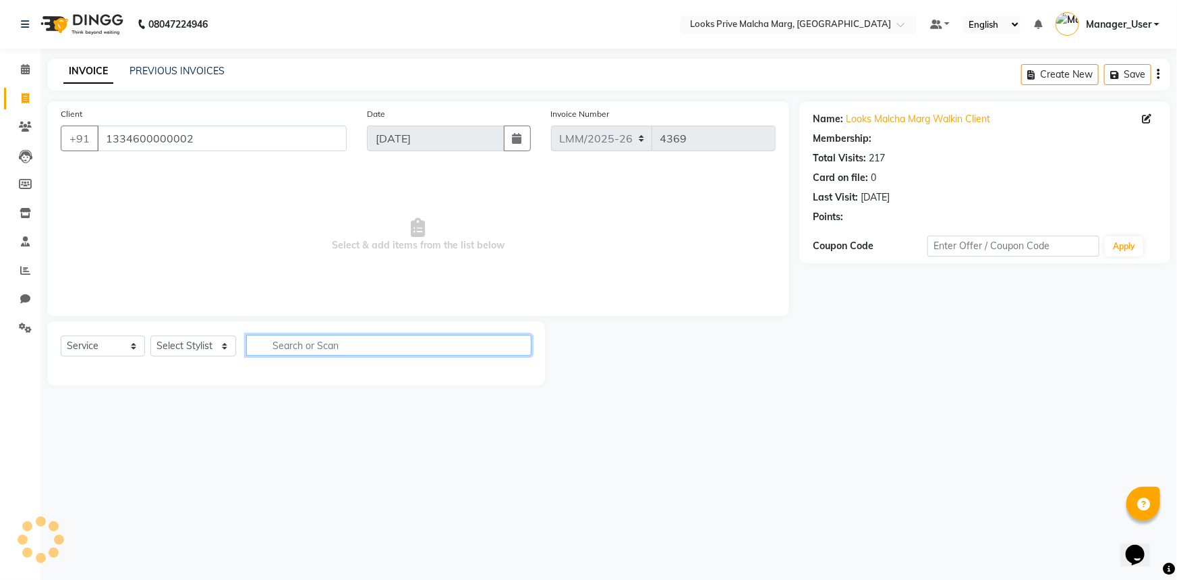
select select "1: Object"
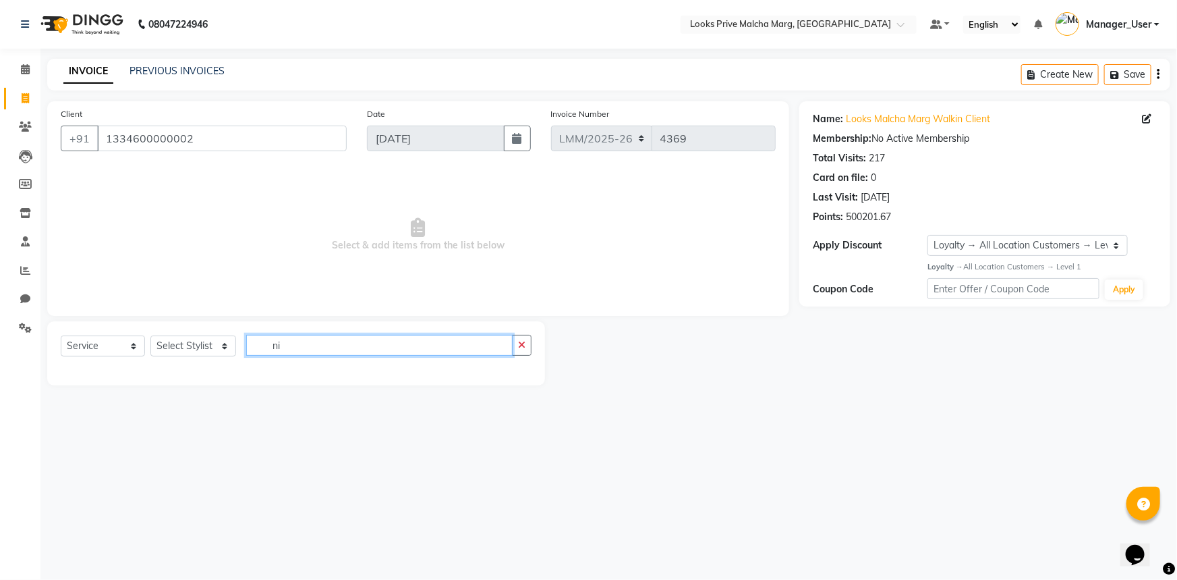
type input "n"
click at [232, 347] on select "Select Stylist [PERSON_NAME] Anas_Asst Counter_Sales Dharam_Pdct Hussain_Cr Jat…" at bounding box center [193, 345] width 86 height 21
select select "82618"
click at [150, 335] on select "Select Stylist [PERSON_NAME] Anas_Asst Counter_Sales Dharam_Pdct Hussain_Cr Jat…" at bounding box center [193, 345] width 86 height 21
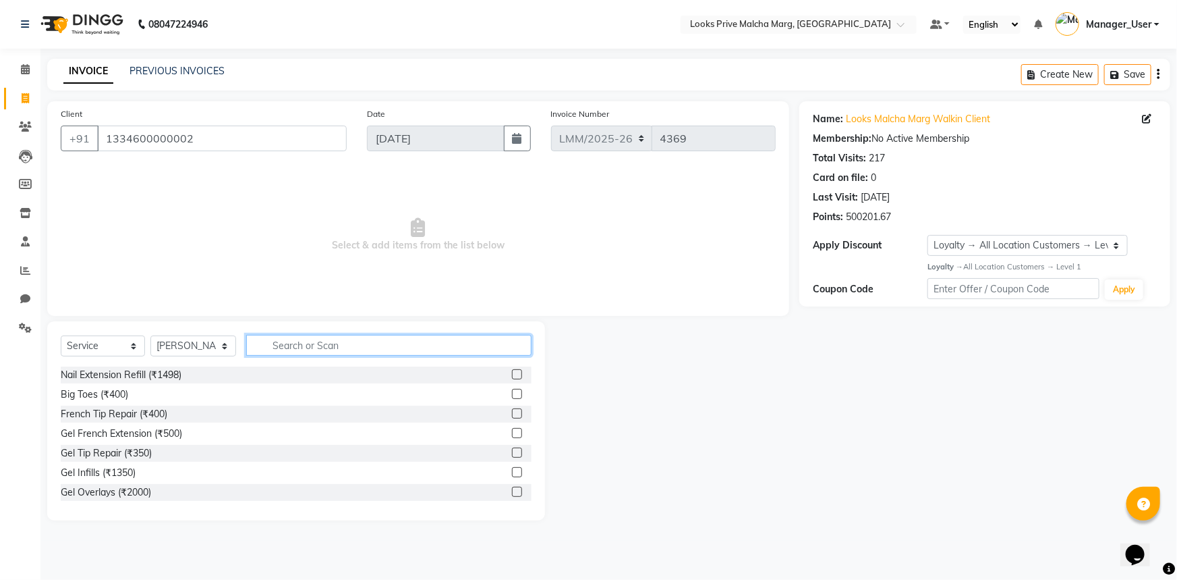
click at [331, 343] on input "text" at bounding box center [388, 345] width 285 height 21
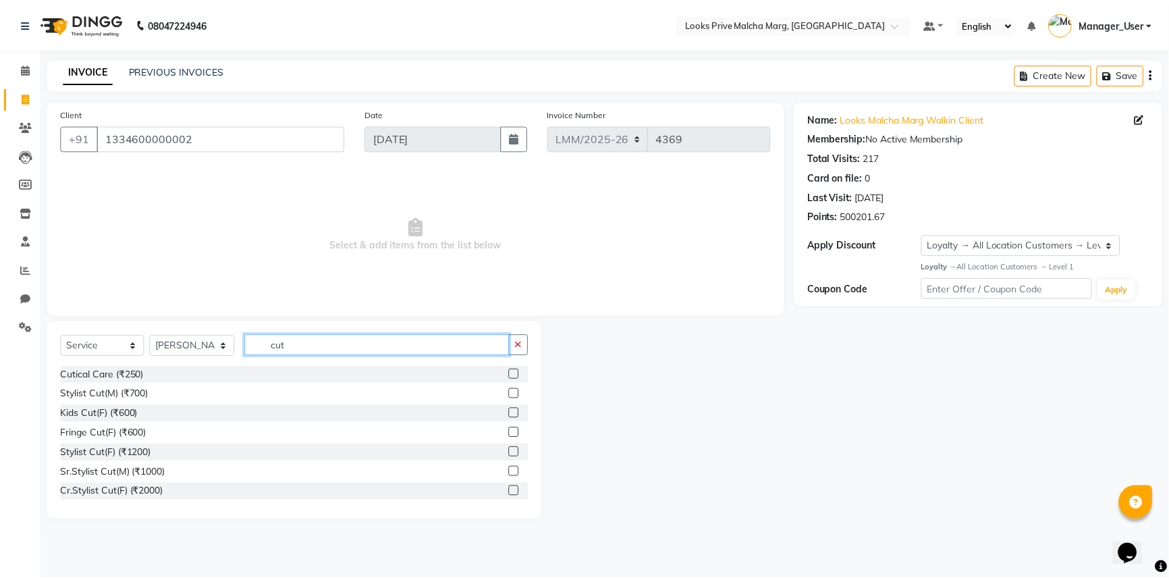
scroll to position [122, 0]
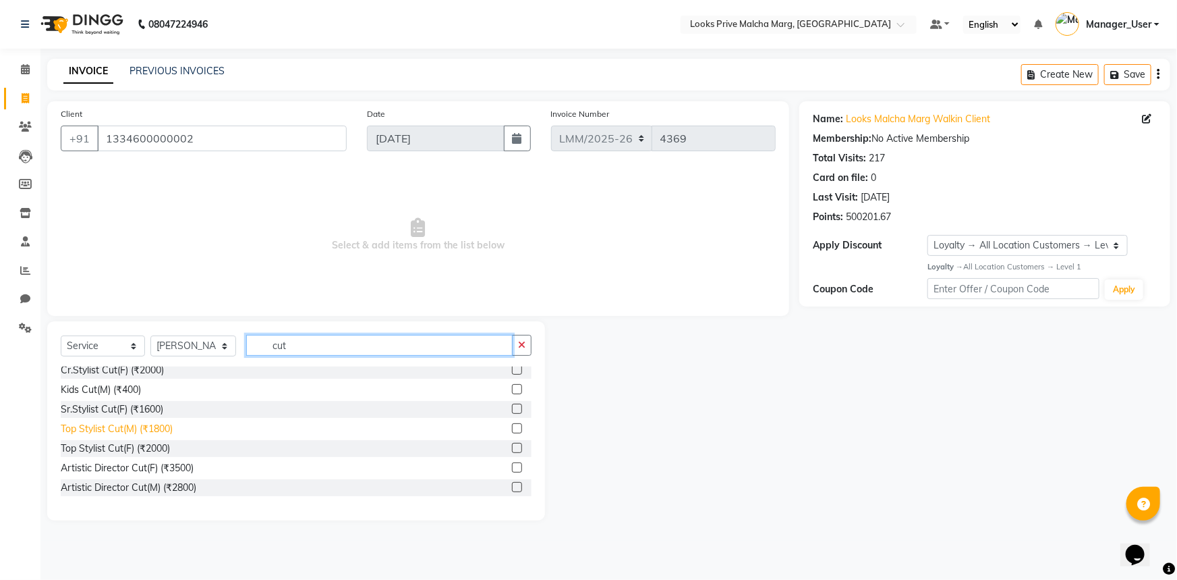
type input "cut"
click at [117, 423] on div "Top Stylist Cut(M) (₹1800)" at bounding box center [117, 429] width 112 height 14
checkbox input "false"
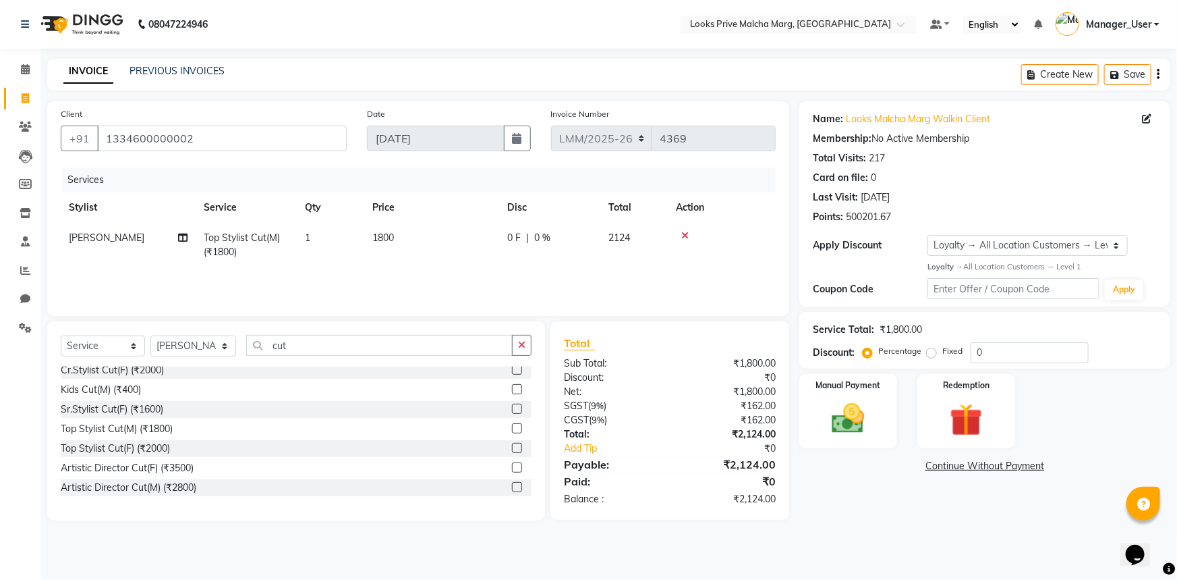
click at [437, 242] on td "1800" at bounding box center [431, 245] width 135 height 45
select select "82618"
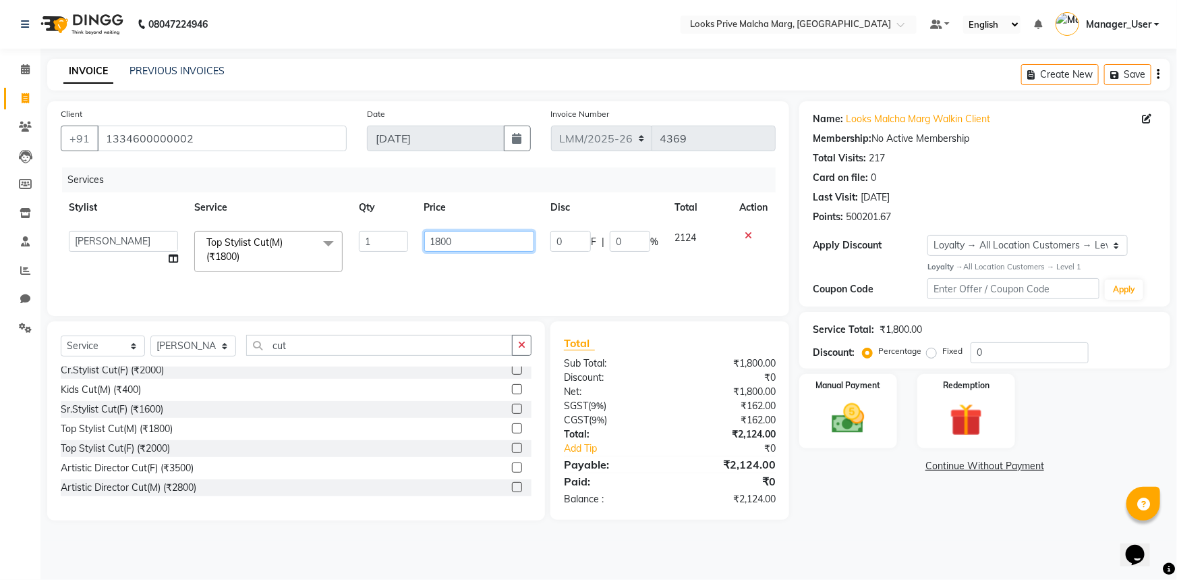
drag, startPoint x: 507, startPoint y: 242, endPoint x: 87, endPoint y: 235, distance: 420.4
click at [87, 235] on tr "Amir Amit_Pdct Anas_Asst Counter_Sales Dharam_Pdct Hussain_Cr Jatin_Asst Leiya …" at bounding box center [418, 251] width 715 height 57
type input "2500"
click at [869, 439] on div "Manual Payment" at bounding box center [848, 411] width 102 height 78
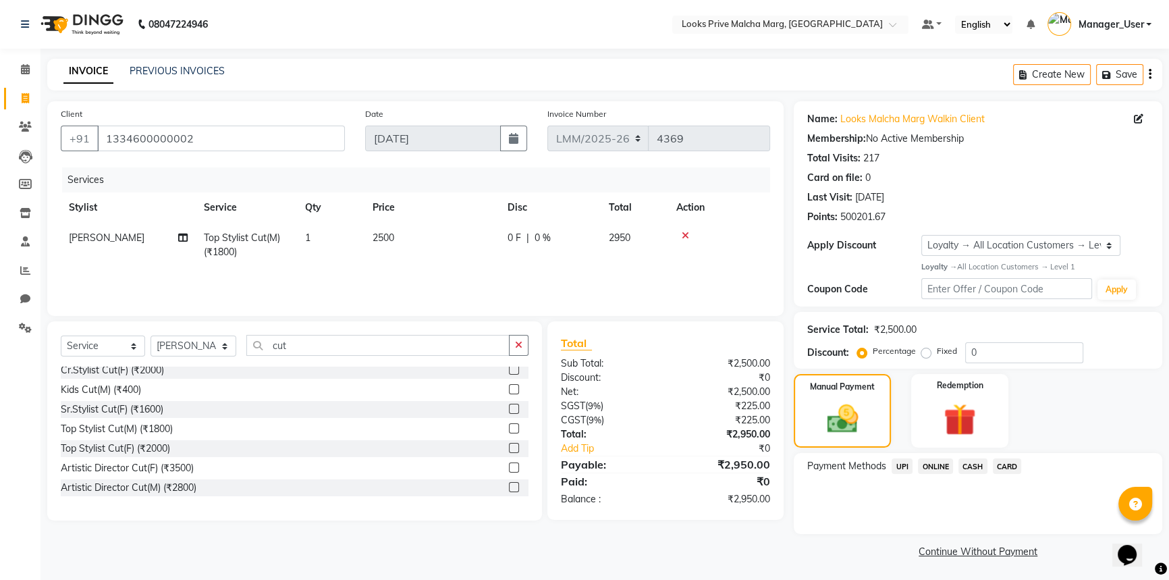
click at [1001, 466] on span "CARD" at bounding box center [1006, 466] width 29 height 16
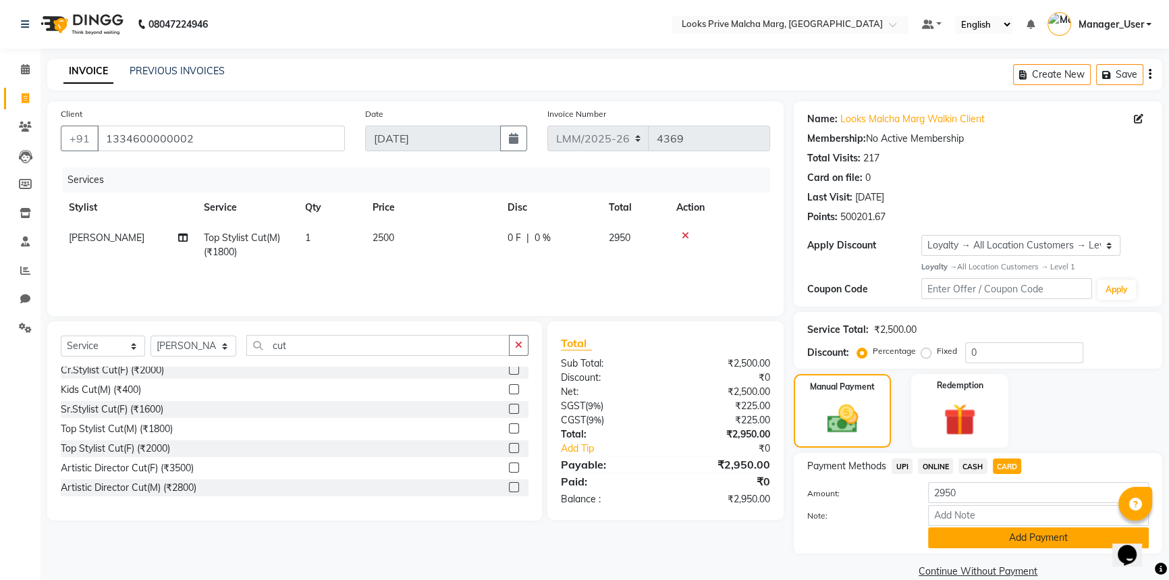
click at [1023, 532] on button "Add Payment" at bounding box center [1038, 537] width 221 height 21
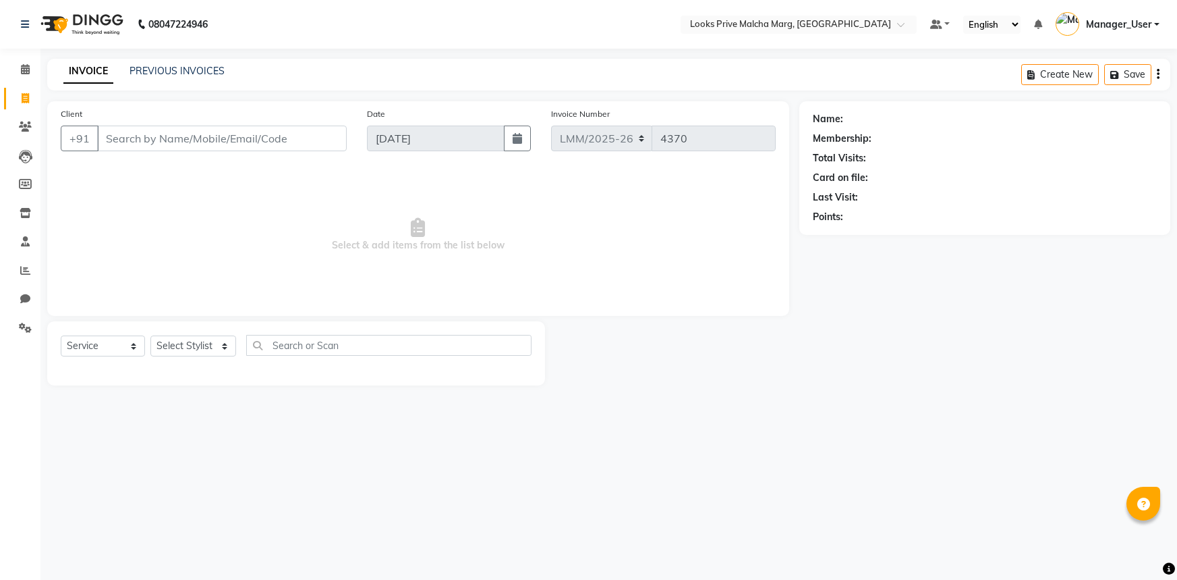
select select "service"
click at [34, 63] on span at bounding box center [25, 70] width 24 height 16
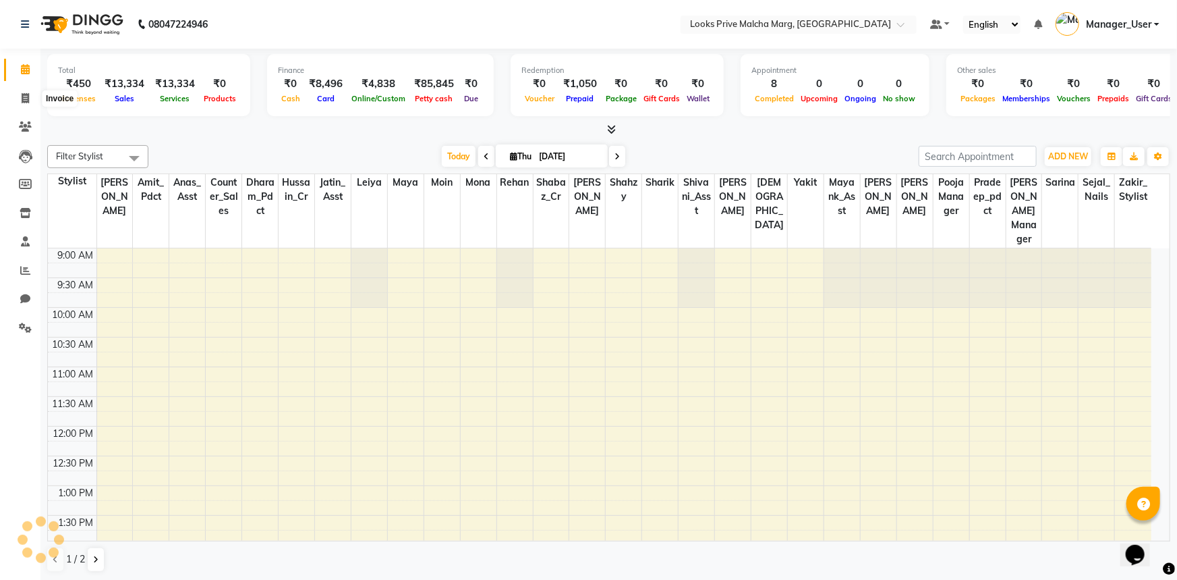
click at [31, 70] on span at bounding box center [25, 70] width 24 height 16
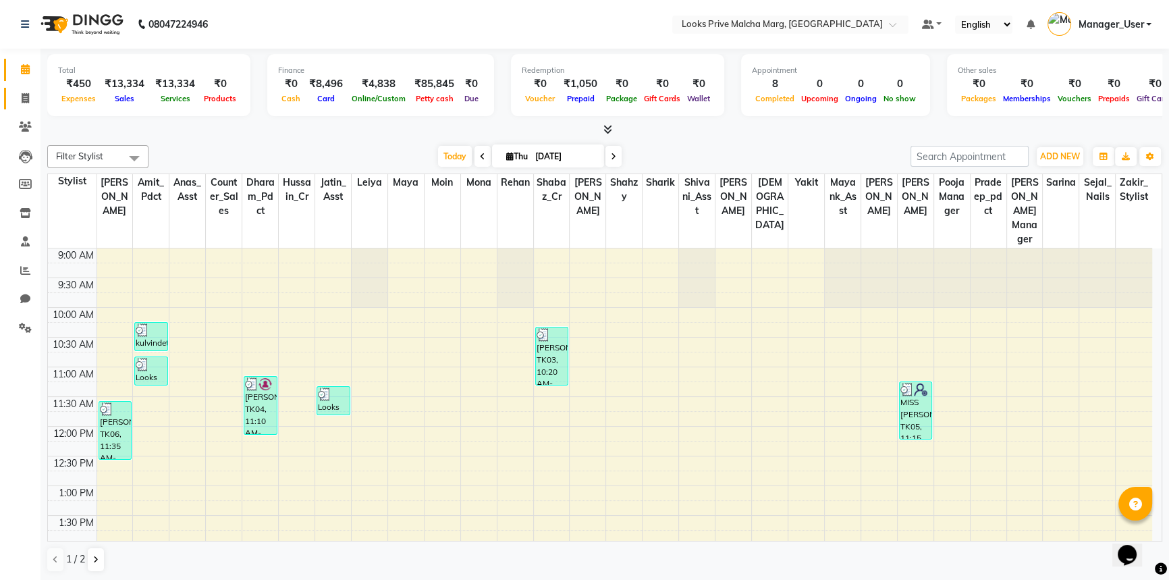
click at [25, 99] on icon at bounding box center [25, 98] width 7 height 10
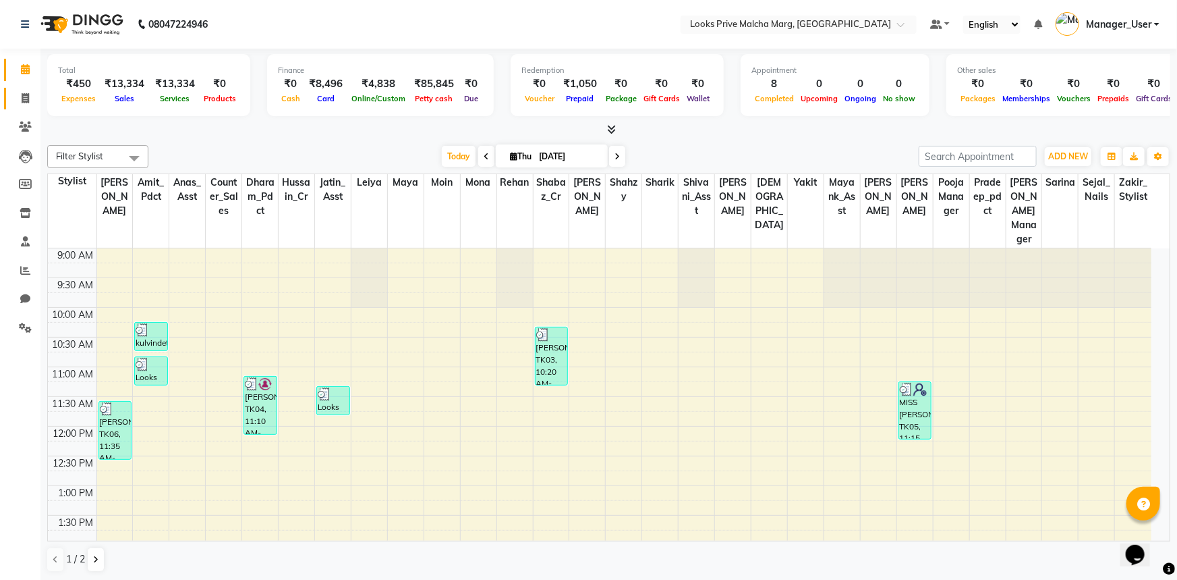
select select "service"
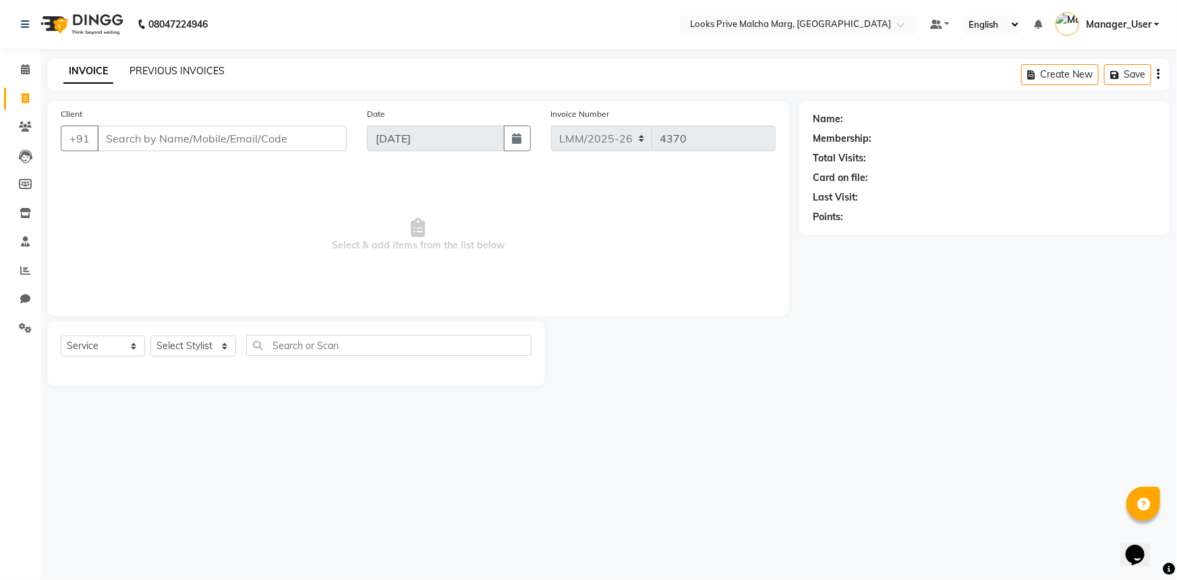
click at [204, 65] on link "PREVIOUS INVOICES" at bounding box center [177, 71] width 95 height 12
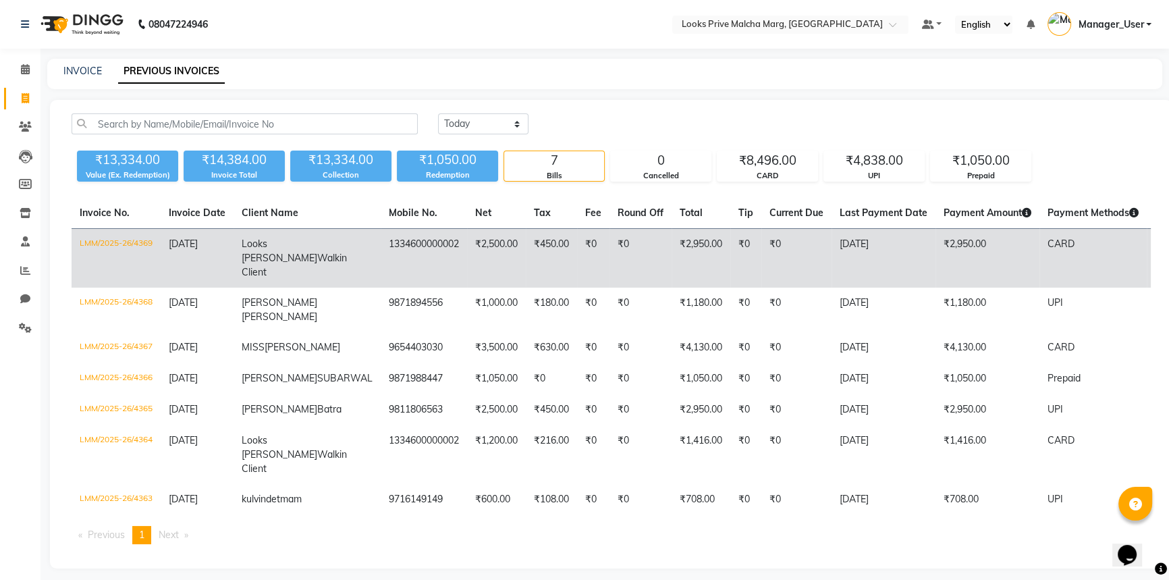
click at [761, 262] on td "₹0" at bounding box center [796, 258] width 70 height 59
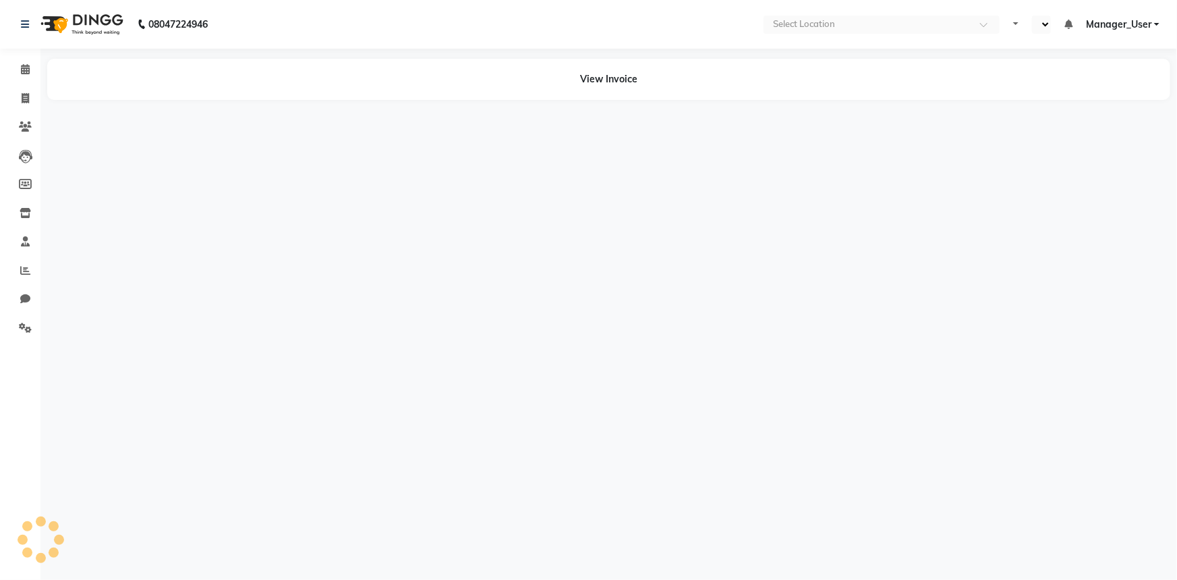
select select "en"
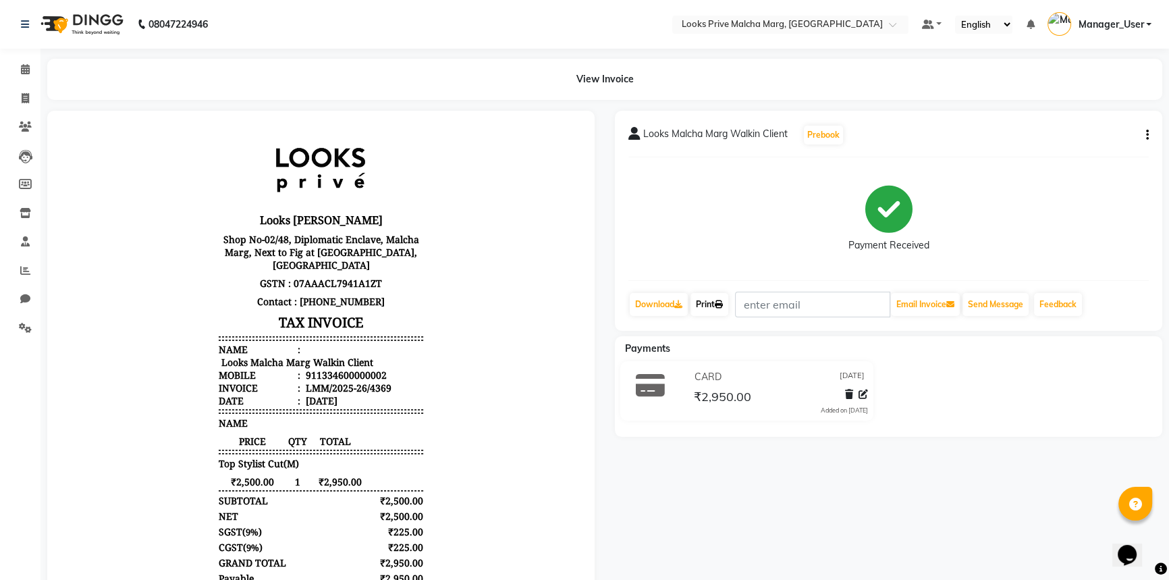
click at [708, 312] on link "Print" at bounding box center [709, 304] width 38 height 23
click at [18, 74] on span at bounding box center [25, 70] width 24 height 16
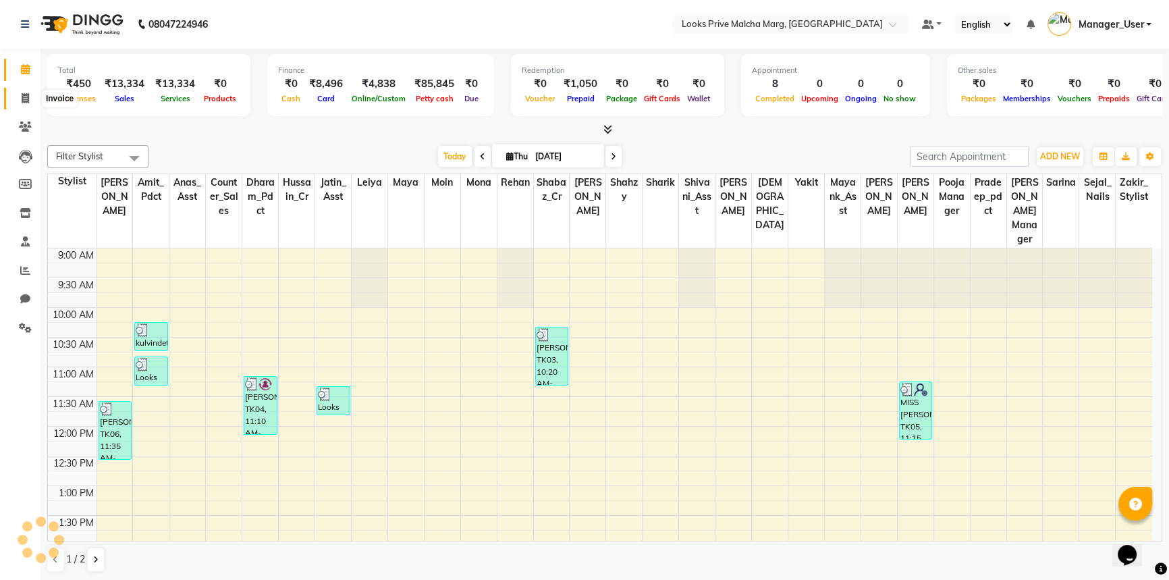
click at [22, 101] on icon at bounding box center [25, 98] width 7 height 10
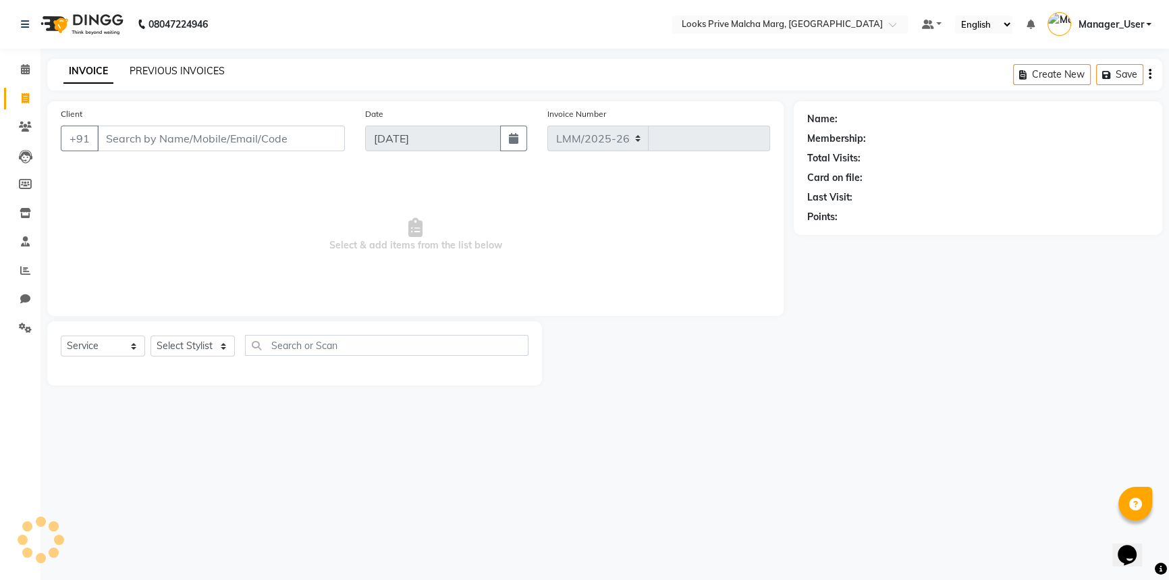
click at [207, 73] on link "PREVIOUS INVOICES" at bounding box center [177, 71] width 95 height 12
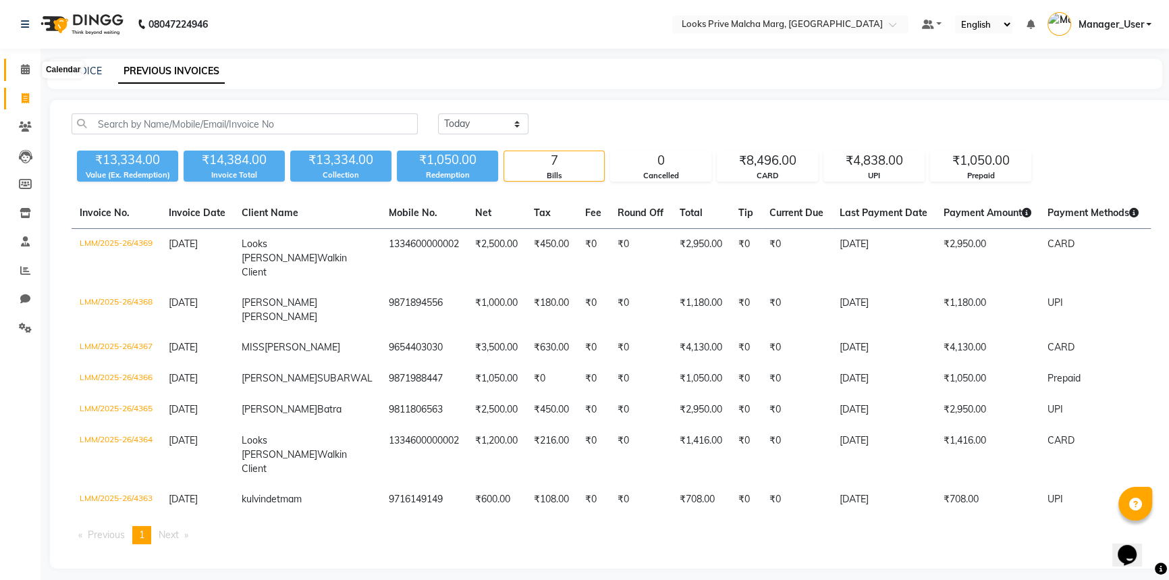
click at [30, 70] on span at bounding box center [25, 70] width 24 height 16
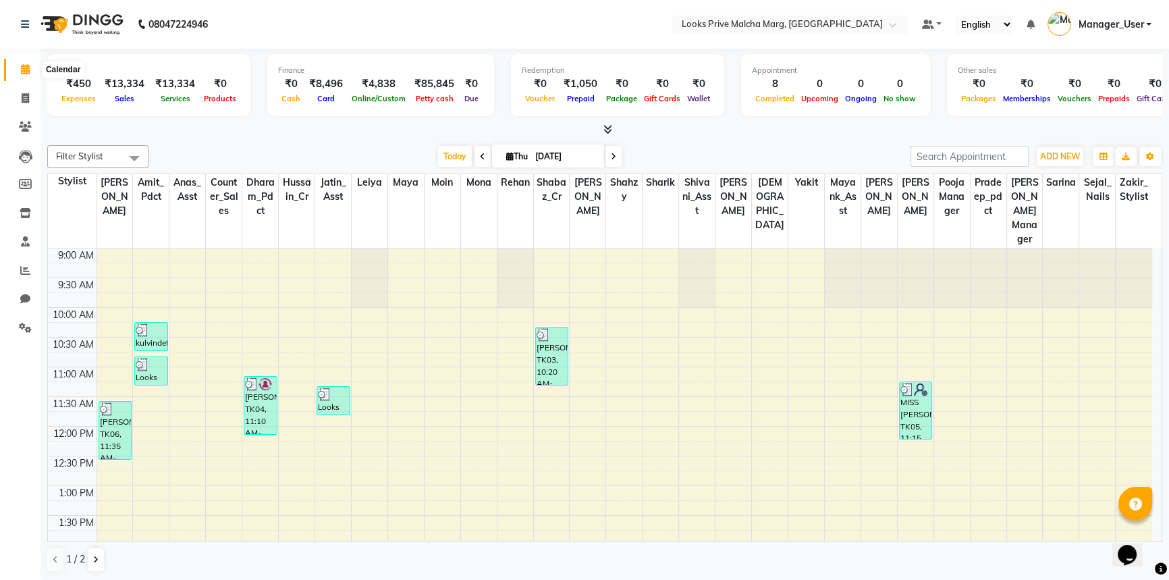
click at [24, 71] on icon at bounding box center [25, 69] width 9 height 10
click at [20, 74] on span at bounding box center [25, 70] width 24 height 16
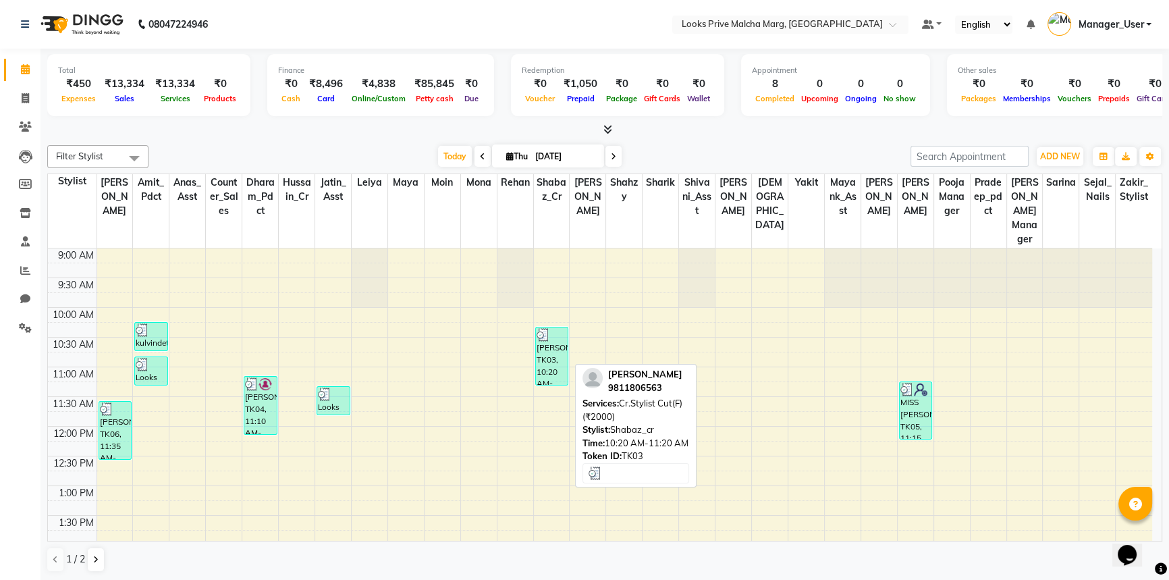
click at [567, 367] on div "[PERSON_NAME], TK03, 10:20 AM-11:20 AM, Cr.Stylist Cut(F) (₹2000)" at bounding box center [552, 355] width 32 height 57
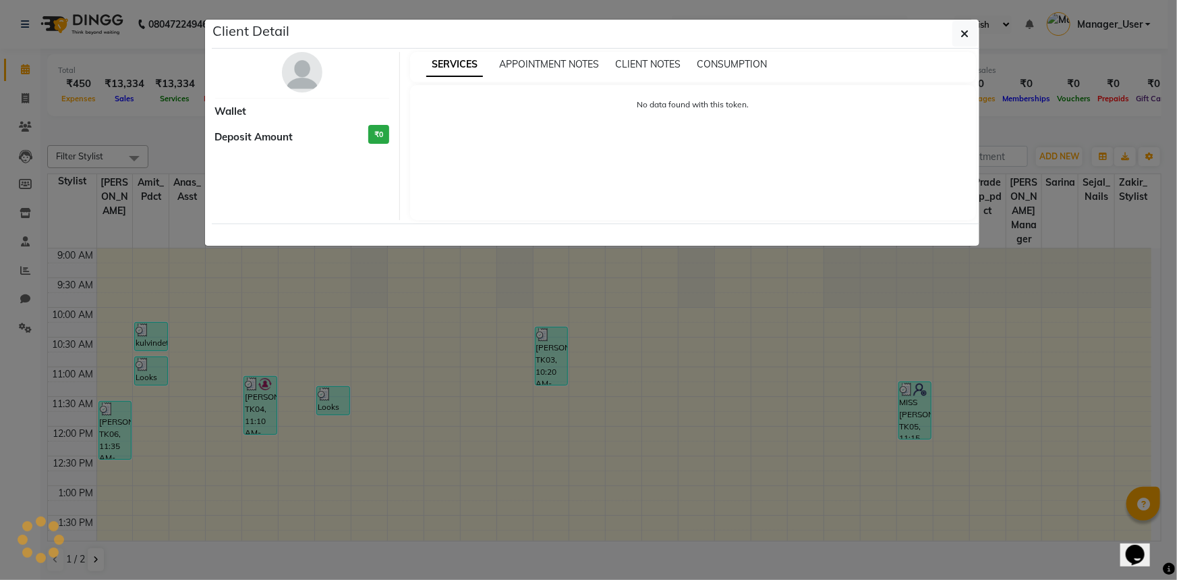
click at [12, 95] on ngb-modal-window "Client Detail Wallet Deposit Amount ₹0 SERVICES APPOINTMENT NOTES CLIENT NOTES …" at bounding box center [588, 290] width 1177 height 580
select select "3"
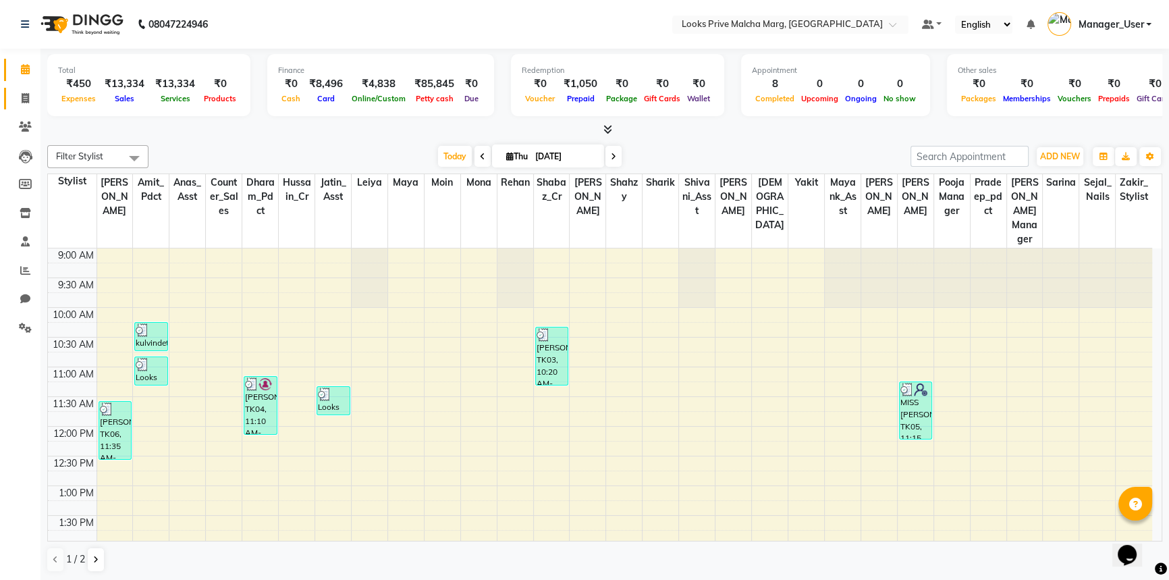
click at [32, 107] on link "Invoice" at bounding box center [20, 99] width 32 height 22
select select "service"
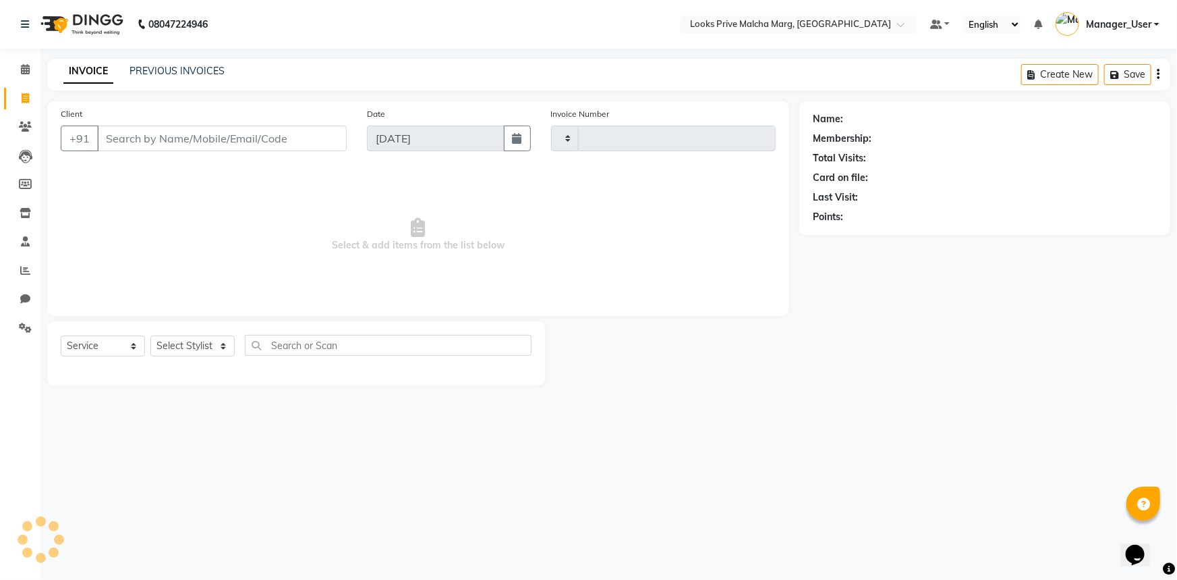
type input "4370"
select select "7648"
click at [237, 130] on input "Client" at bounding box center [222, 138] width 250 height 26
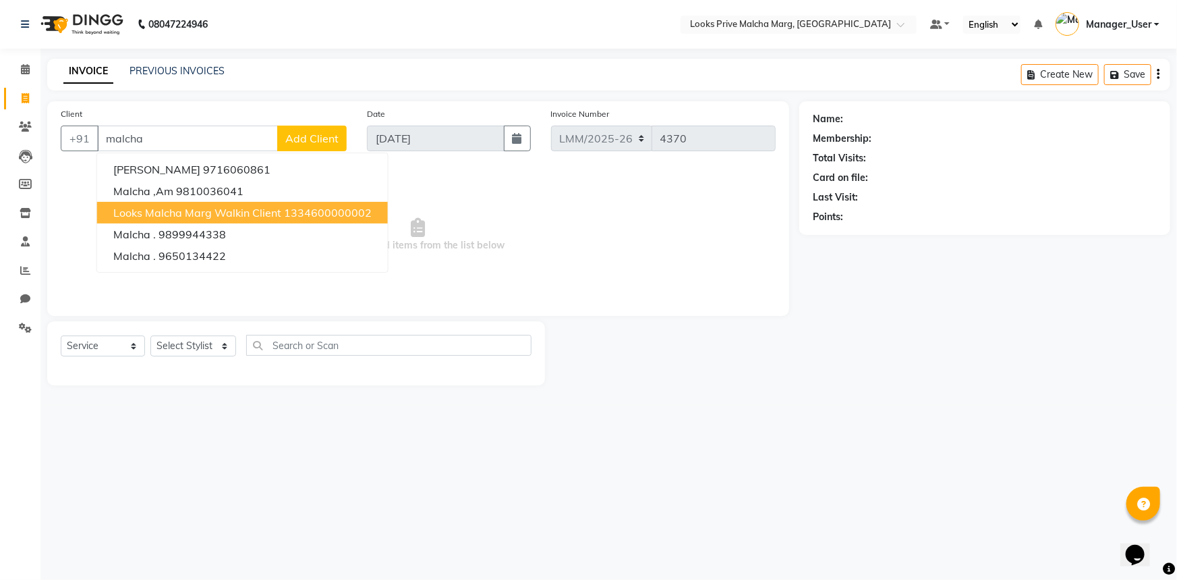
click at [148, 209] on span "Looks Malcha Marg Walkin Client" at bounding box center [197, 212] width 168 height 13
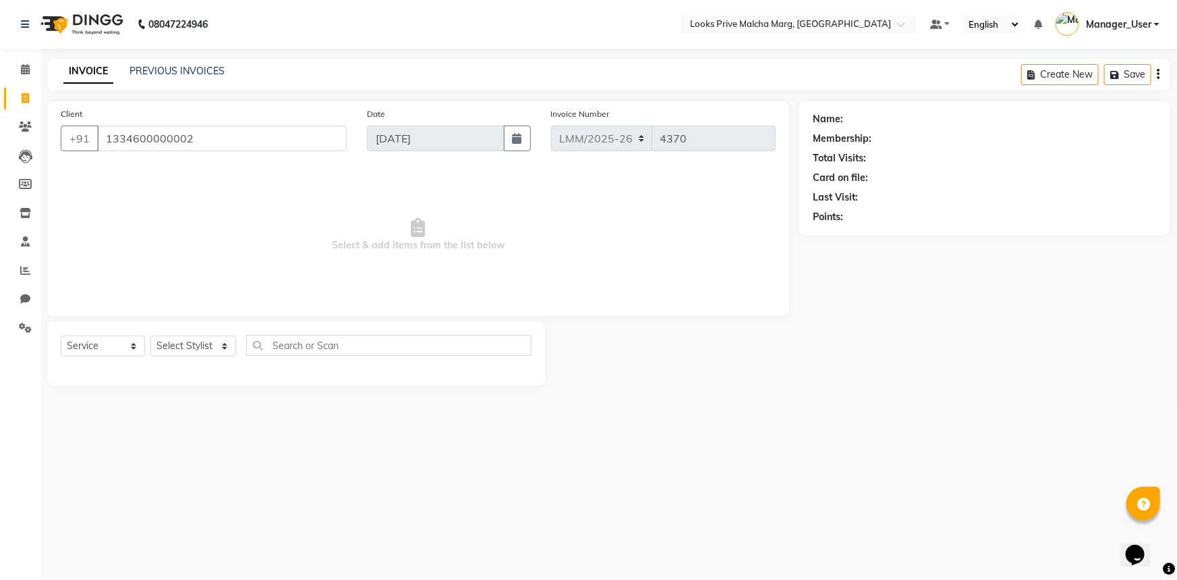
type input "1334600000002"
select select "1: Object"
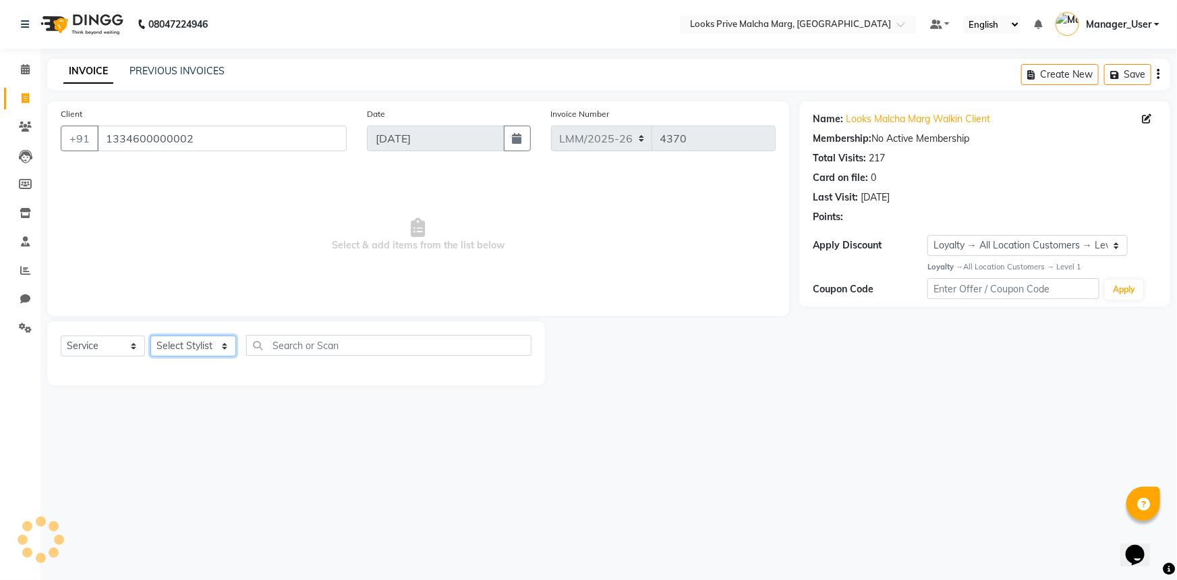
click at [228, 346] on select "Select Stylist [PERSON_NAME] Anas_Asst Counter_Sales Dharam_Pdct Hussain_Cr Jat…" at bounding box center [193, 345] width 86 height 21
select select "82618"
click at [150, 335] on select "Select Stylist [PERSON_NAME] Anas_Asst Counter_Sales Dharam_Pdct Hussain_Cr Jat…" at bounding box center [193, 345] width 86 height 21
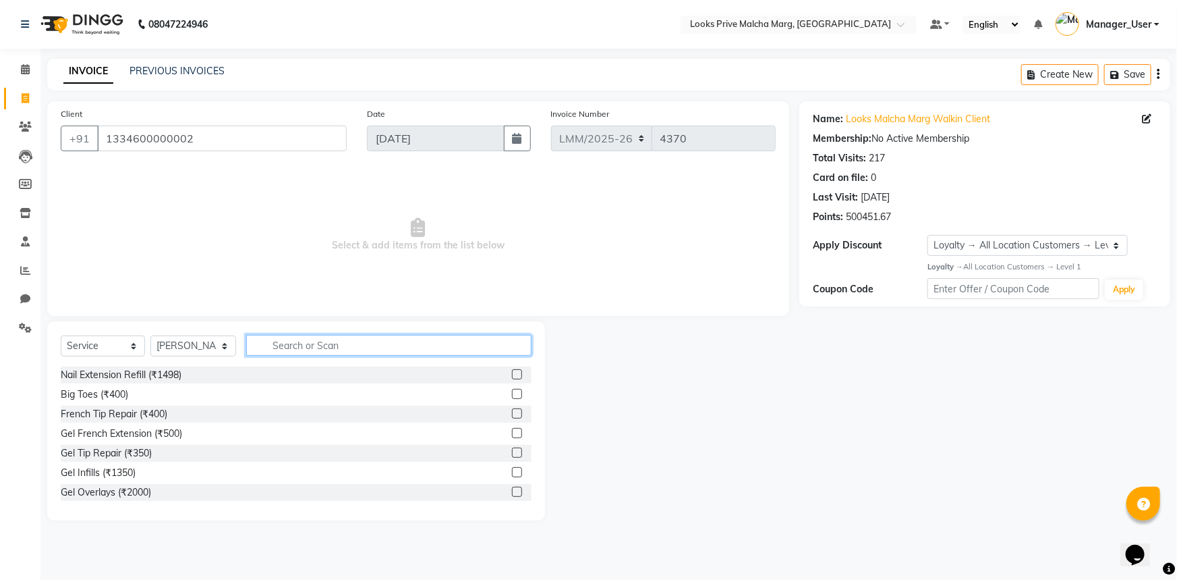
click at [343, 347] on input "text" at bounding box center [388, 345] width 285 height 21
type input "c"
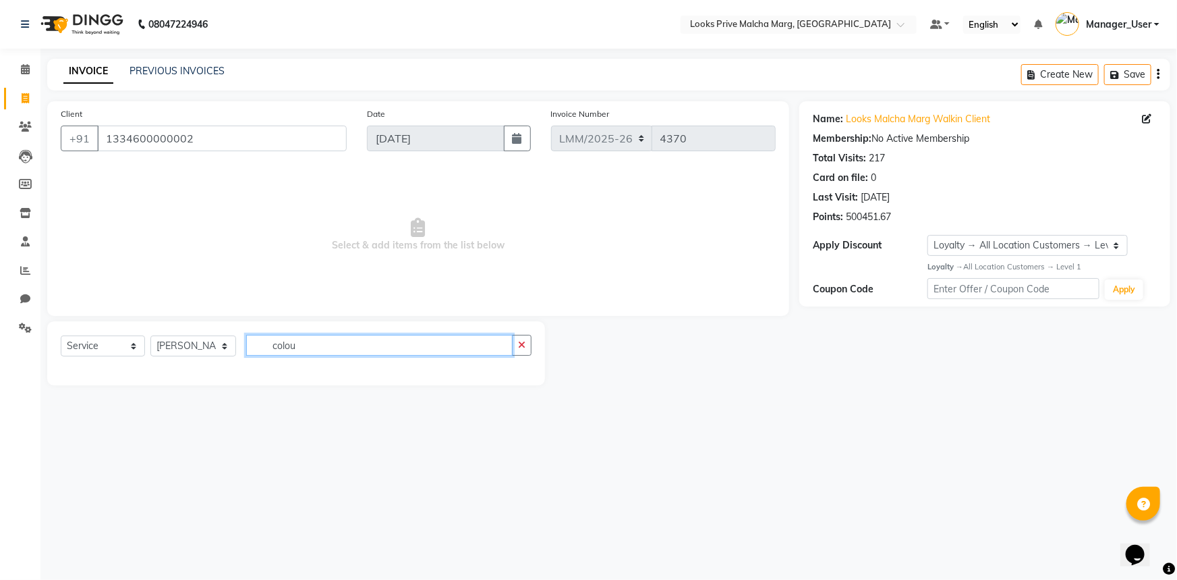
type input "colour"
drag, startPoint x: 196, startPoint y: 353, endPoint x: 61, endPoint y: 357, distance: 135.0
click at [61, 357] on div "Select Service Product Membership Package Voucher Prepaid Gift Card Select Styl…" at bounding box center [296, 351] width 471 height 32
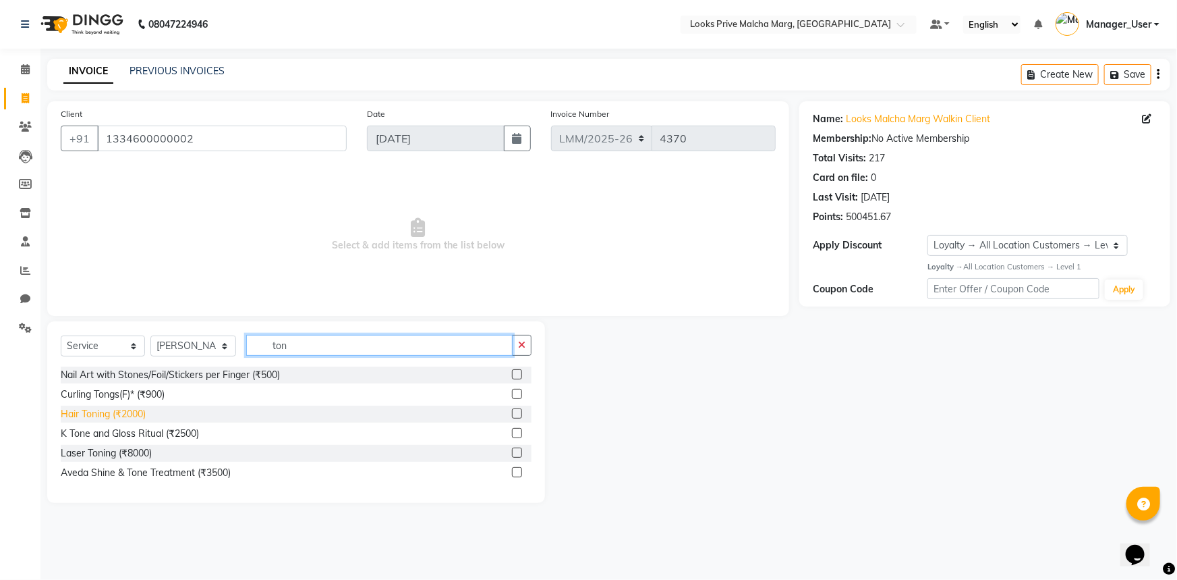
type input "ton"
click at [88, 418] on div "Hair Toning (₹2000)" at bounding box center [103, 414] width 85 height 14
checkbox input "false"
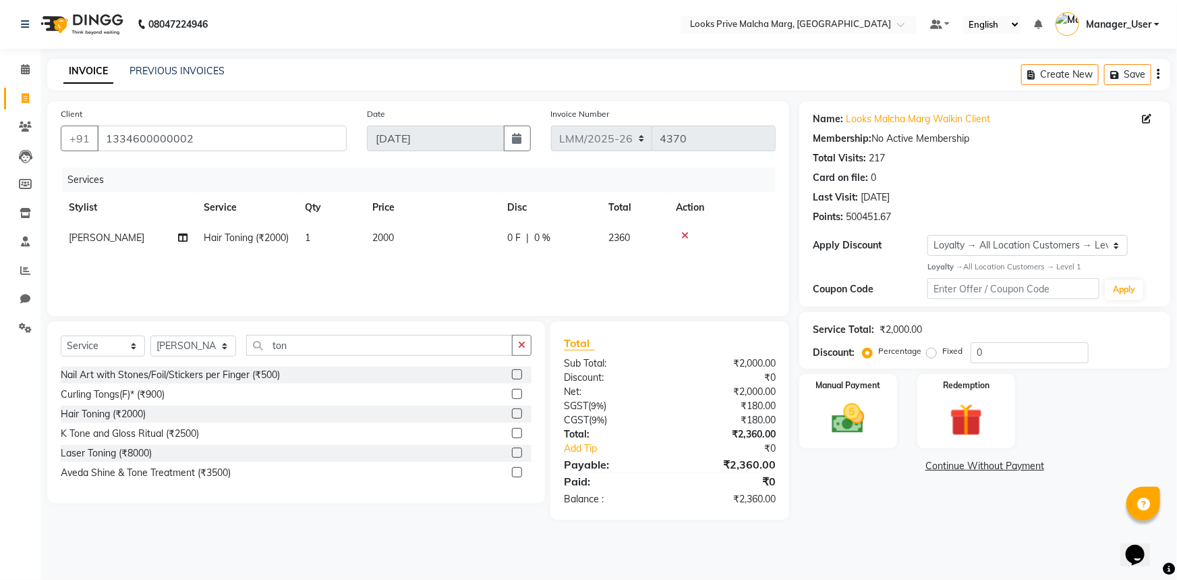
click at [433, 244] on td "2000" at bounding box center [431, 238] width 135 height 30
select select "82618"
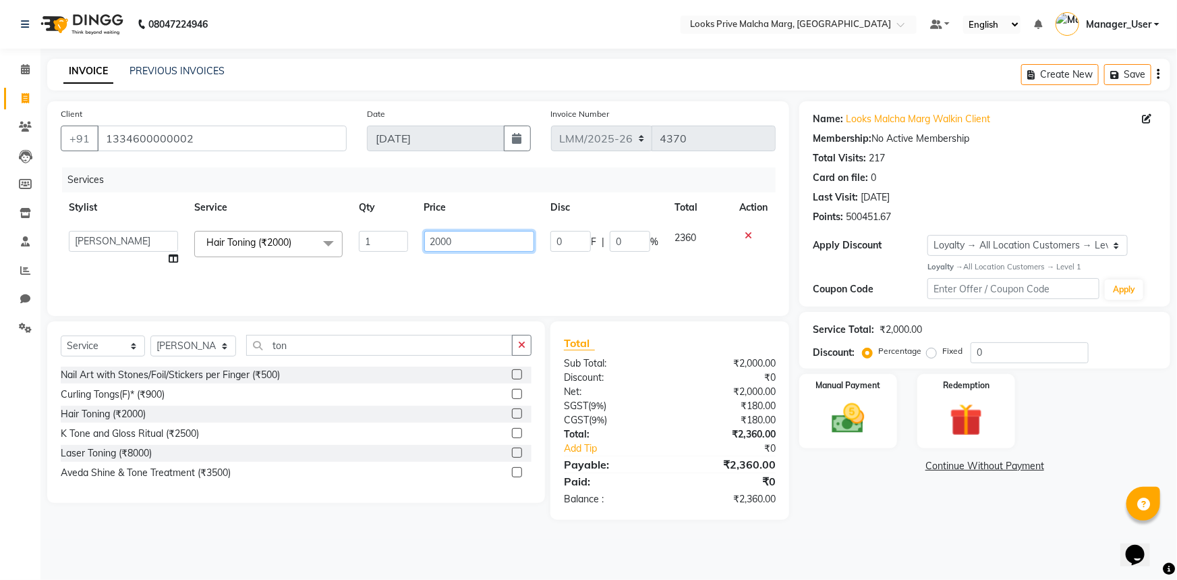
drag, startPoint x: 477, startPoint y: 238, endPoint x: 150, endPoint y: 237, distance: 326.6
click at [150, 237] on tr "[PERSON_NAME] Anas_Asst Counter_Sales Dharam_Pdct Hussain_Cr Jatin_Asst Leiya M…" at bounding box center [418, 248] width 715 height 51
type input "8000"
click at [911, 483] on div "Name: Looks Malcha Marg Walkin Client Membership: No Active Membership Total Vi…" at bounding box center [990, 310] width 381 height 418
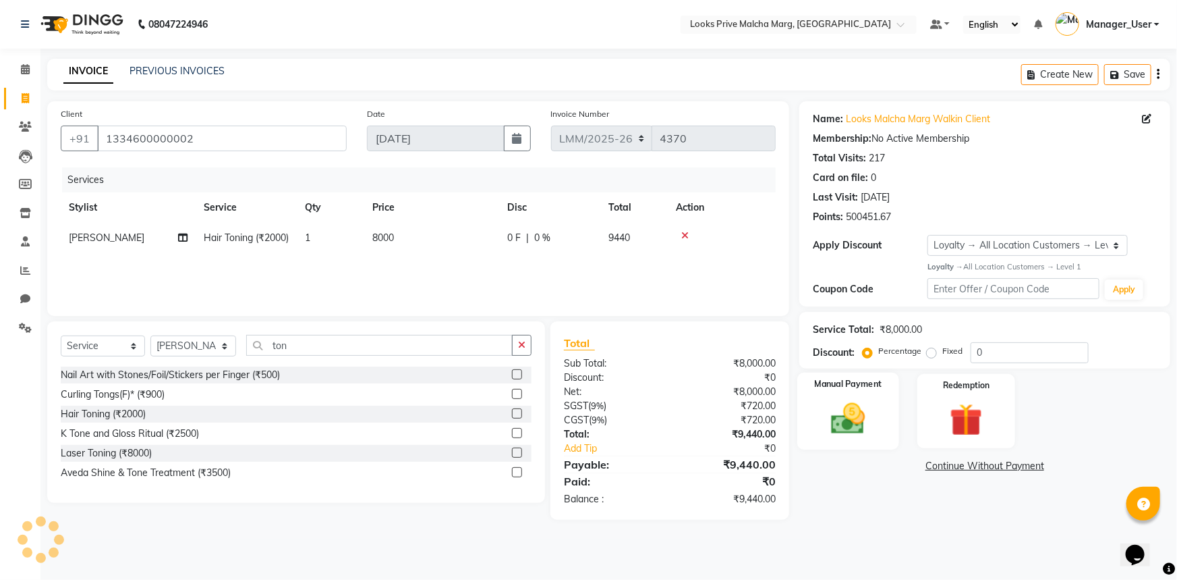
click at [862, 418] on img at bounding box center [848, 418] width 55 height 39
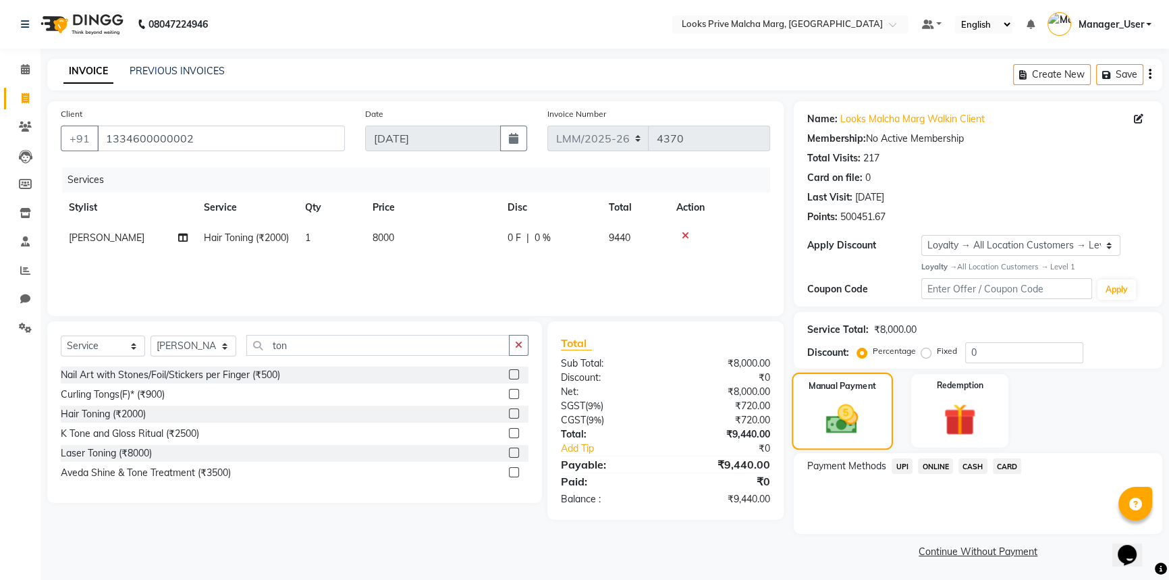
click at [870, 424] on div "Manual Payment" at bounding box center [841, 410] width 101 height 77
click at [1012, 468] on span "CARD" at bounding box center [1006, 466] width 29 height 16
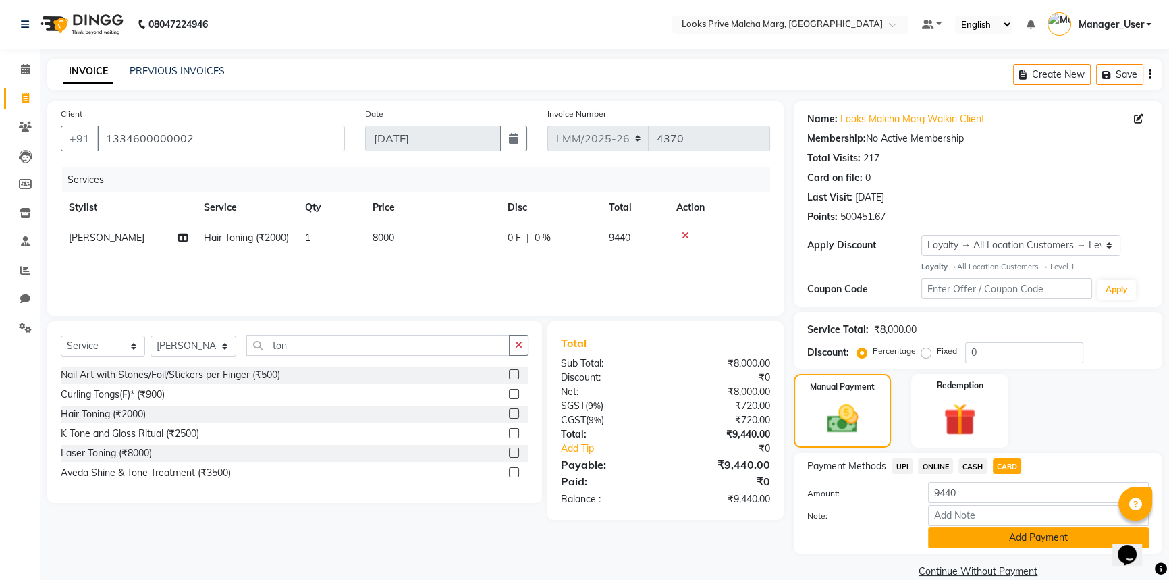
click at [1034, 540] on button "Add Payment" at bounding box center [1038, 537] width 221 height 21
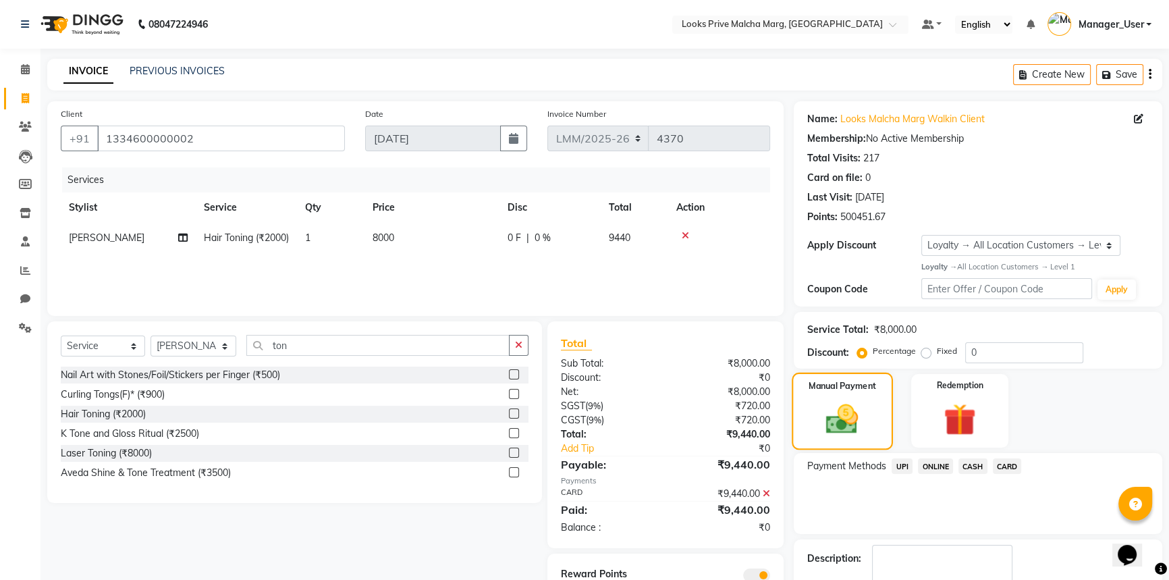
click at [865, 432] on img at bounding box center [842, 418] width 53 height 37
click at [1002, 461] on span "CARD" at bounding box center [1006, 466] width 29 height 16
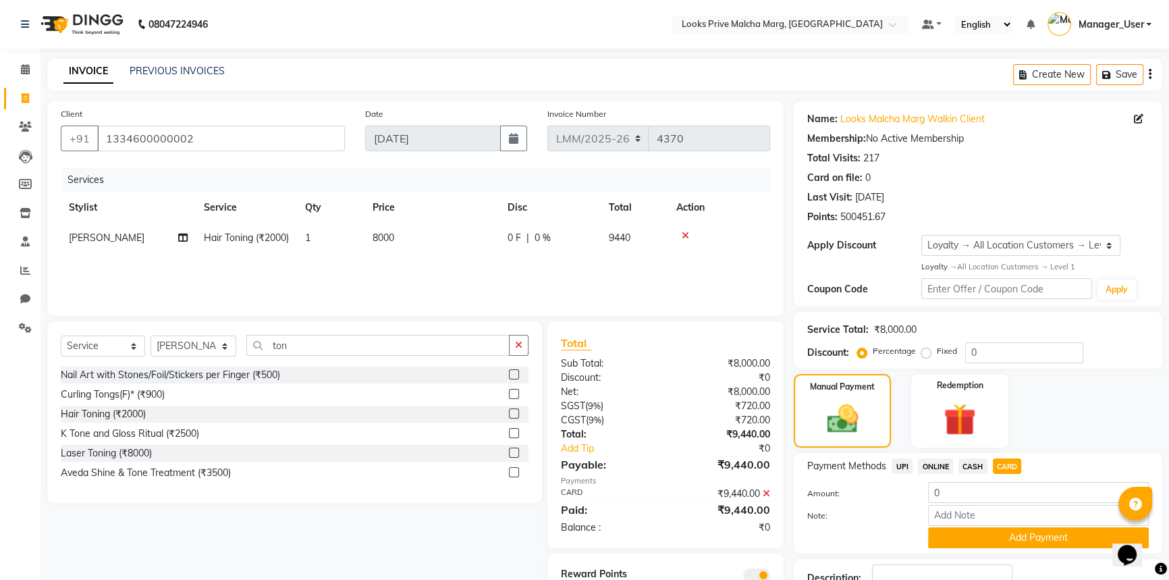
click at [1019, 548] on div "Payment Methods UPI ONLINE CASH CARD Amount: 0 Note: Add Payment" at bounding box center [977, 503] width 368 height 101
click at [1015, 540] on button "Add Payment" at bounding box center [1038, 537] width 221 height 21
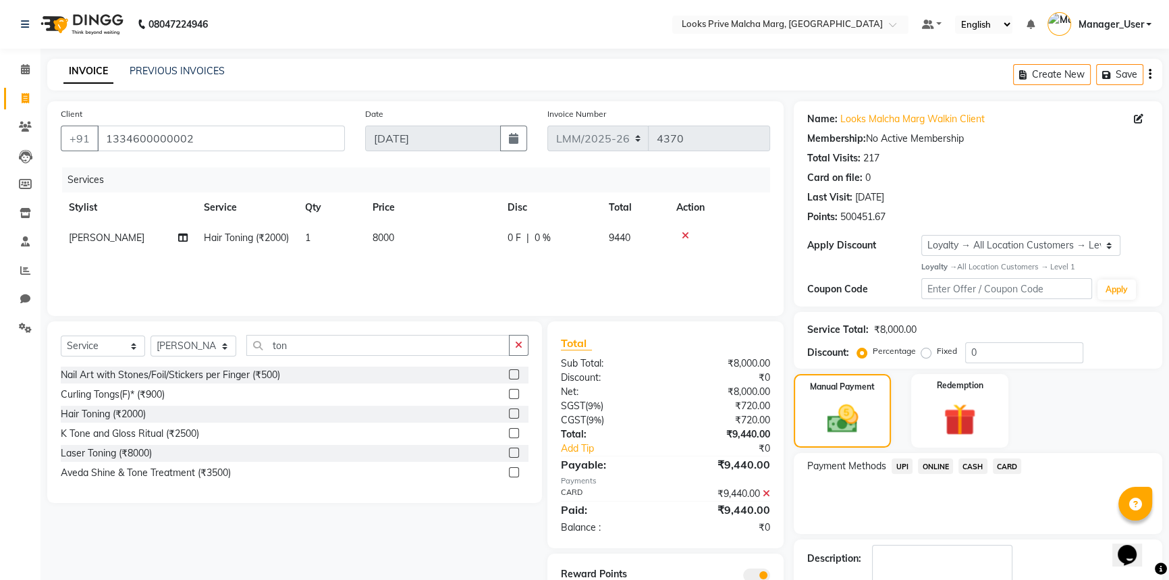
scroll to position [78, 0]
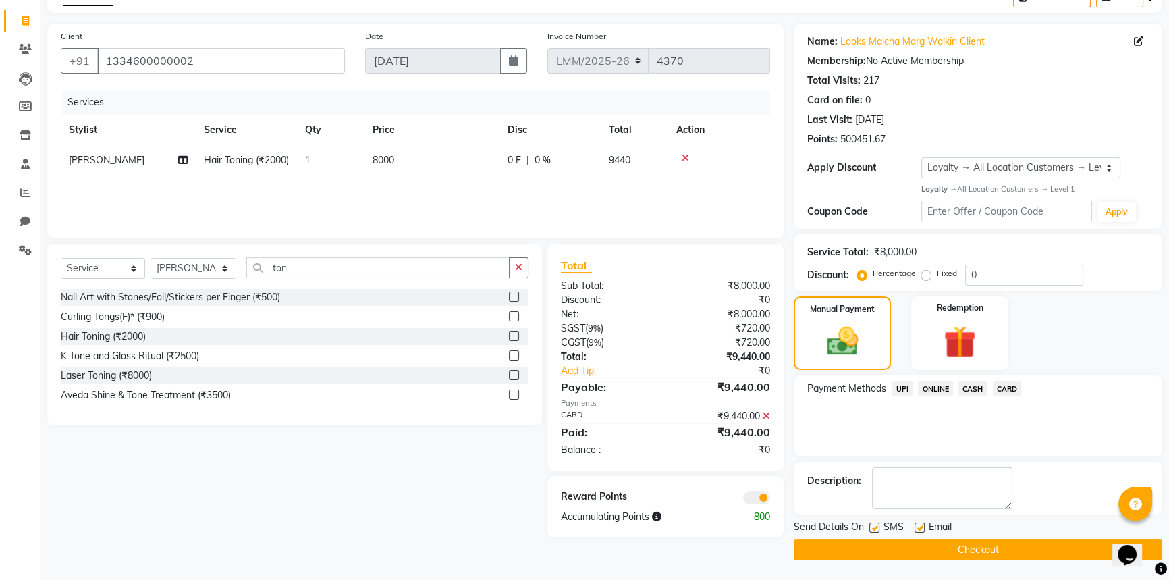
click at [925, 540] on button "Checkout" at bounding box center [977, 549] width 368 height 21
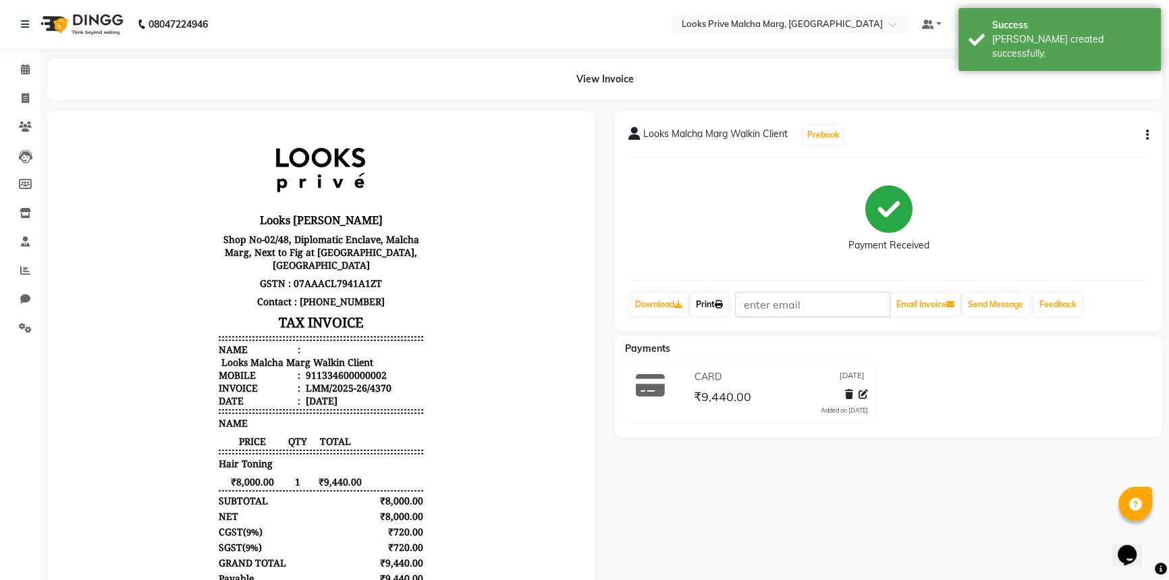
click at [723, 300] on icon at bounding box center [719, 304] width 8 height 8
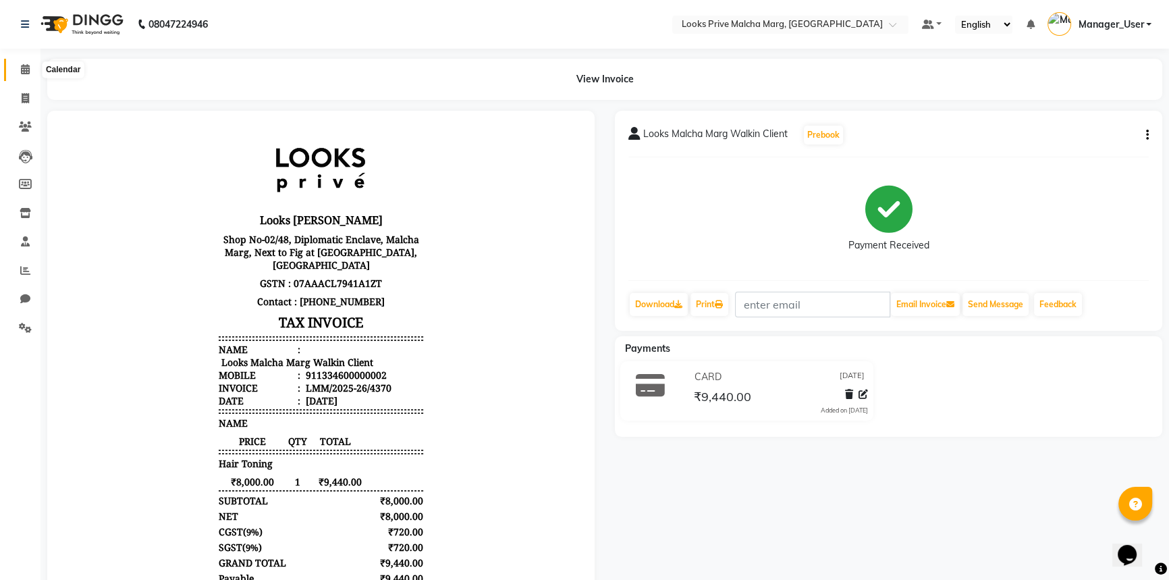
click at [32, 75] on span at bounding box center [25, 70] width 24 height 16
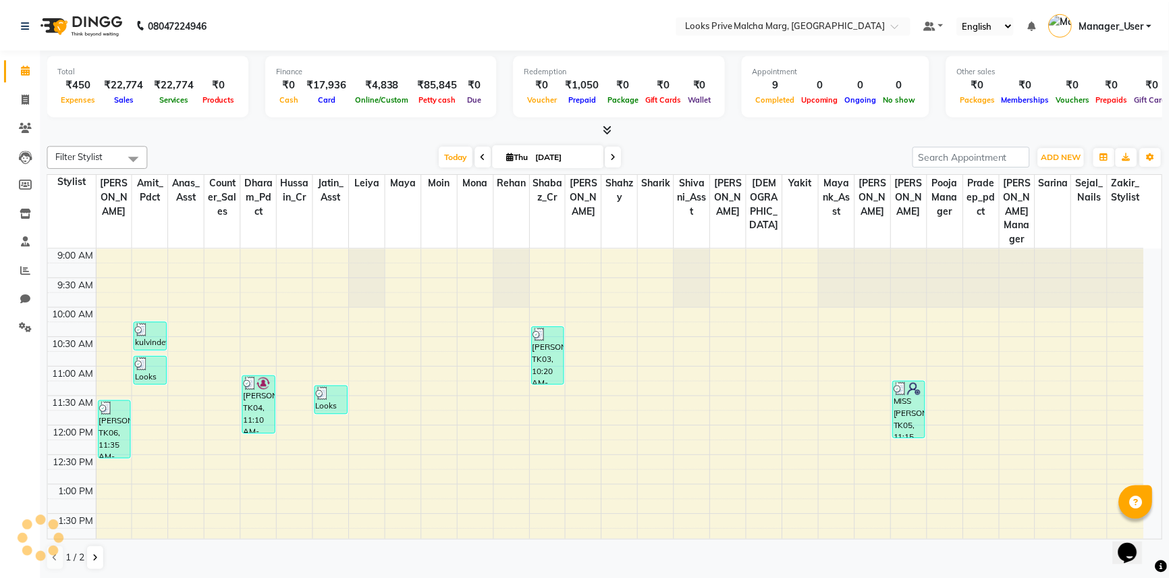
scroll to position [356, 0]
